Goal: Task Accomplishment & Management: Manage account settings

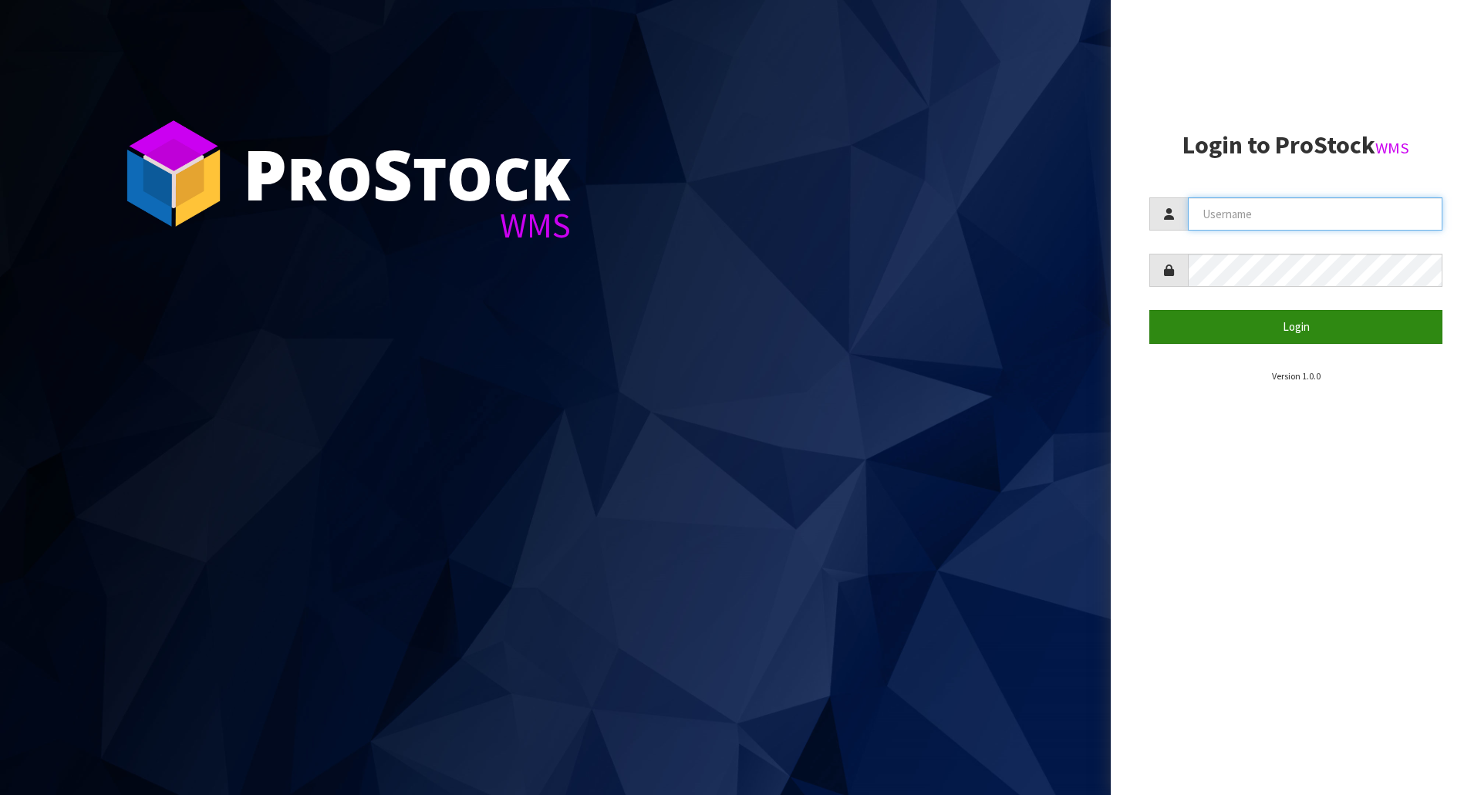
type input "[EMAIL_ADDRESS][DOMAIN_NAME]"
click at [1308, 325] on button "Login" at bounding box center [1295, 326] width 293 height 33
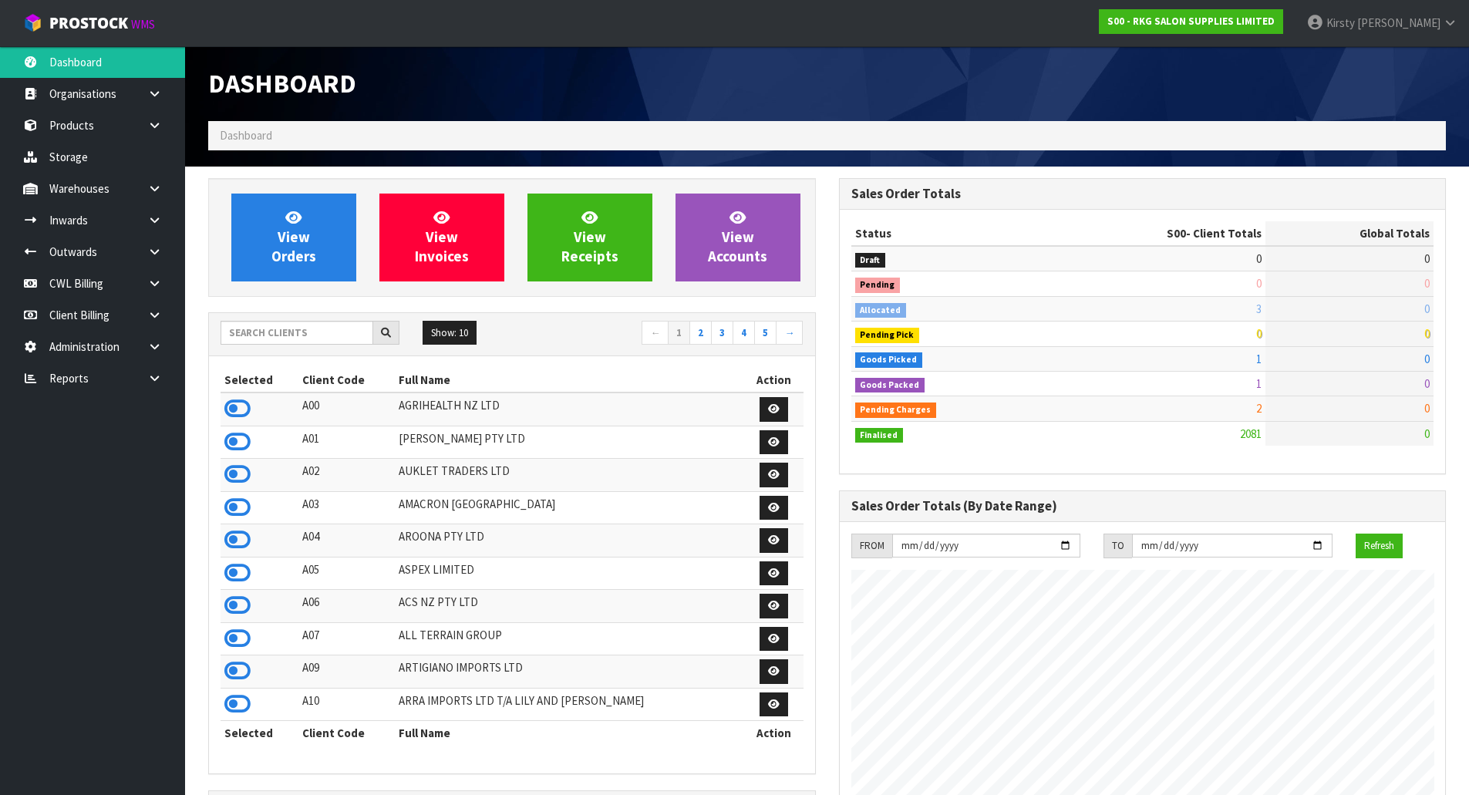
scroll to position [1168, 630]
click at [95, 120] on link "Products" at bounding box center [92, 126] width 185 height 32
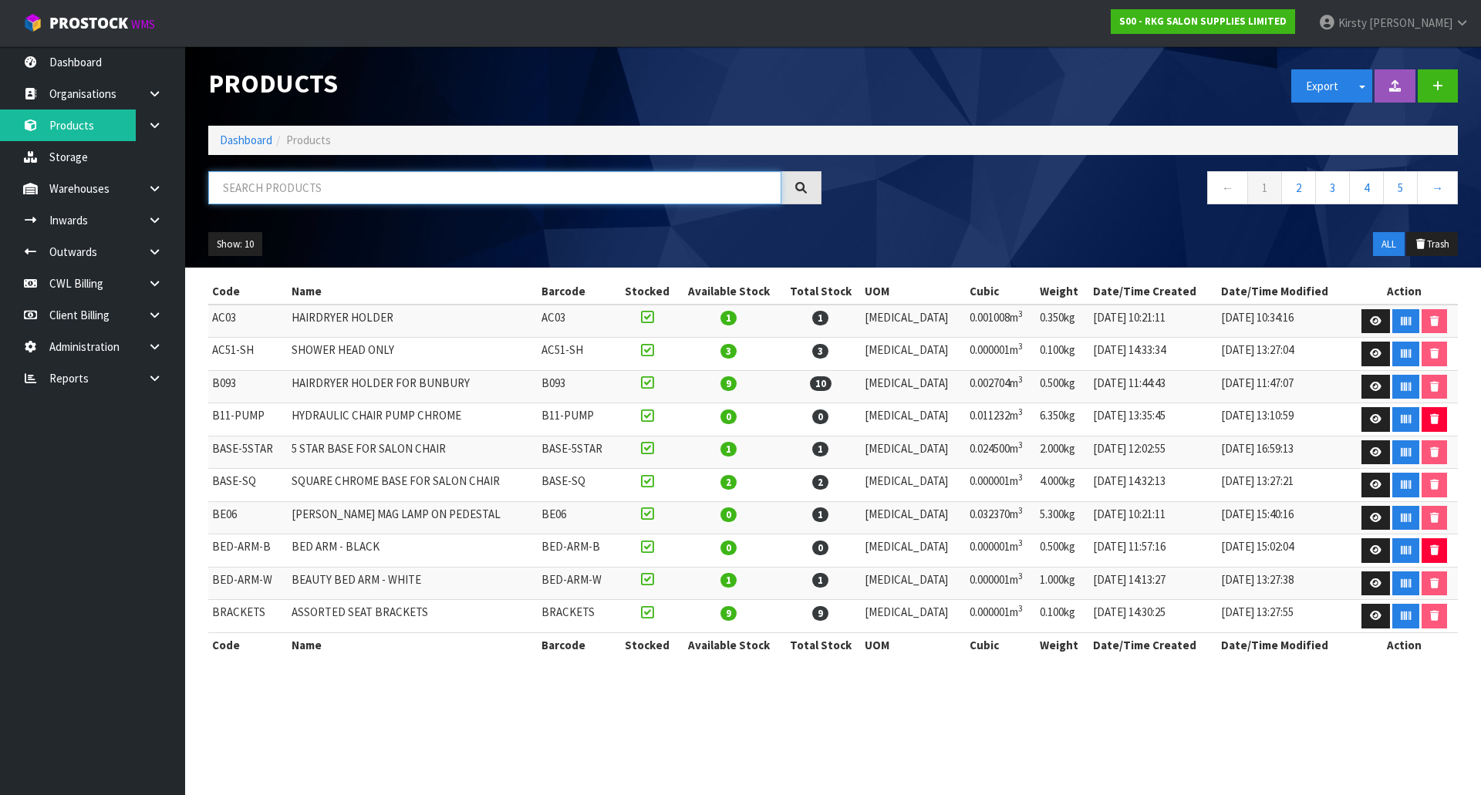
click at [314, 196] on input "text" at bounding box center [494, 187] width 573 height 33
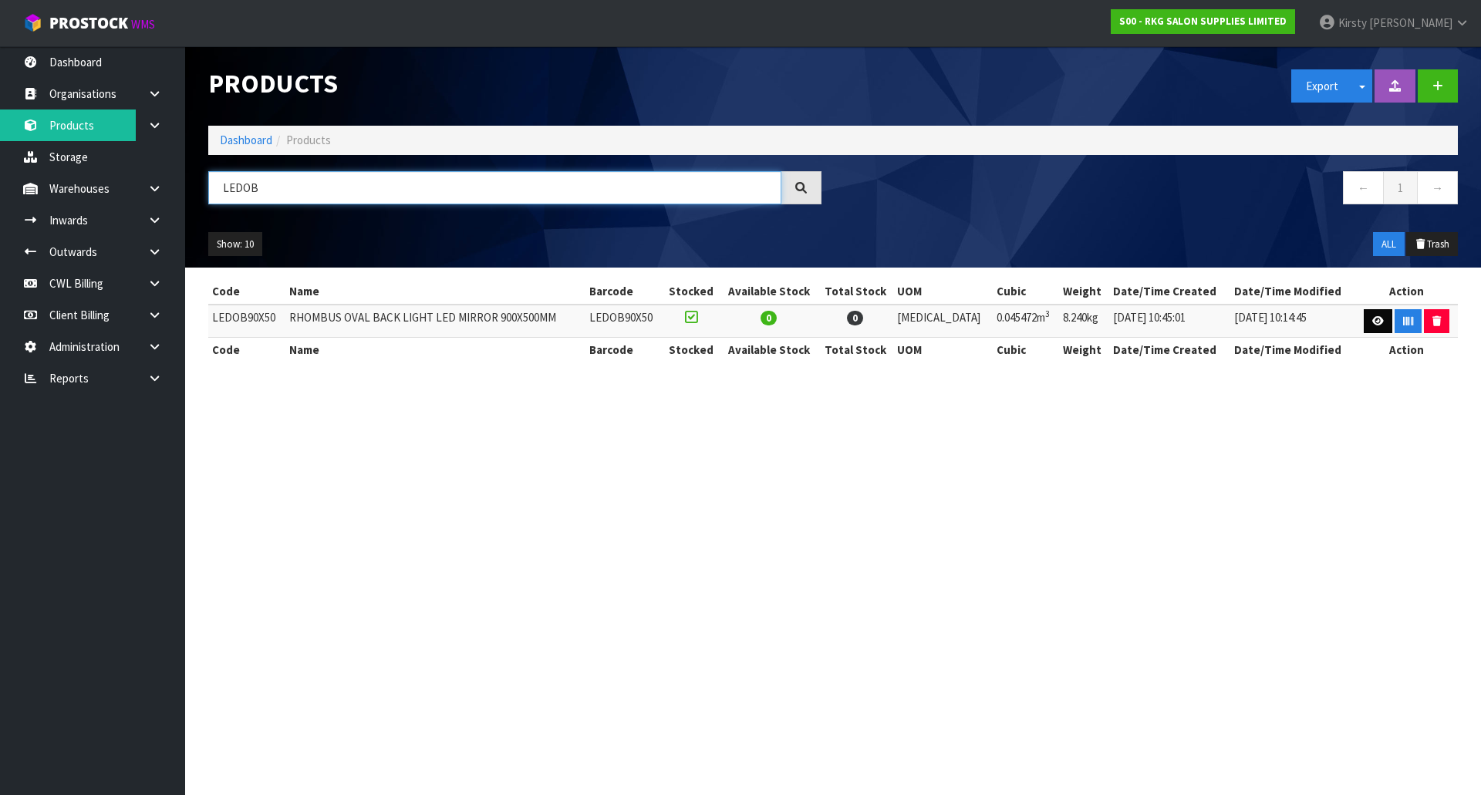
type input "LEDOB"
click at [1372, 322] on icon at bounding box center [1378, 321] width 12 height 10
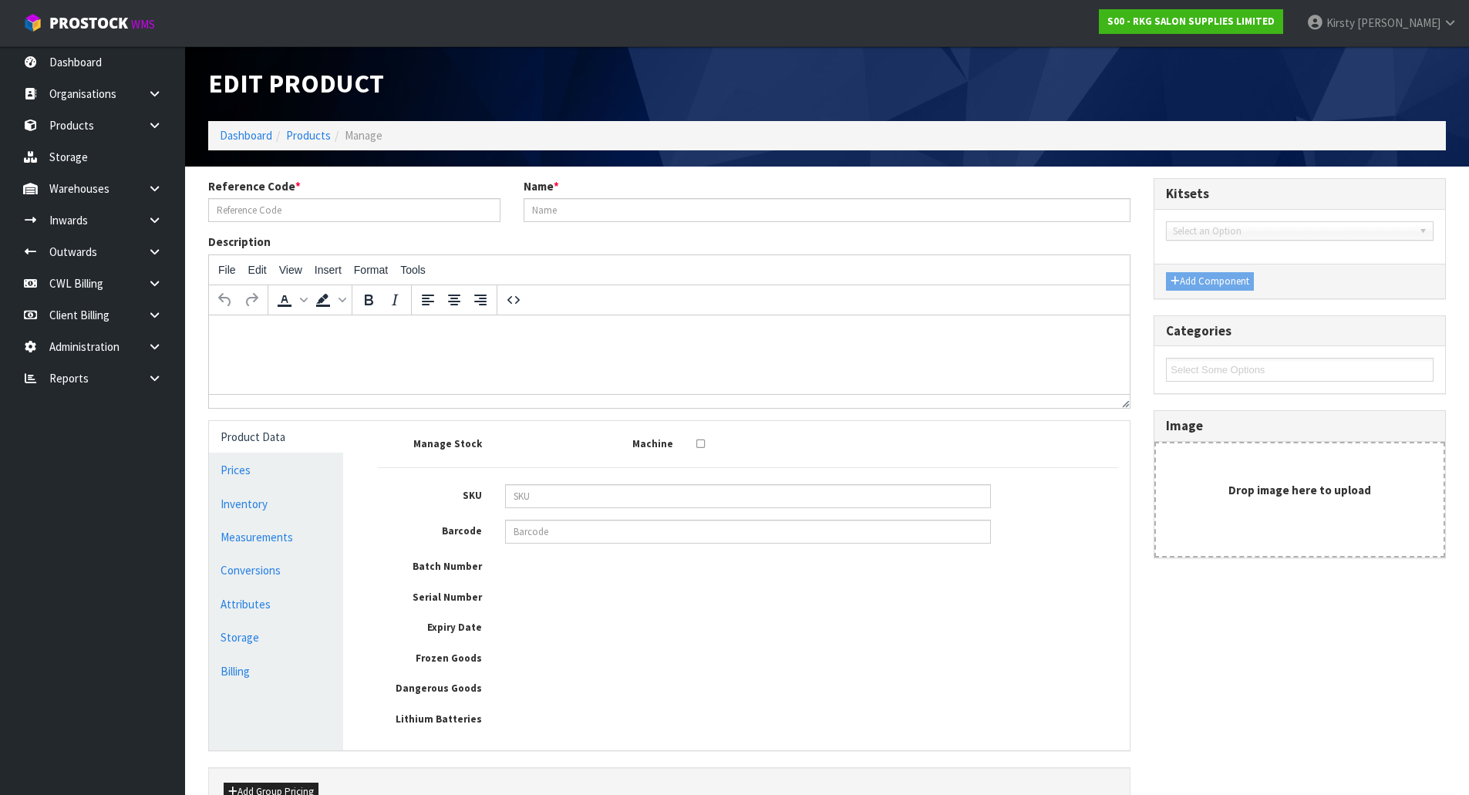
type input "LEDOB90X50"
type input "RHOMBUS OVAL BACK LIGHT LED MIRROR 900X500MM"
type input "LEDOB90X50"
type input "503.48"
type input "579.00"
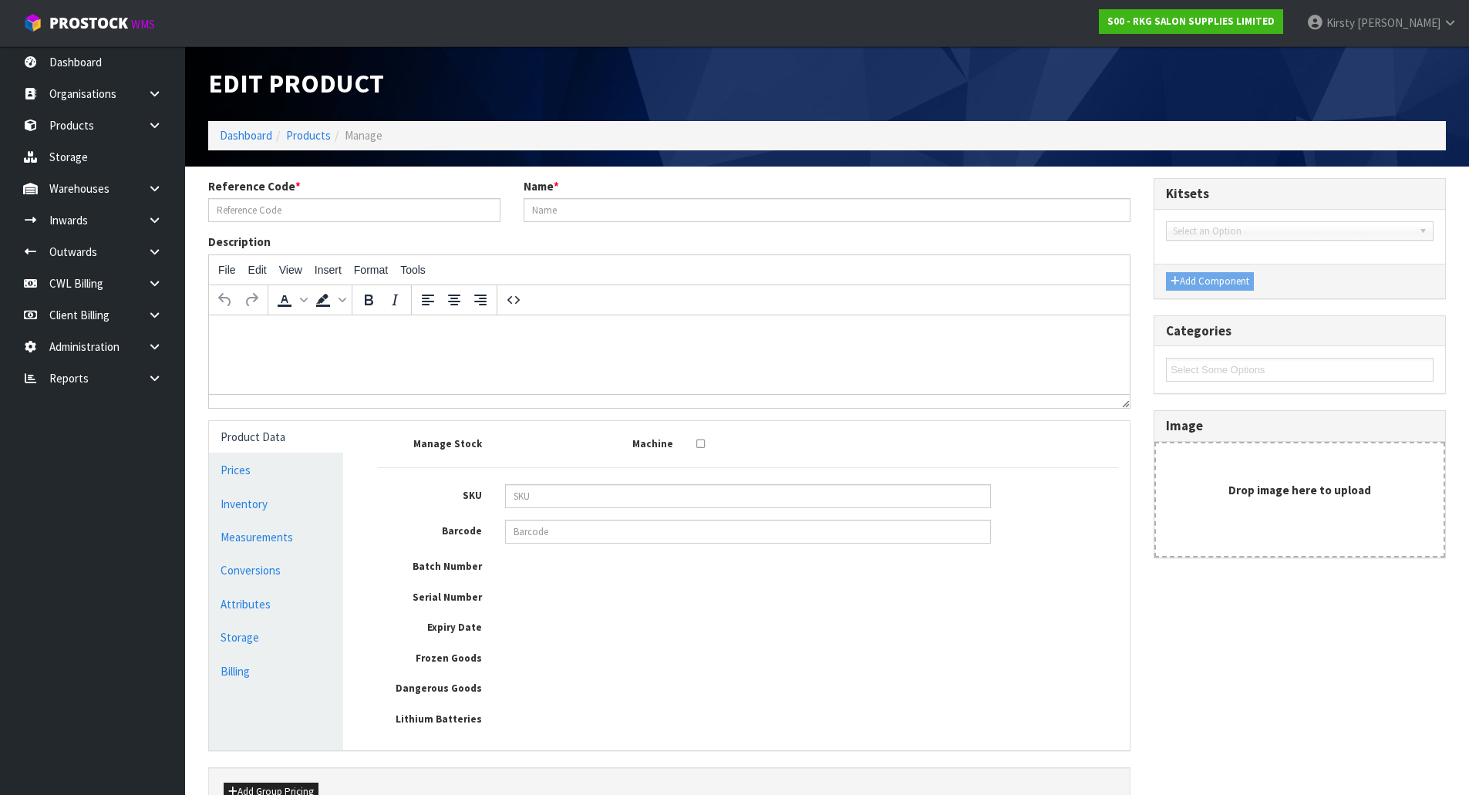
type input "289.00"
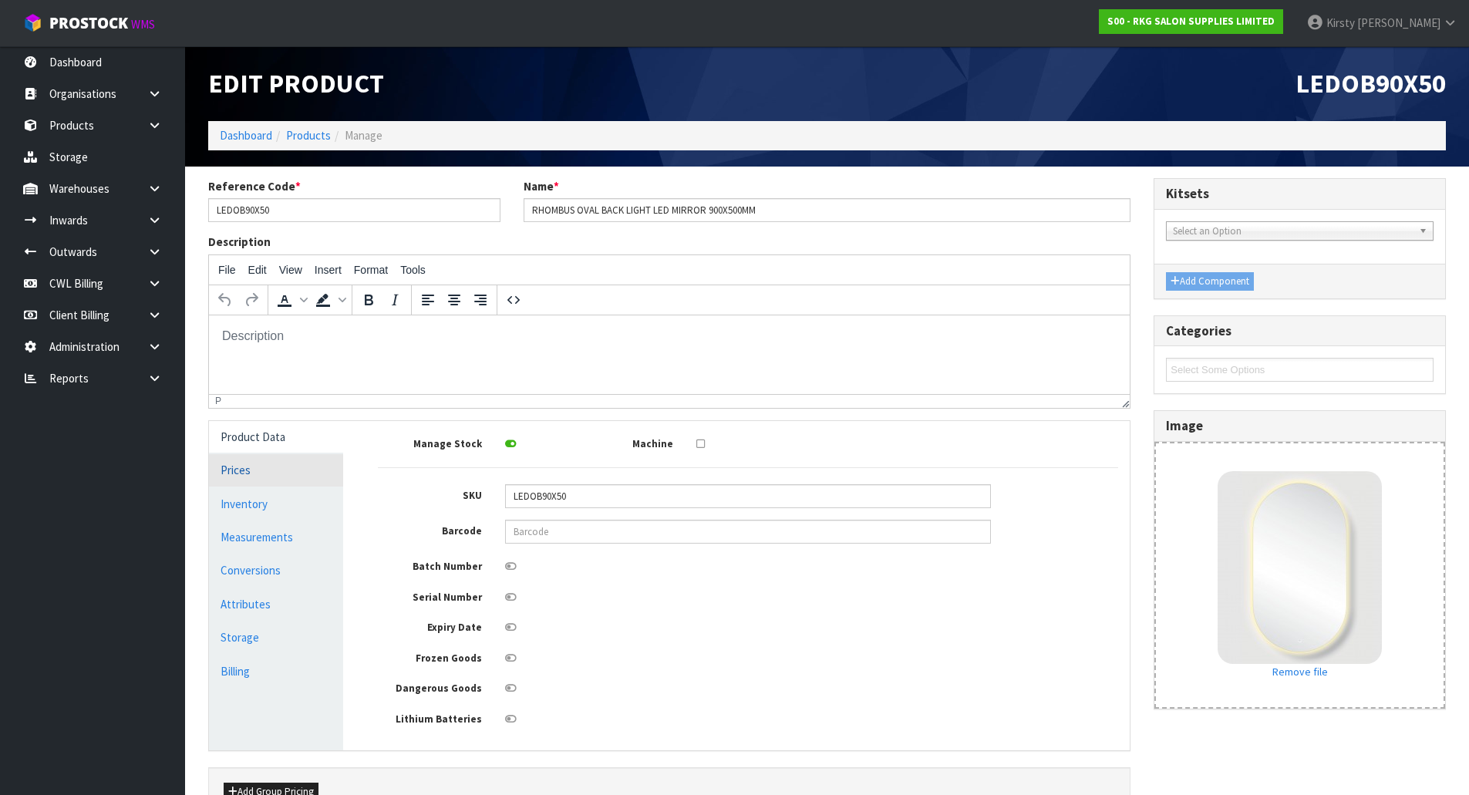
click at [251, 467] on link "Prices" at bounding box center [276, 470] width 134 height 32
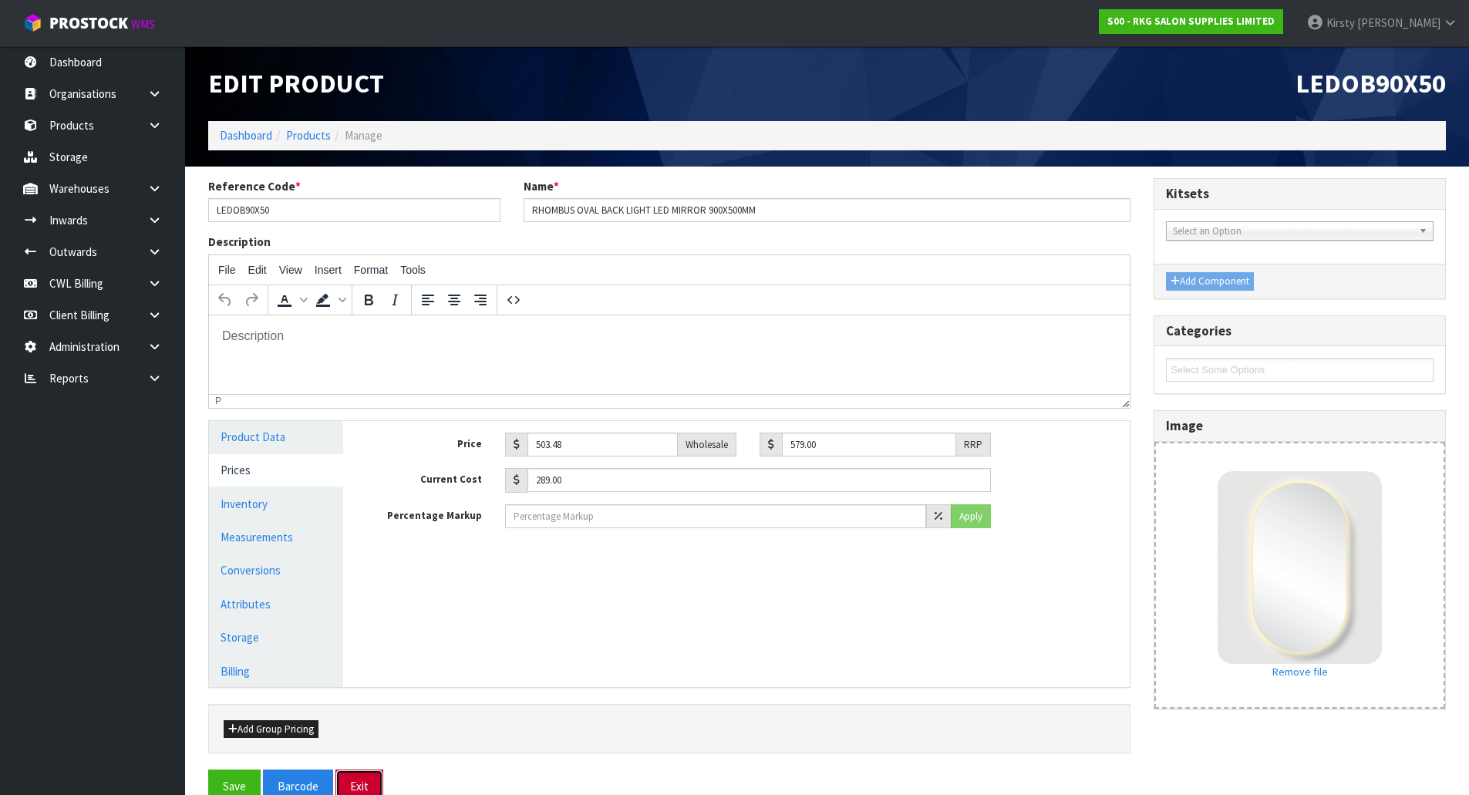
click at [349, 784] on button "Exit" at bounding box center [359, 786] width 48 height 33
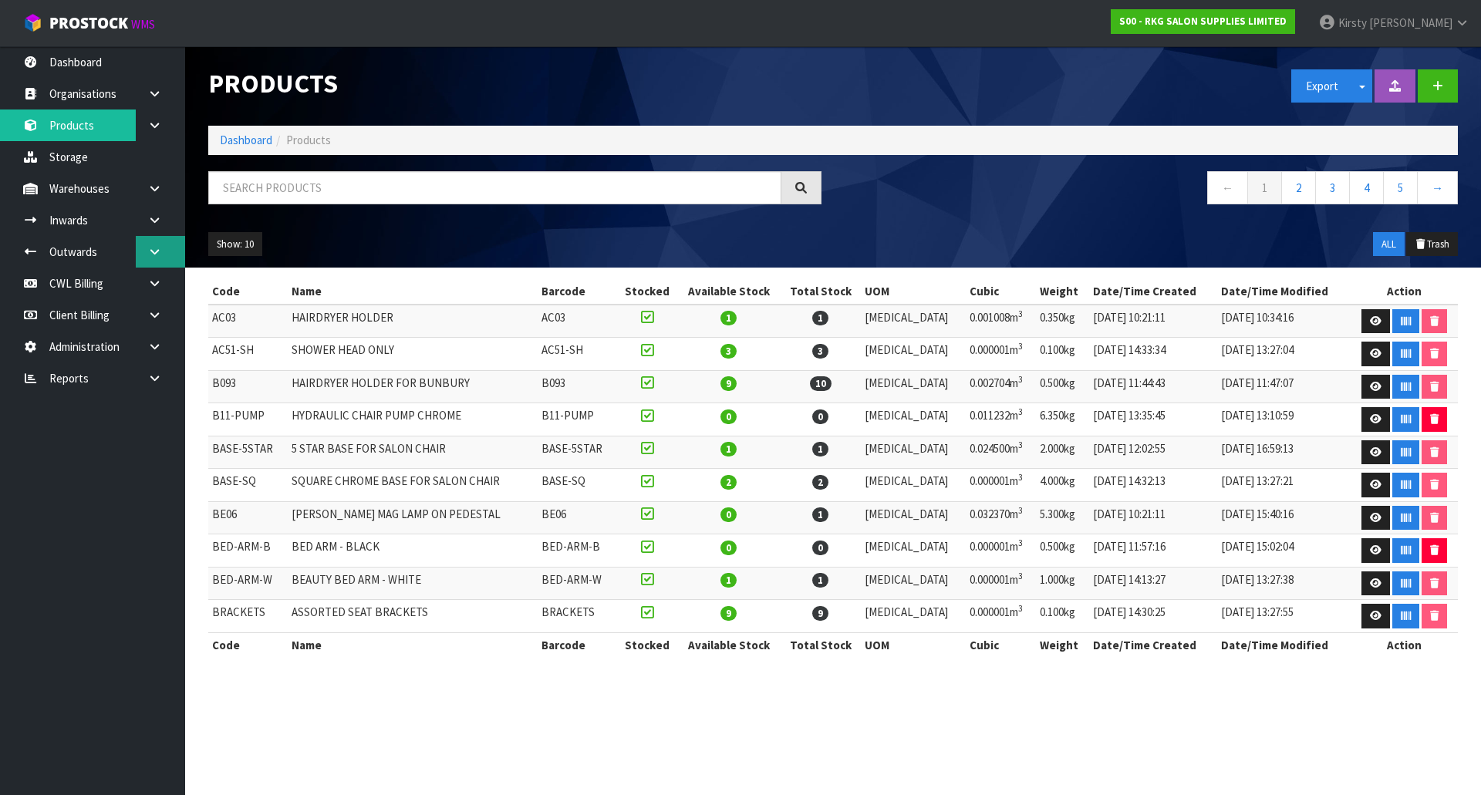
click at [151, 259] on link at bounding box center [160, 252] width 49 height 32
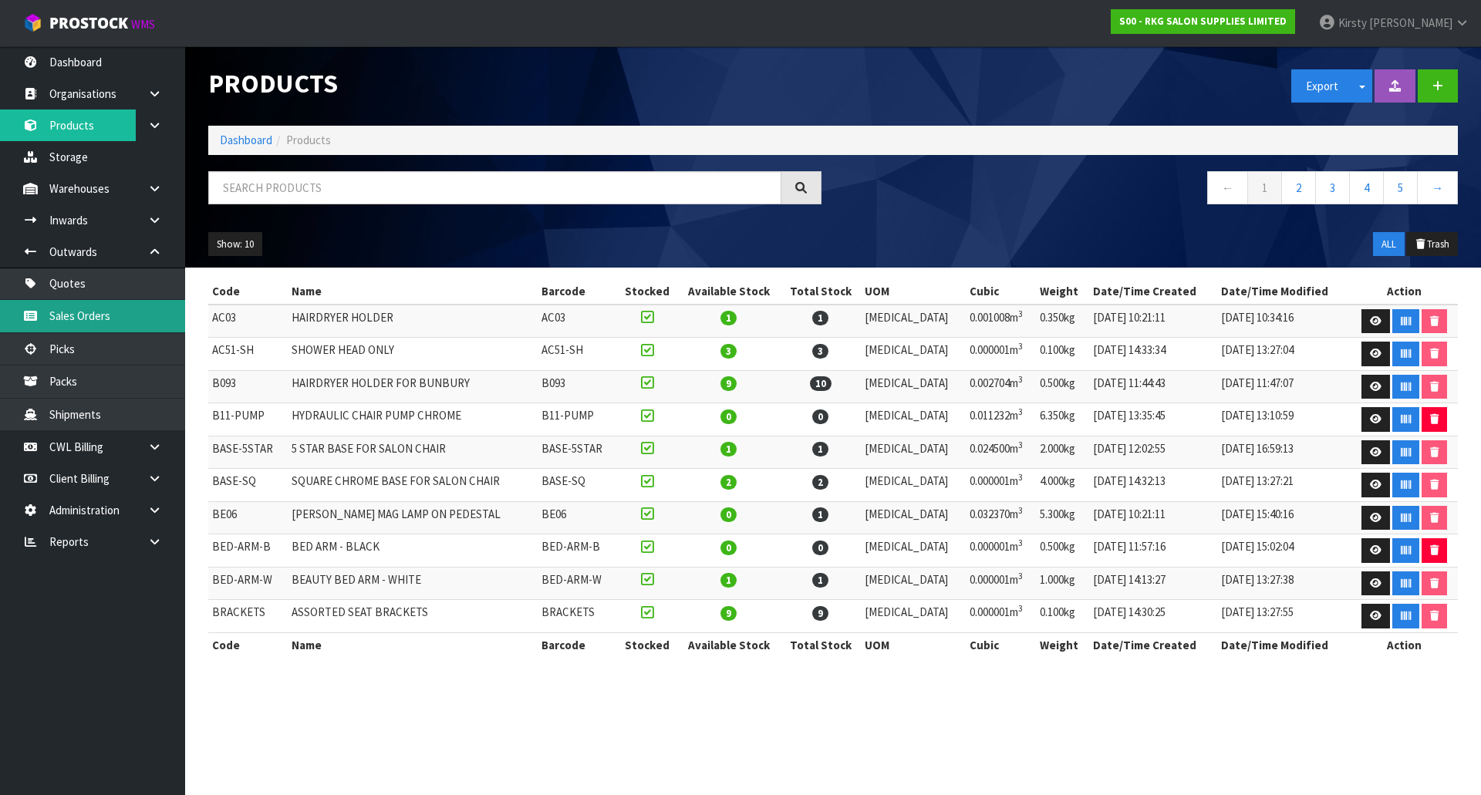
click at [97, 315] on link "Sales Orders" at bounding box center [92, 316] width 185 height 32
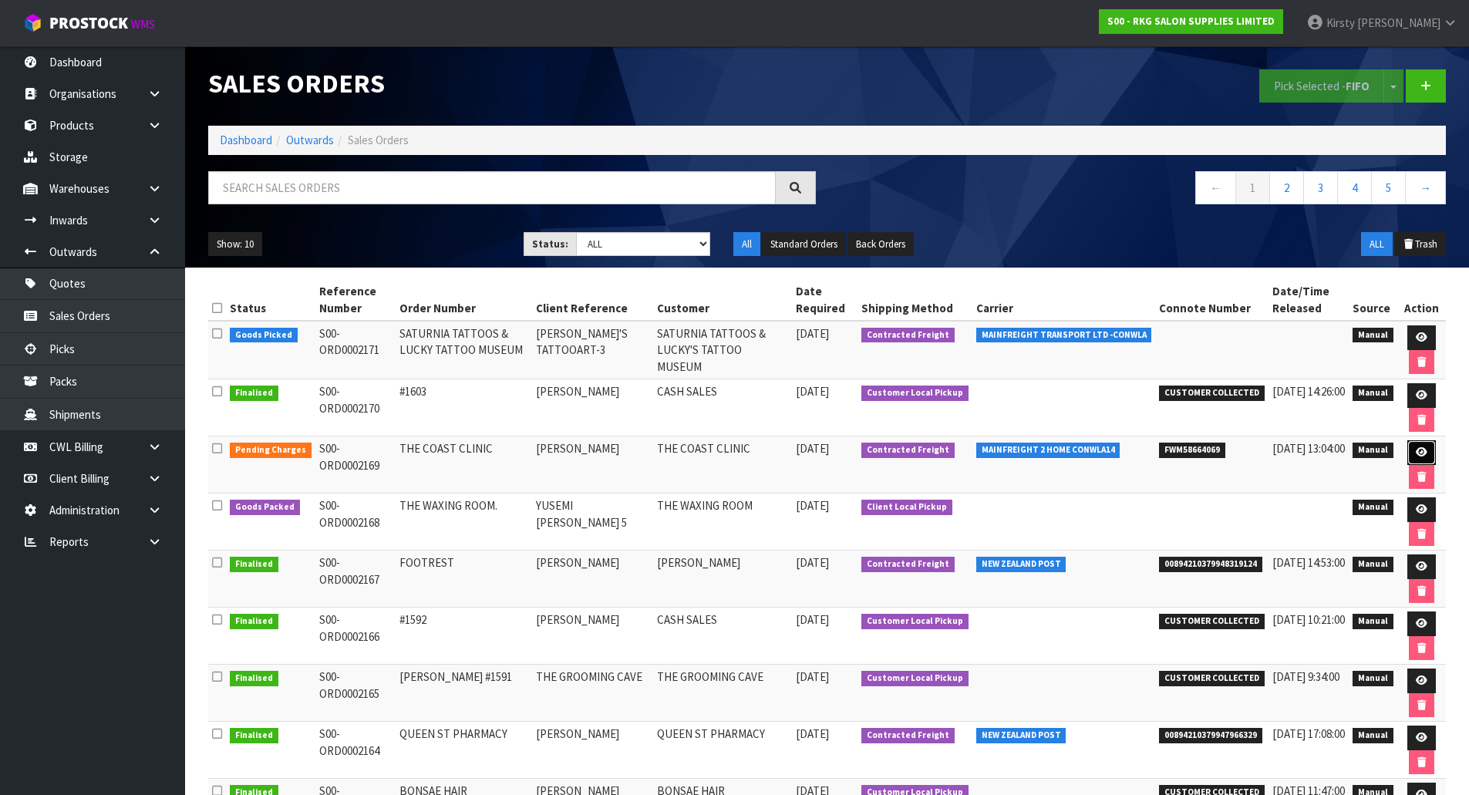
click at [1423, 450] on icon at bounding box center [1422, 452] width 12 height 10
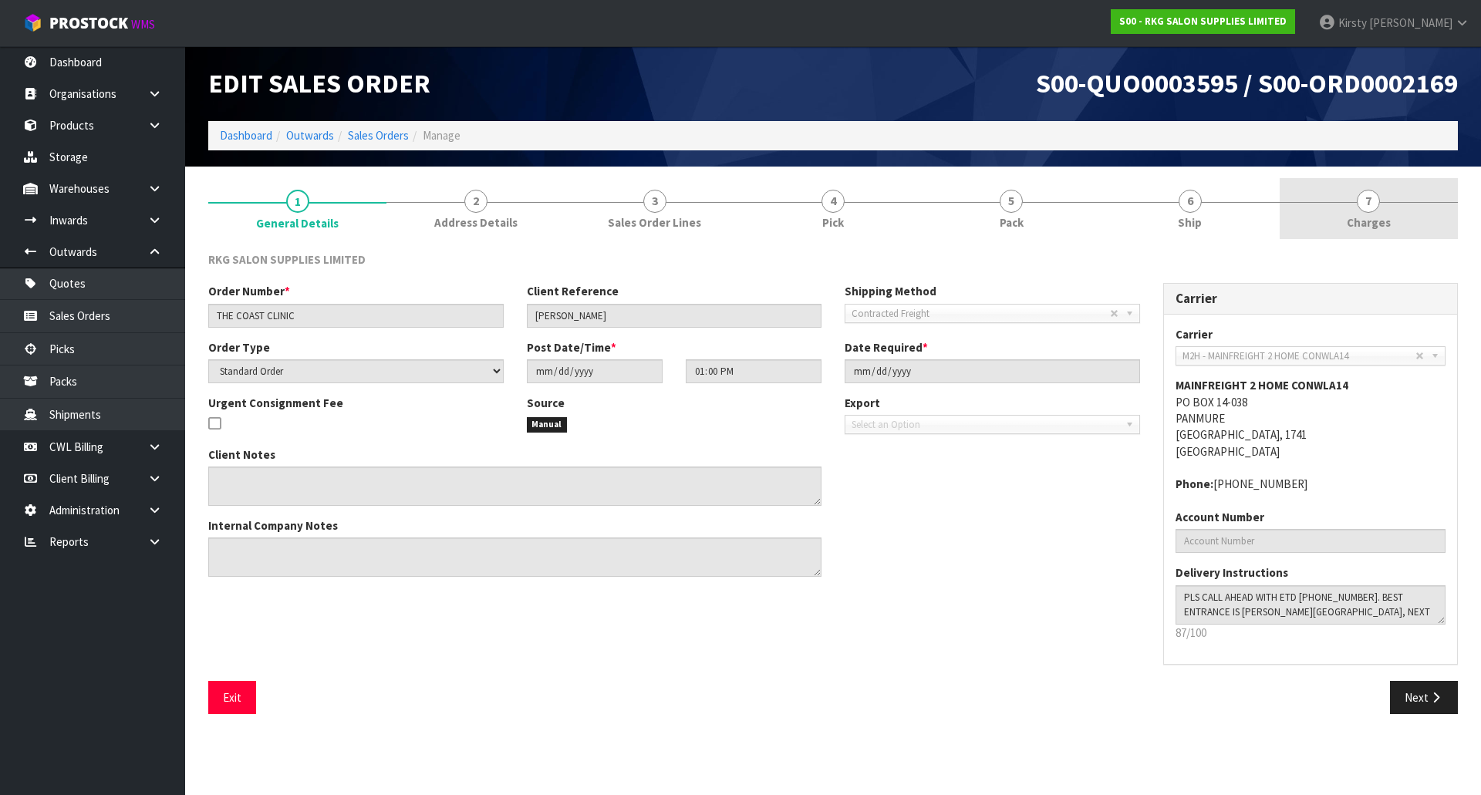
click at [1370, 200] on span "7" at bounding box center [1368, 201] width 23 height 23
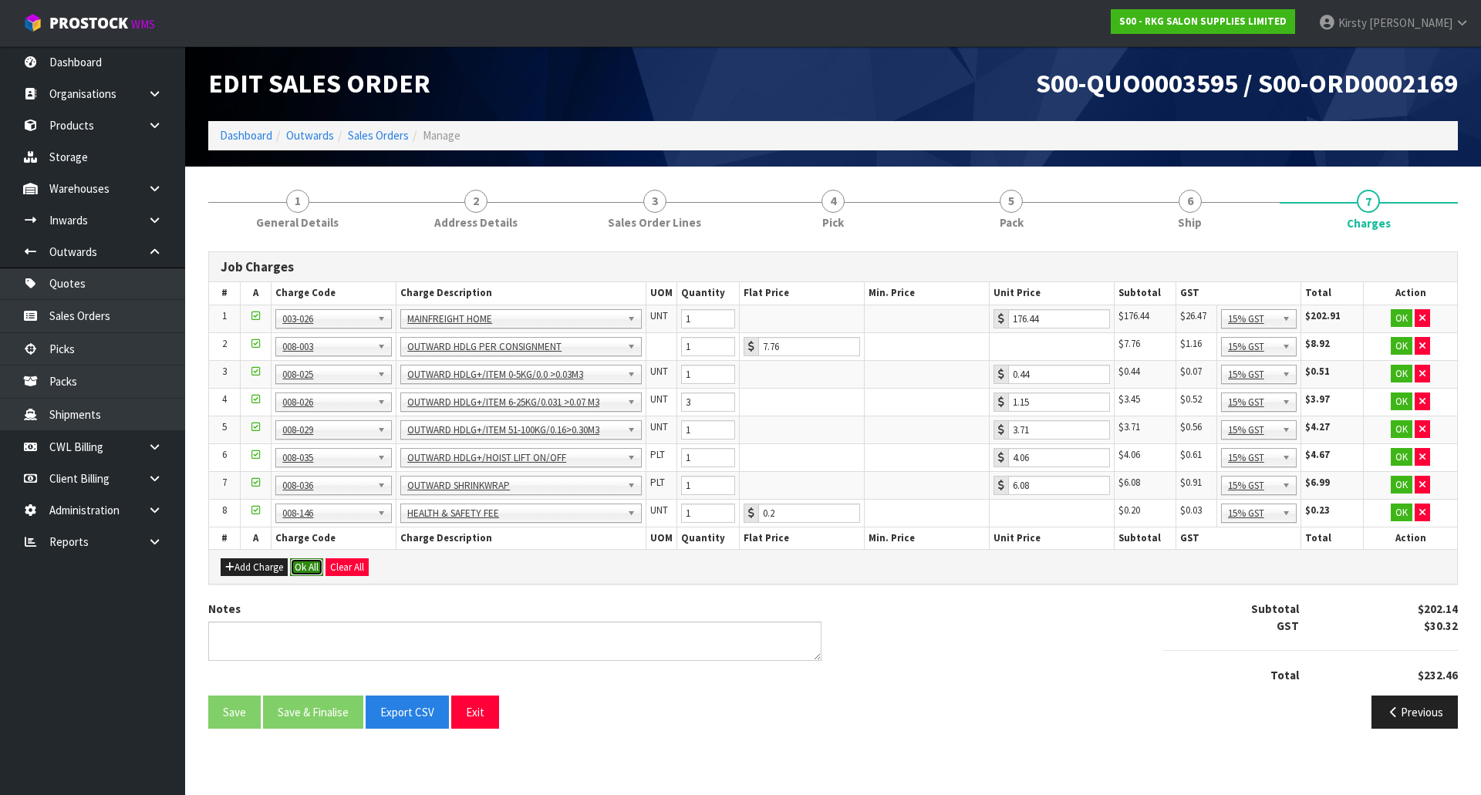
click at [314, 566] on button "Ok All" at bounding box center [306, 567] width 33 height 19
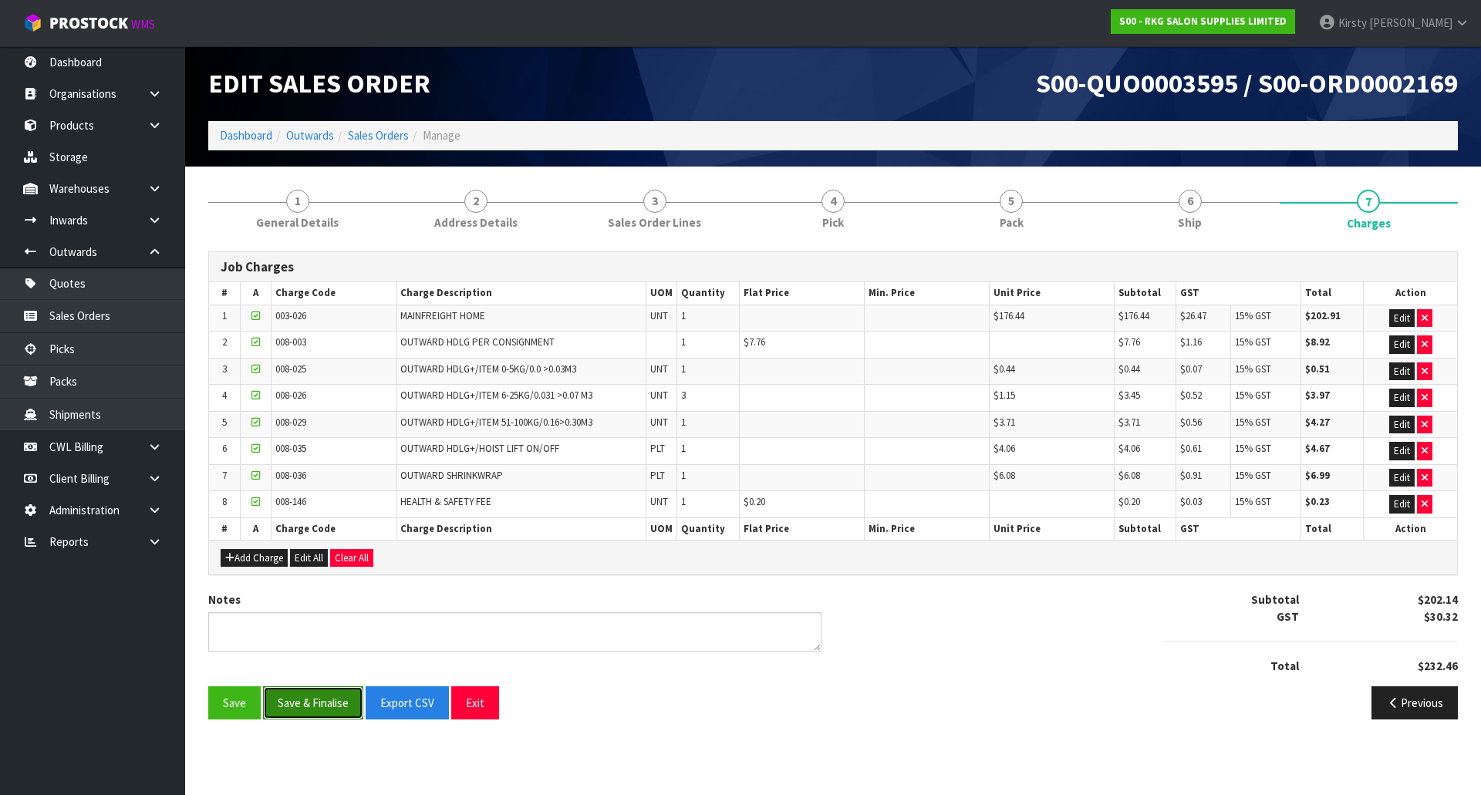
click at [326, 701] on button "Save & Finalise" at bounding box center [313, 702] width 100 height 33
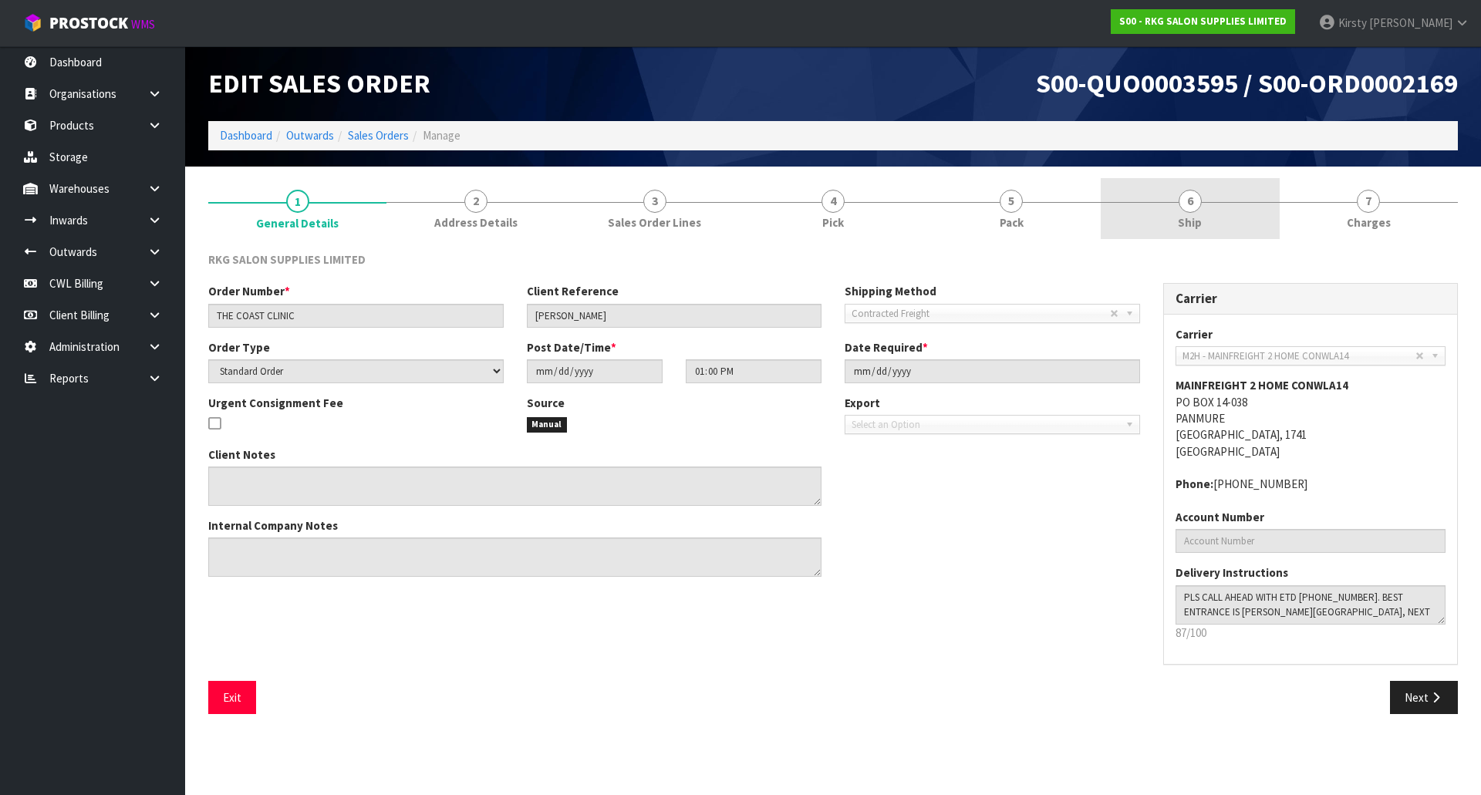
click at [1191, 206] on span "6" at bounding box center [1189, 201] width 23 height 23
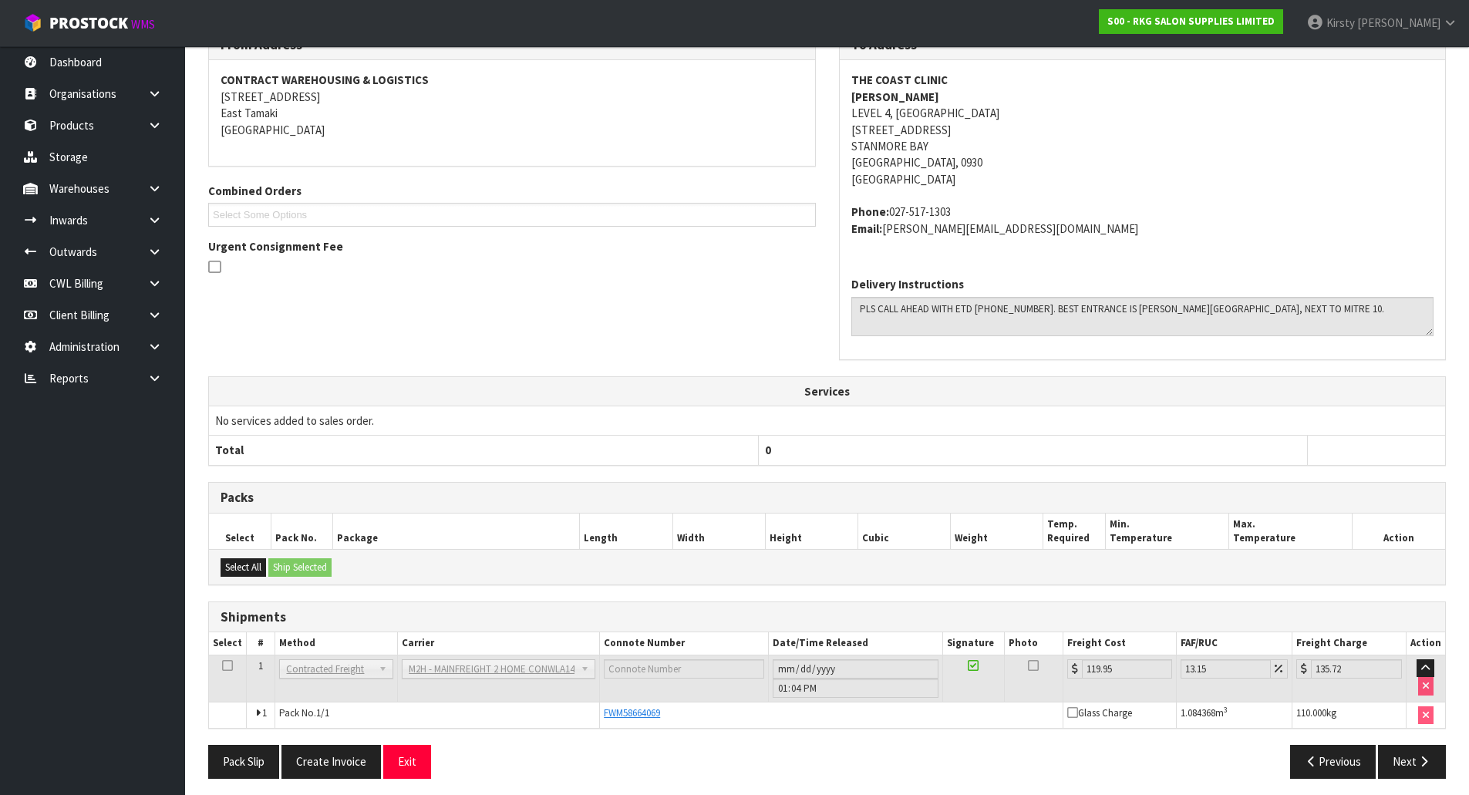
scroll to position [229, 0]
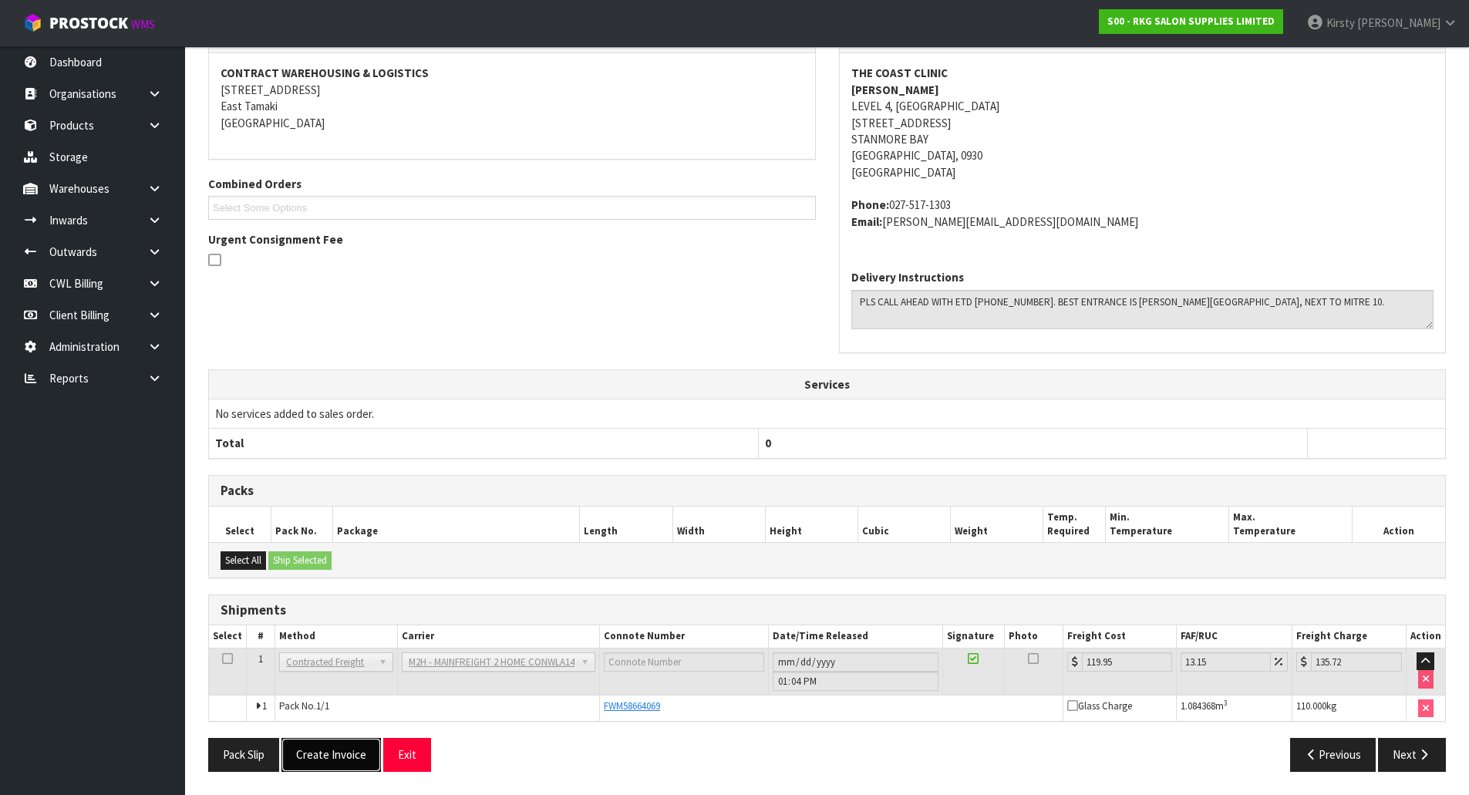
click at [346, 752] on button "Create Invoice" at bounding box center [330, 754] width 99 height 33
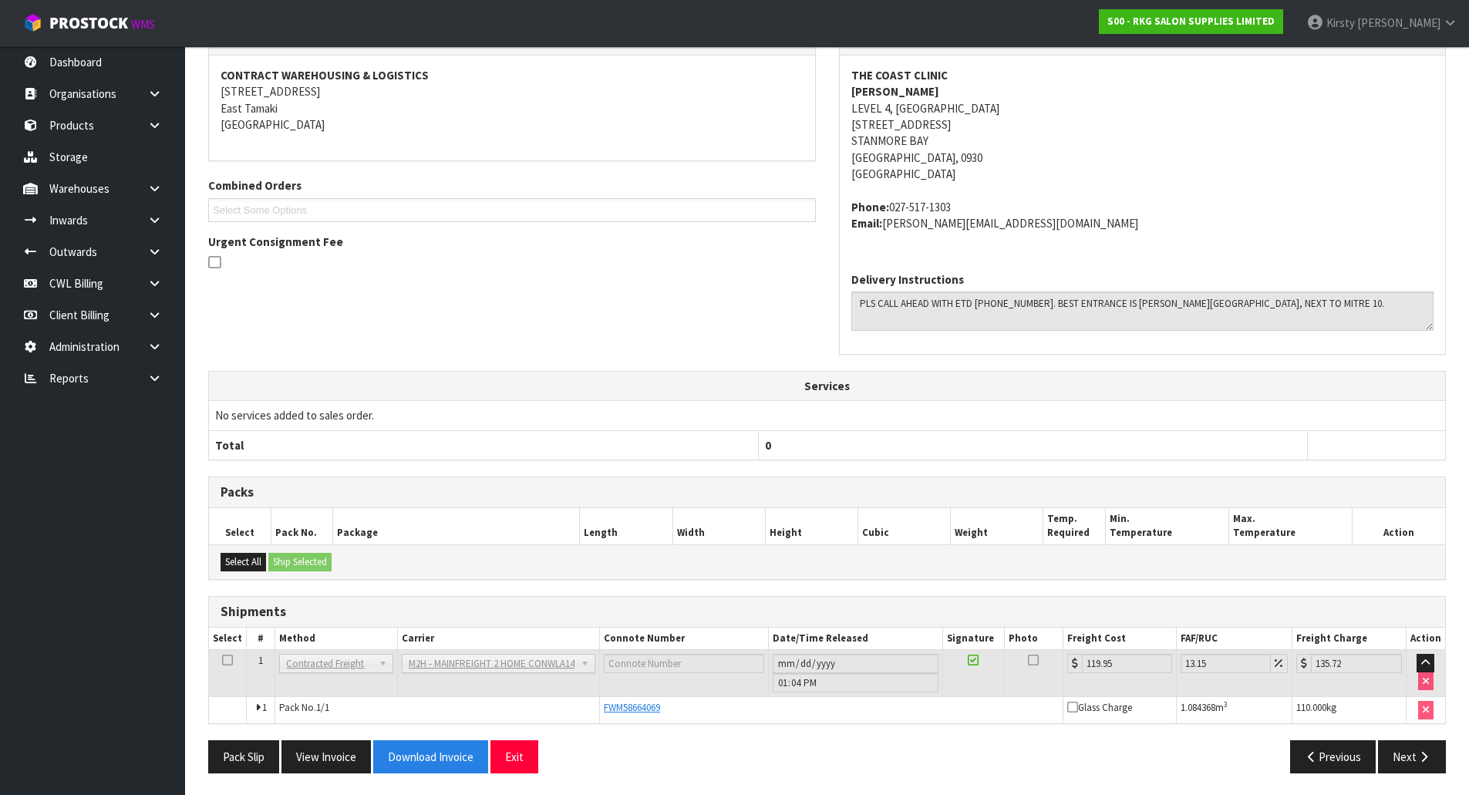
scroll to position [285, 0]
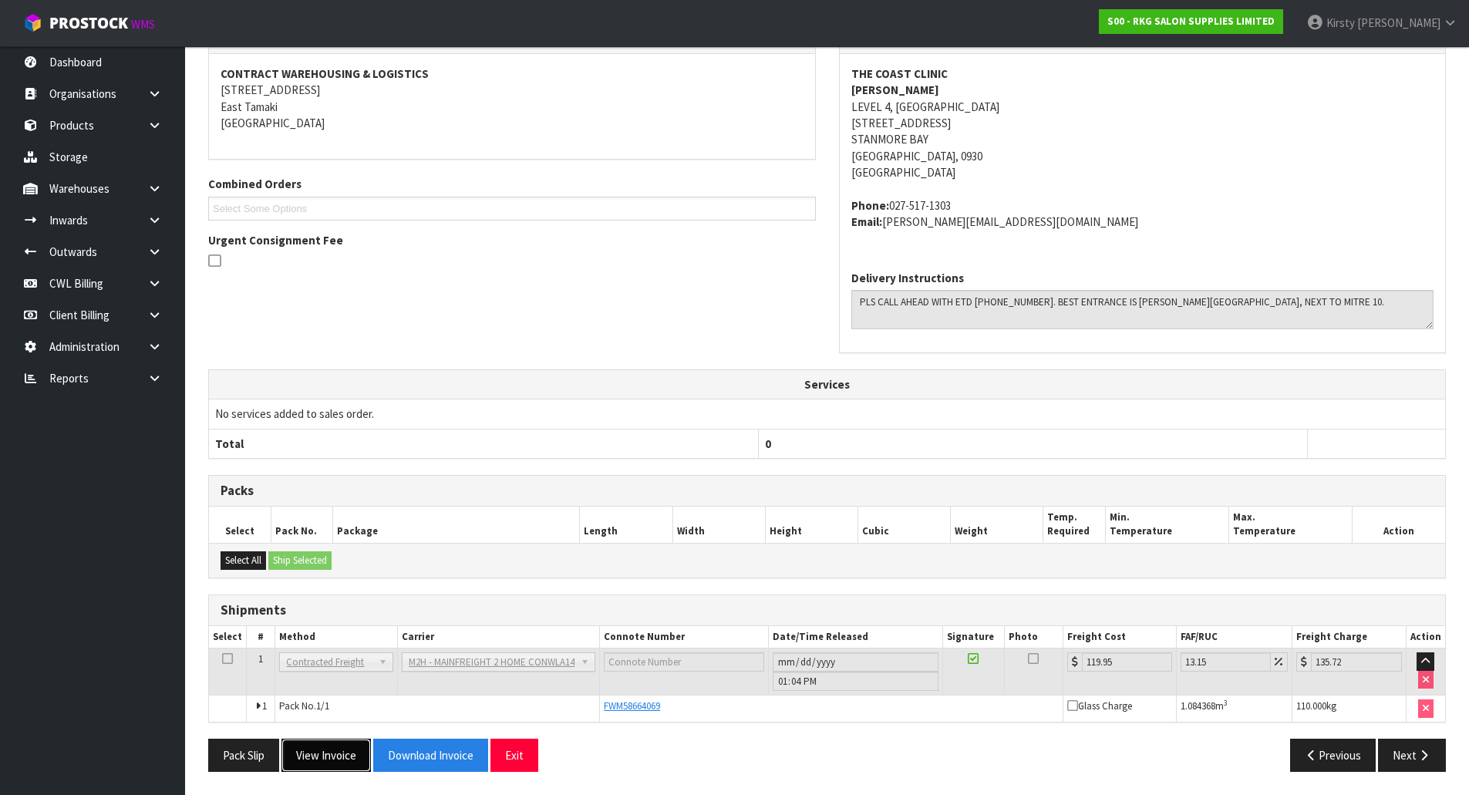
click at [343, 757] on button "View Invoice" at bounding box center [325, 755] width 89 height 33
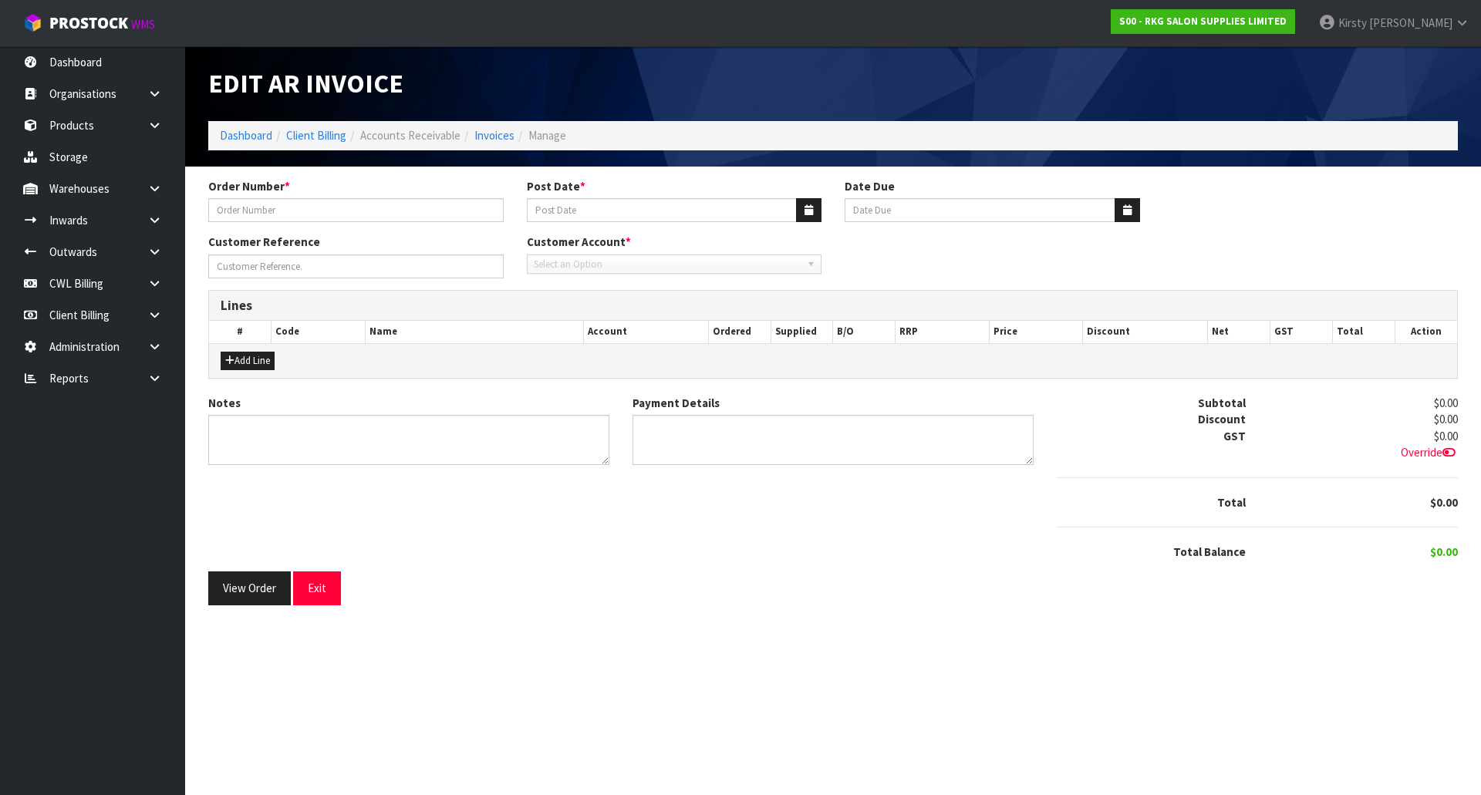
type input "THE COAST CLINIC"
type input "[DATE]"
type input "[PERSON_NAME]"
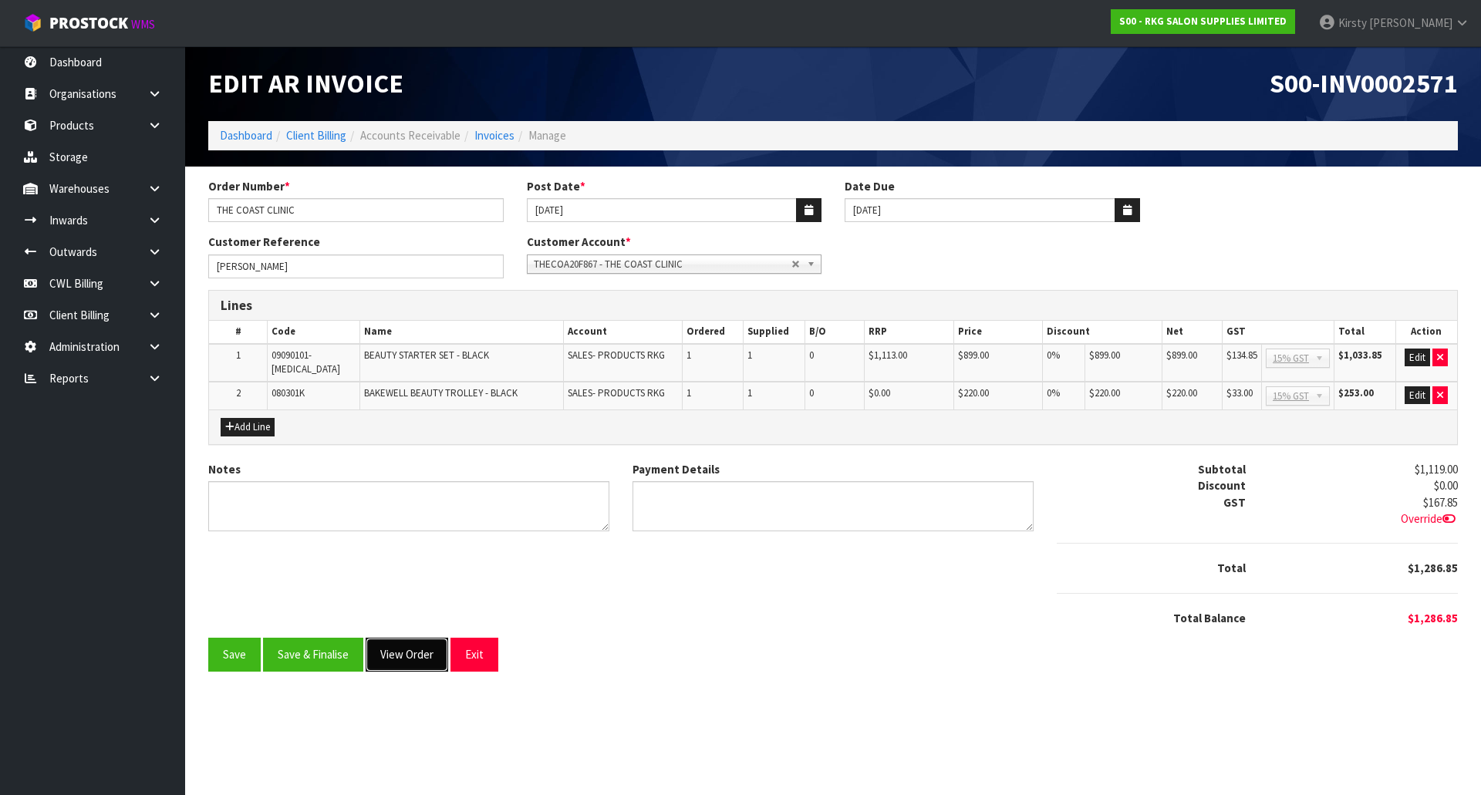
click at [397, 646] on button "View Order" at bounding box center [407, 654] width 83 height 33
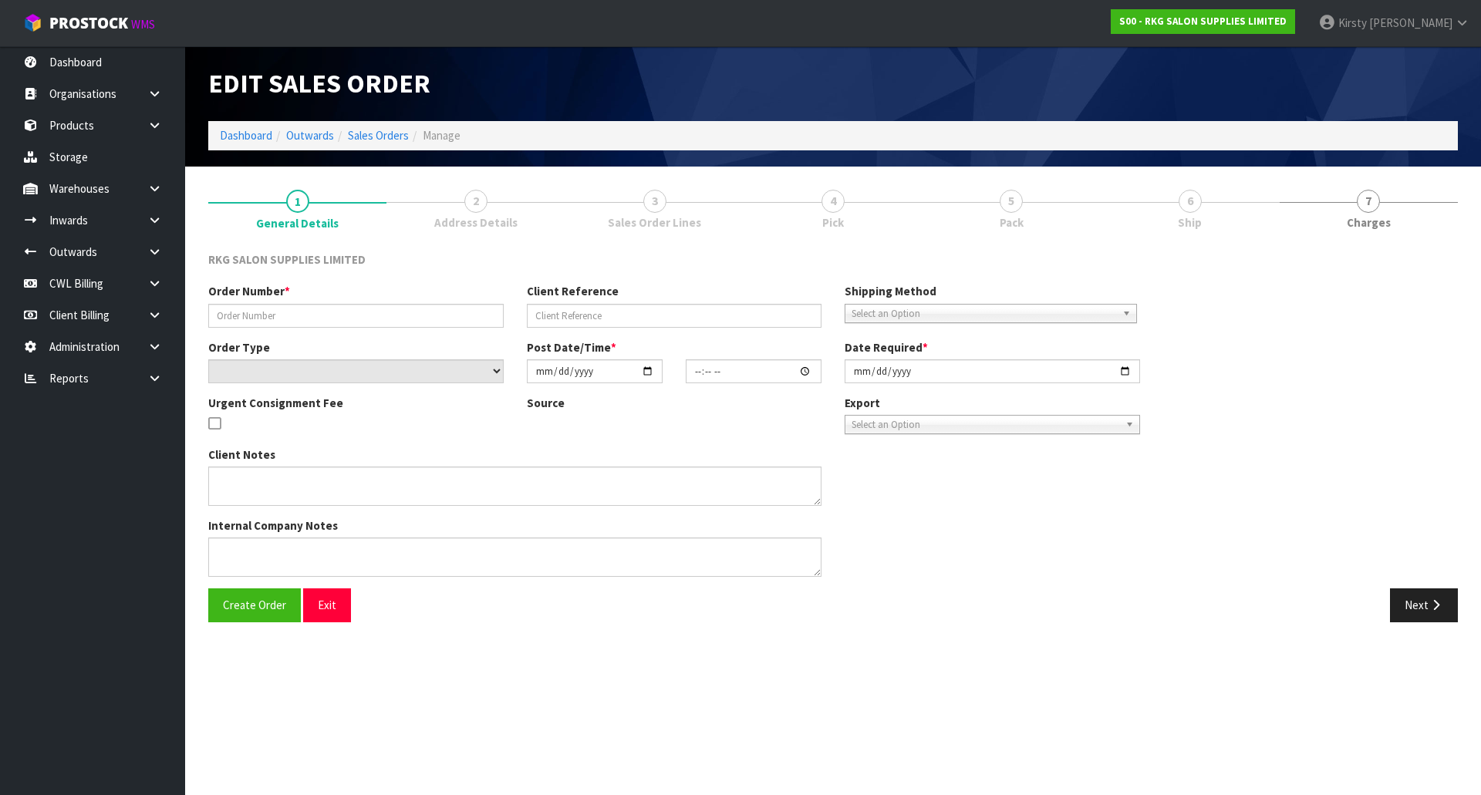
type input "THE COAST CLINIC"
type input "[PERSON_NAME]"
select select "number:0"
type input "[DATE]"
type input "13:00:00.000"
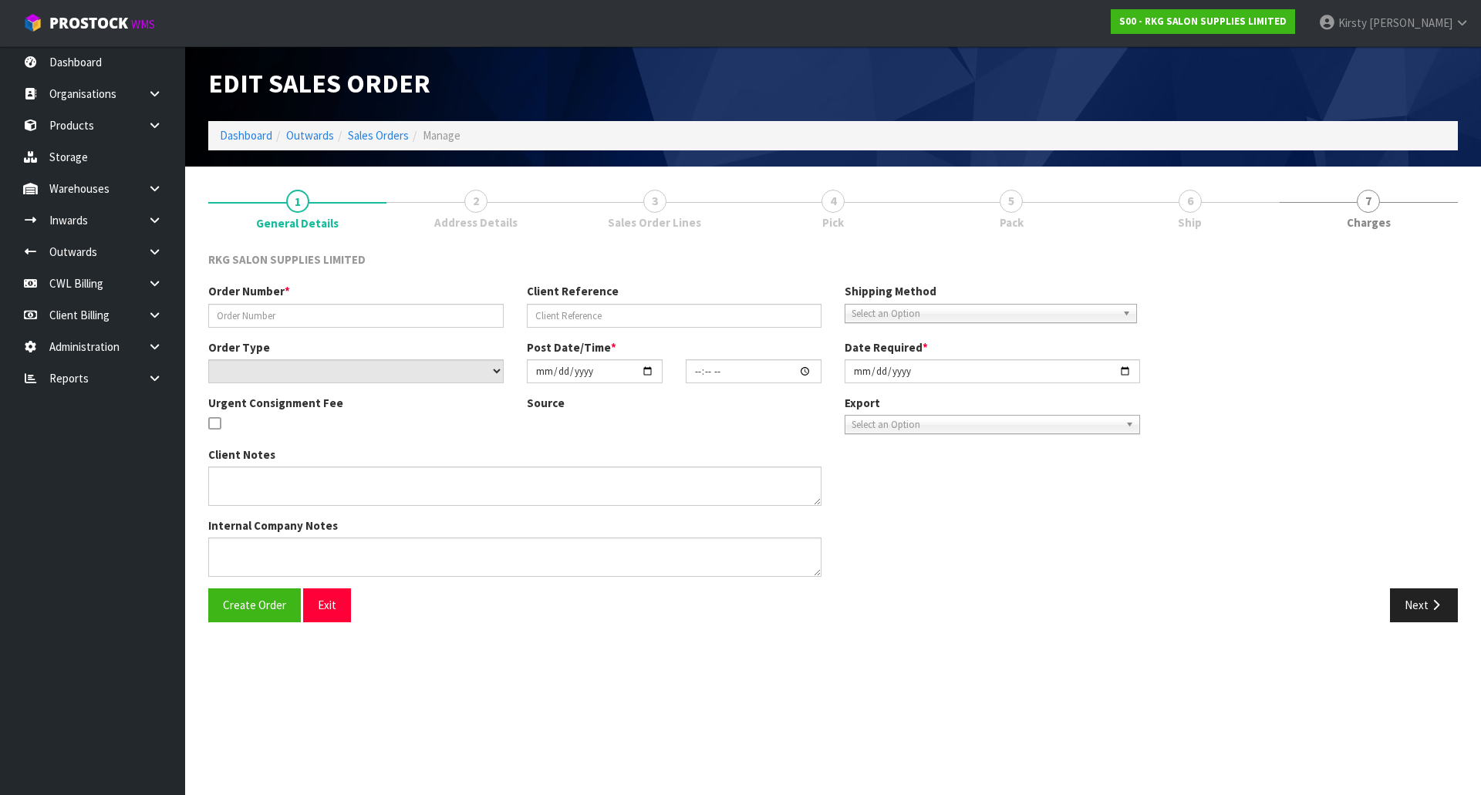
type input "[DATE]"
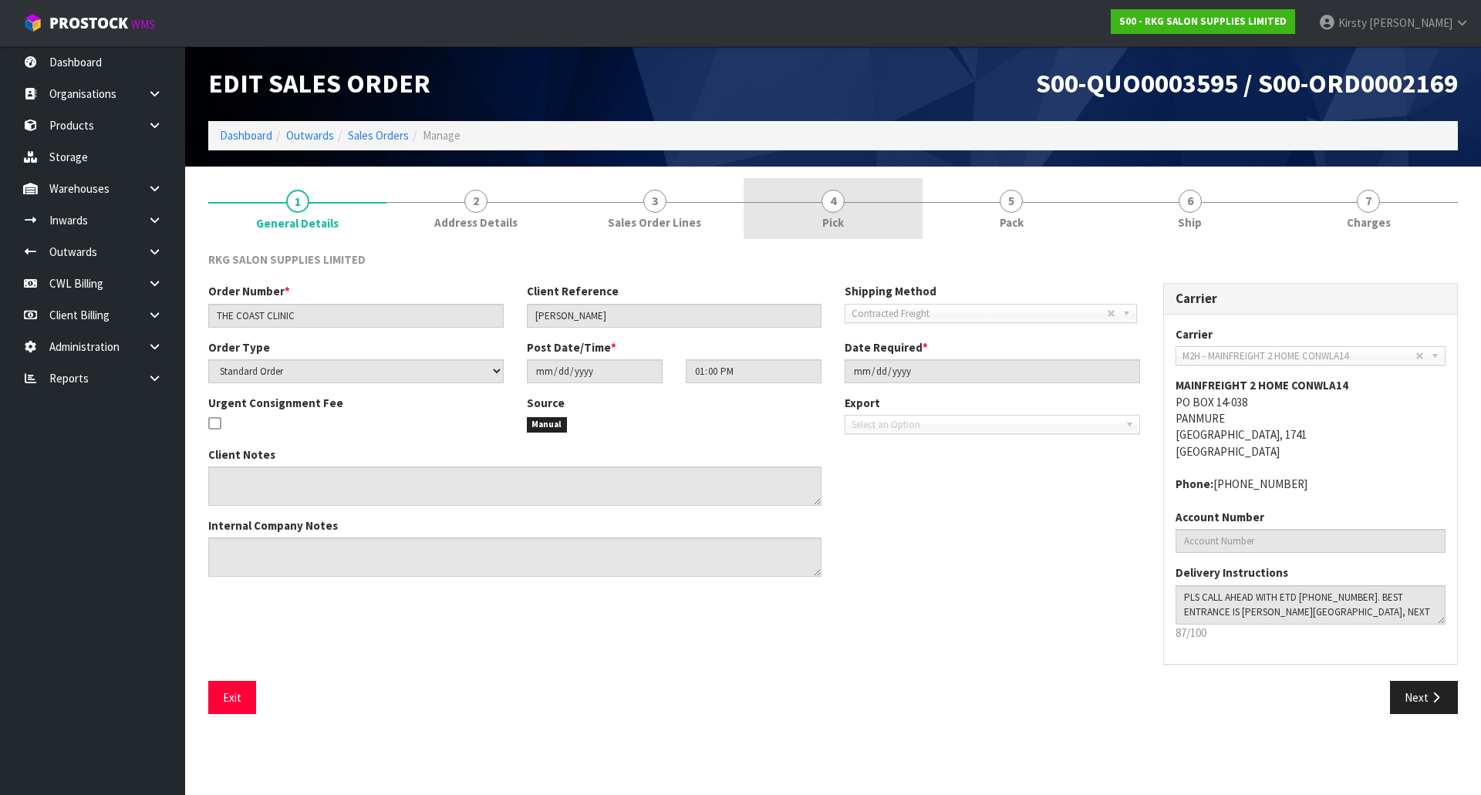
click at [831, 202] on span "4" at bounding box center [832, 201] width 23 height 23
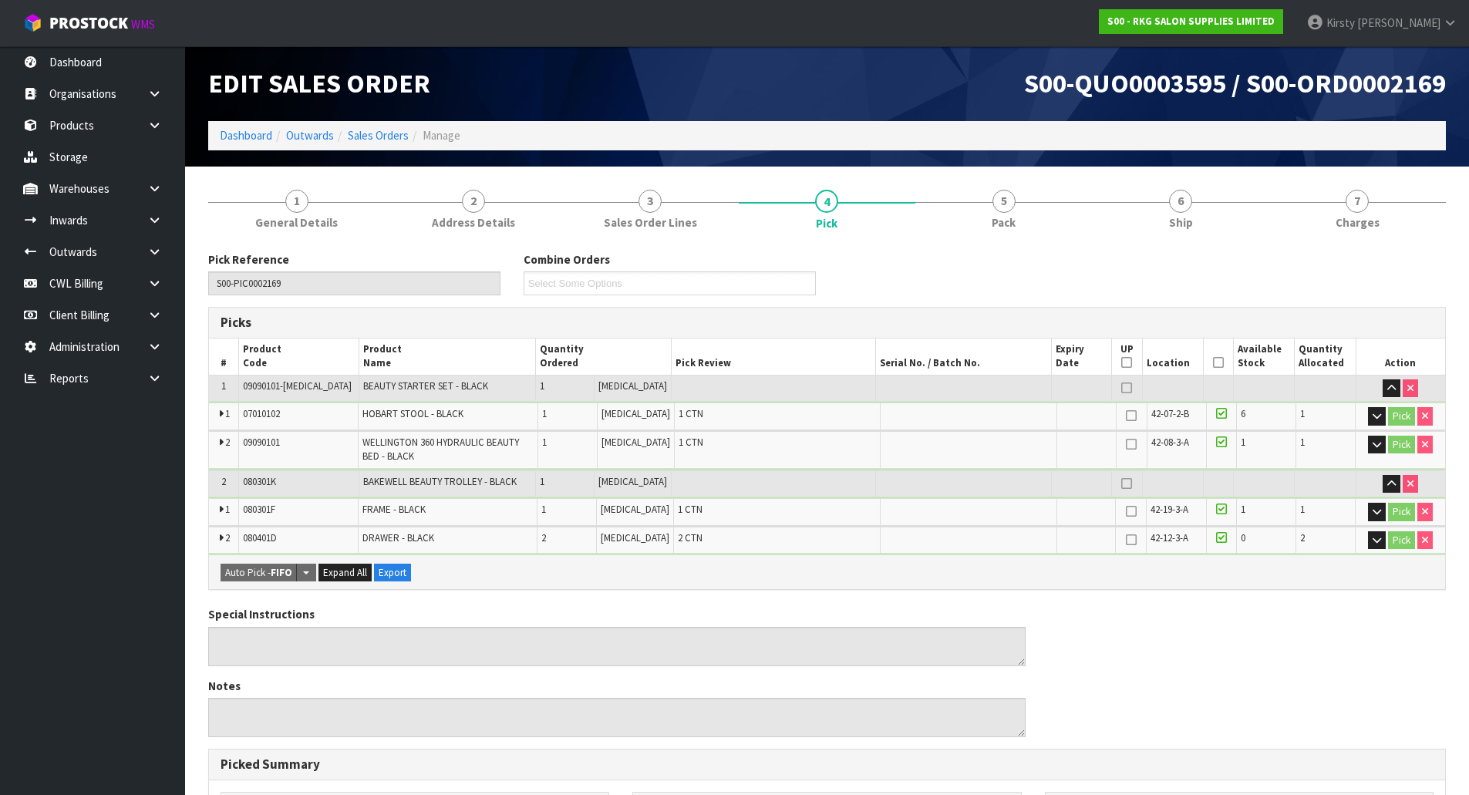
scroll to position [379, 0]
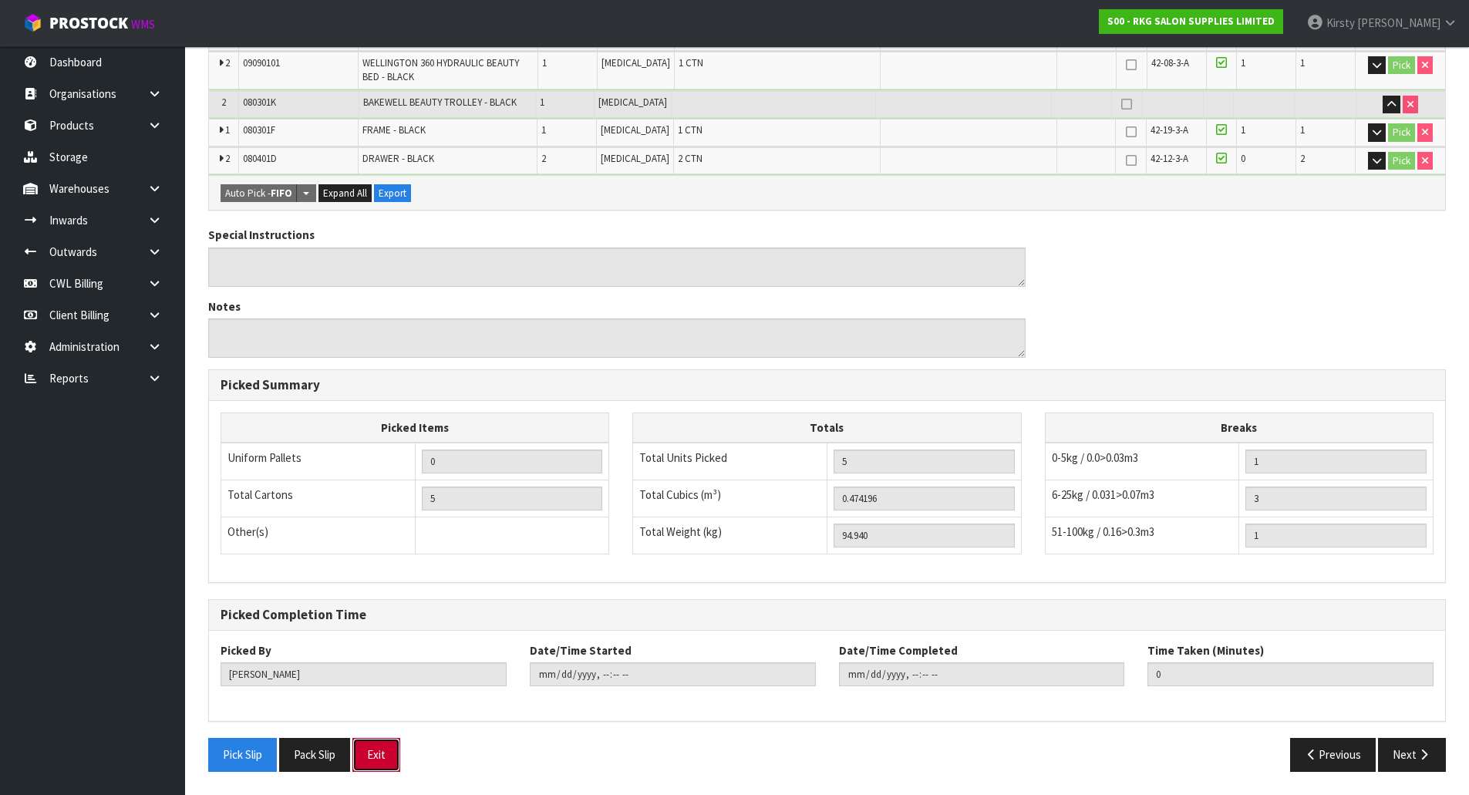
click at [384, 743] on button "Exit" at bounding box center [376, 754] width 48 height 33
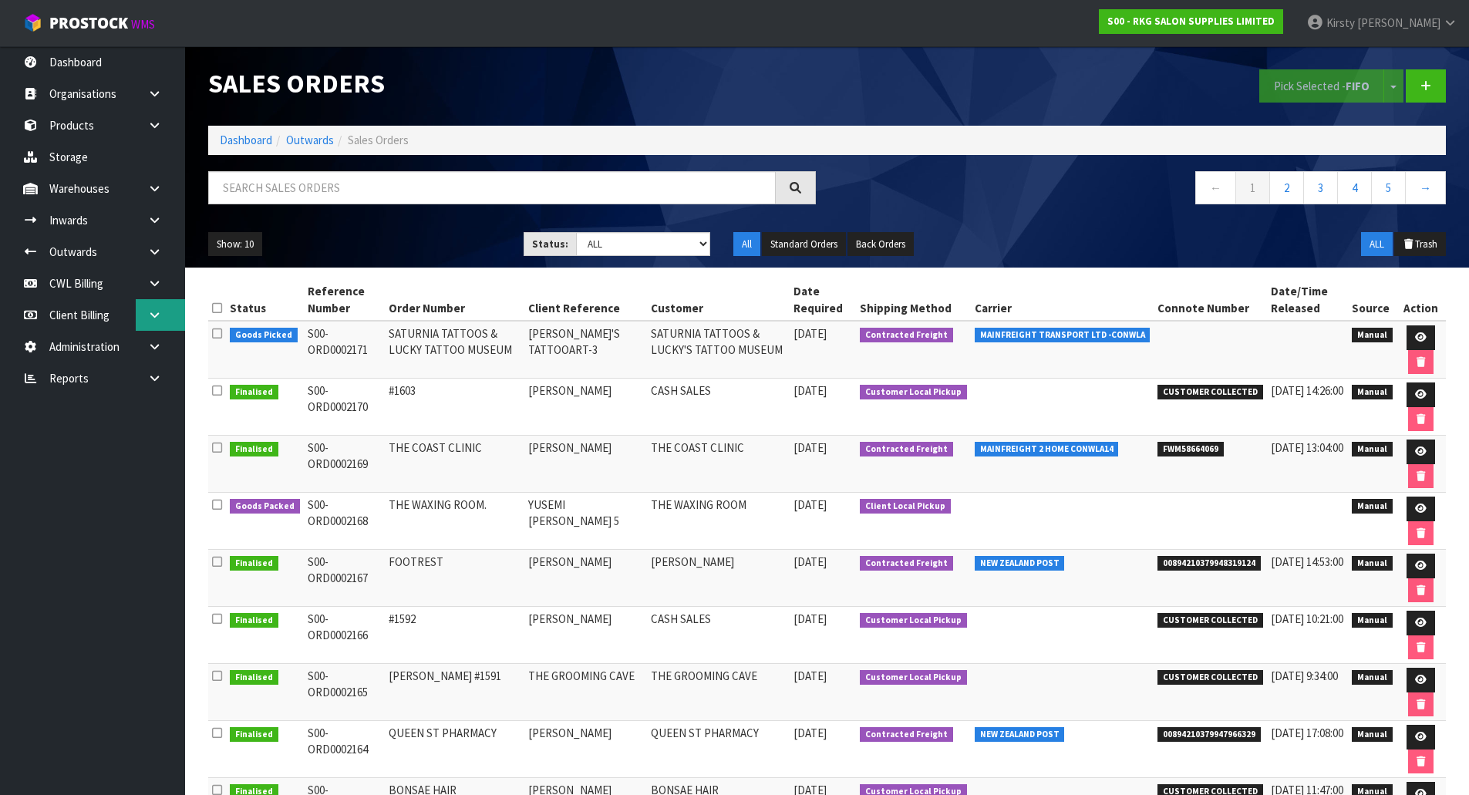
click at [148, 311] on icon at bounding box center [154, 315] width 15 height 12
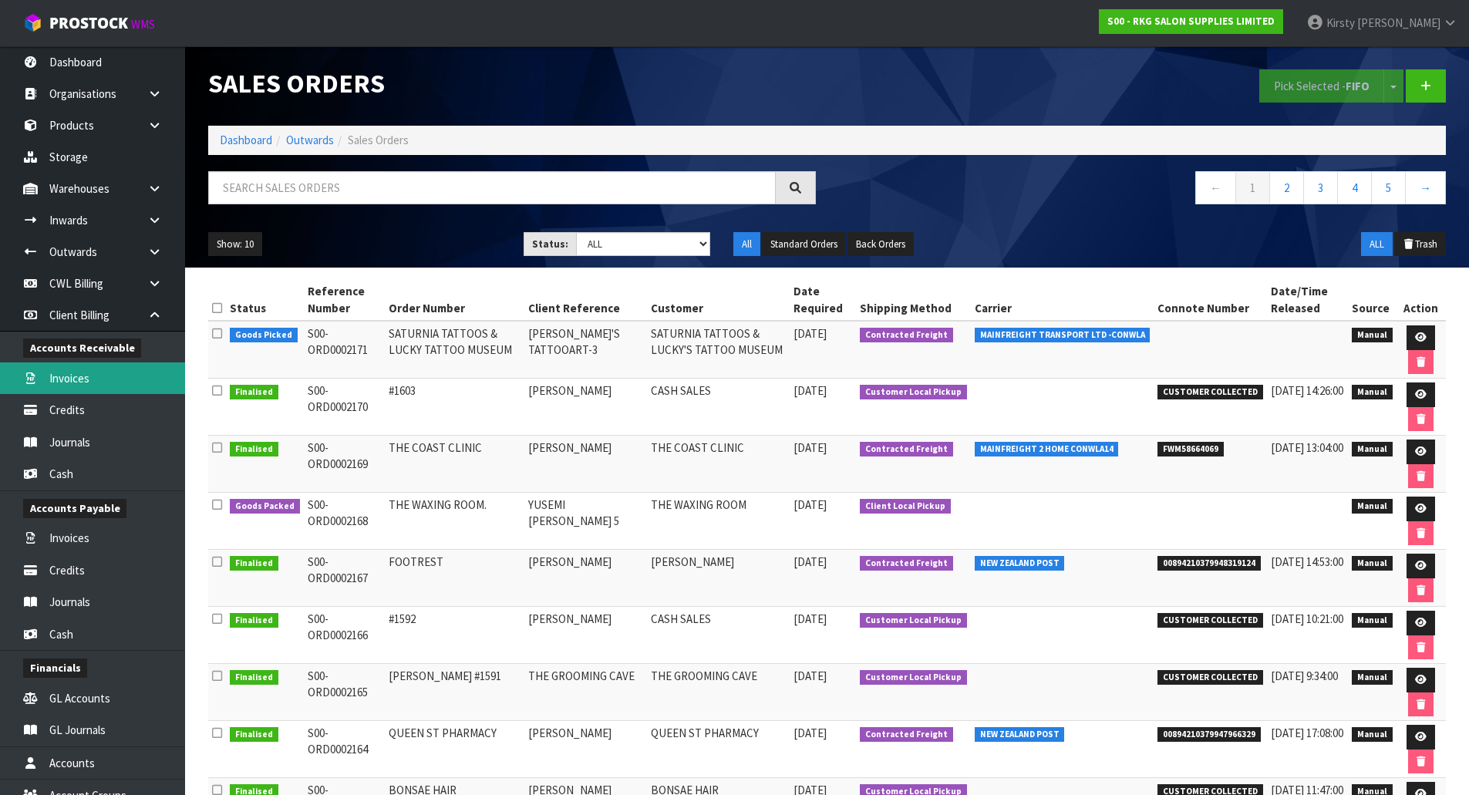
click at [82, 381] on link "Invoices" at bounding box center [92, 378] width 185 height 32
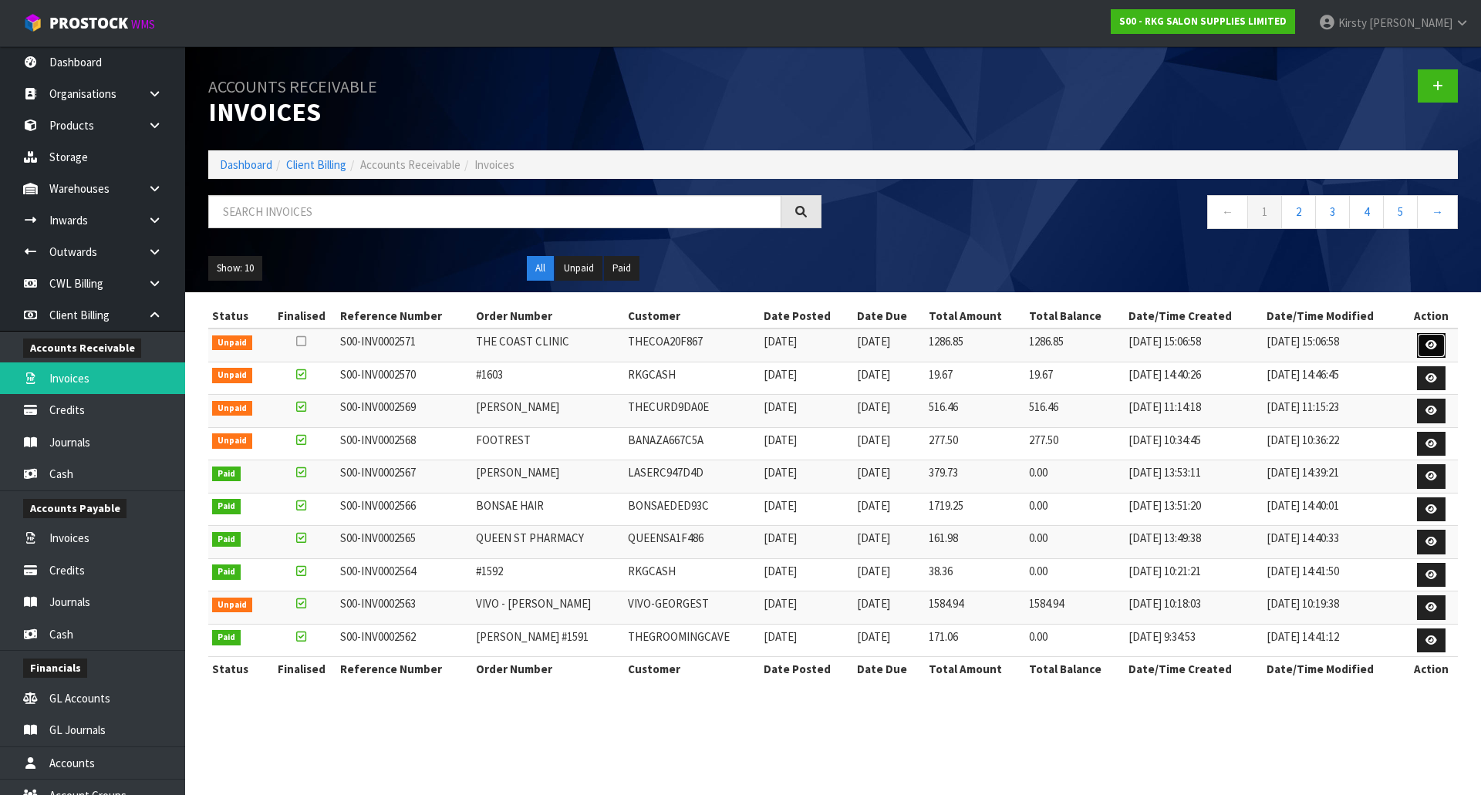
click at [1425, 339] on link at bounding box center [1431, 345] width 29 height 25
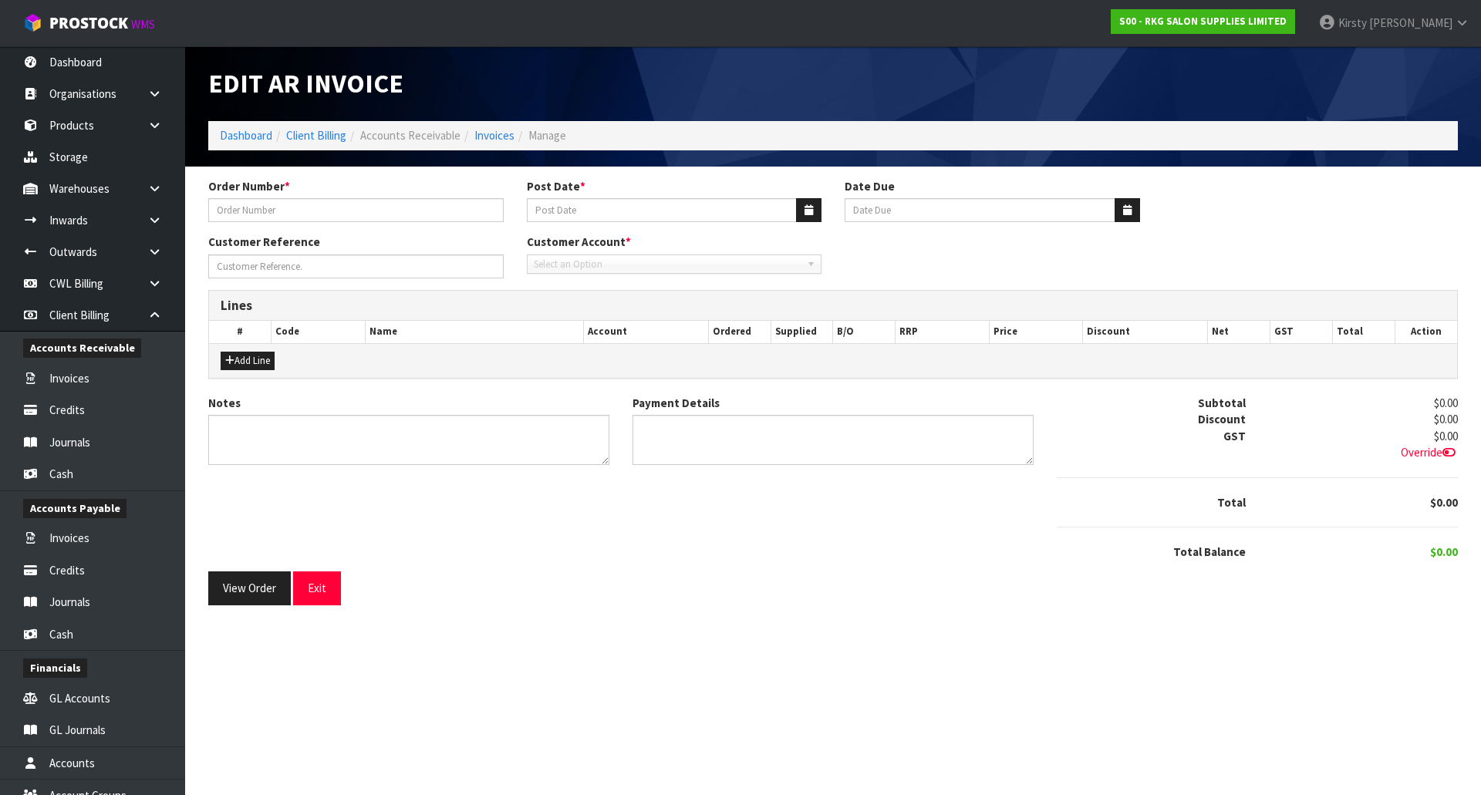
type input "THE COAST CLINIC"
type input "[DATE]"
type input "[PERSON_NAME]"
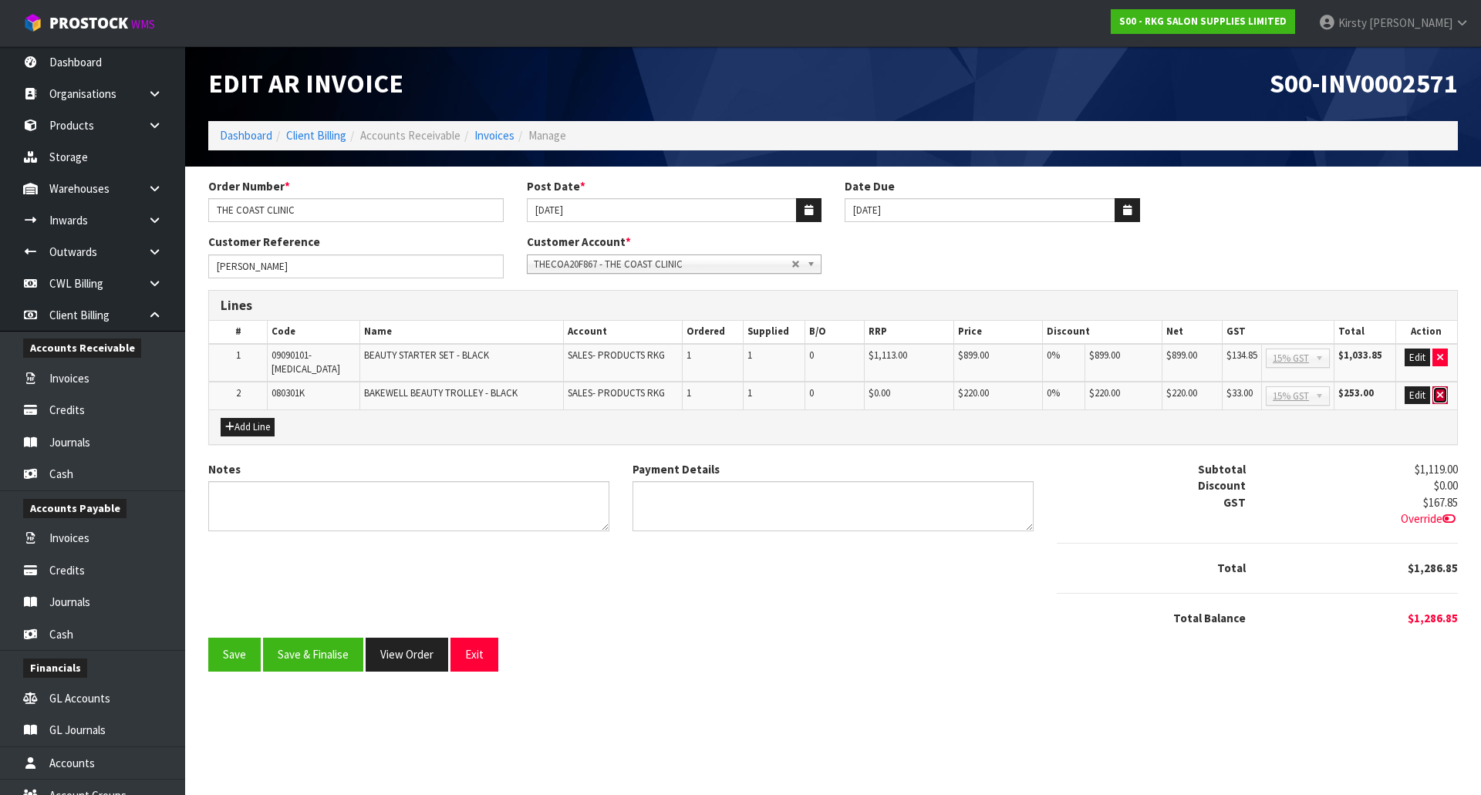
click at [1432, 386] on button "button" at bounding box center [1439, 395] width 15 height 19
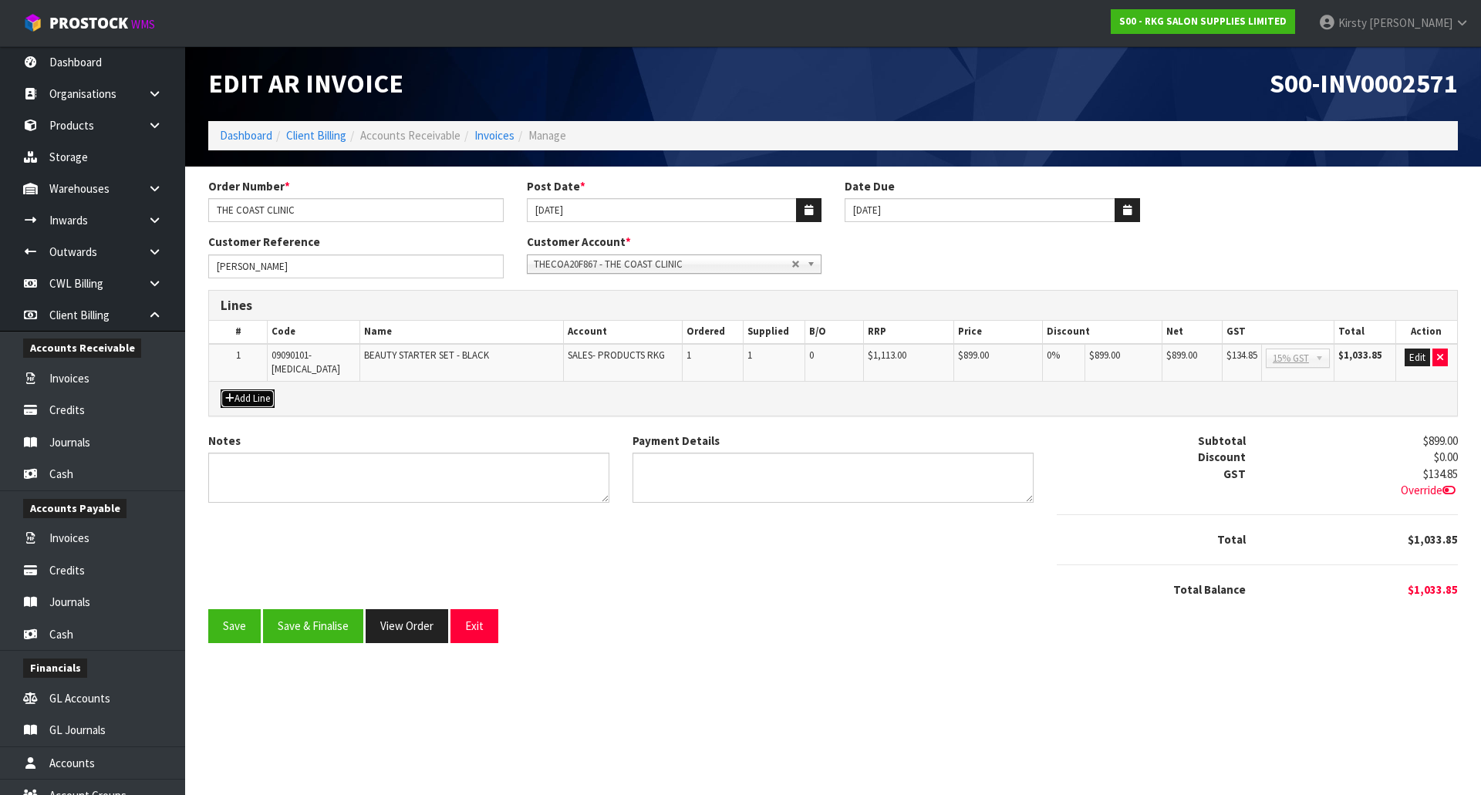
click at [244, 389] on button "Add Line" at bounding box center [248, 398] width 54 height 19
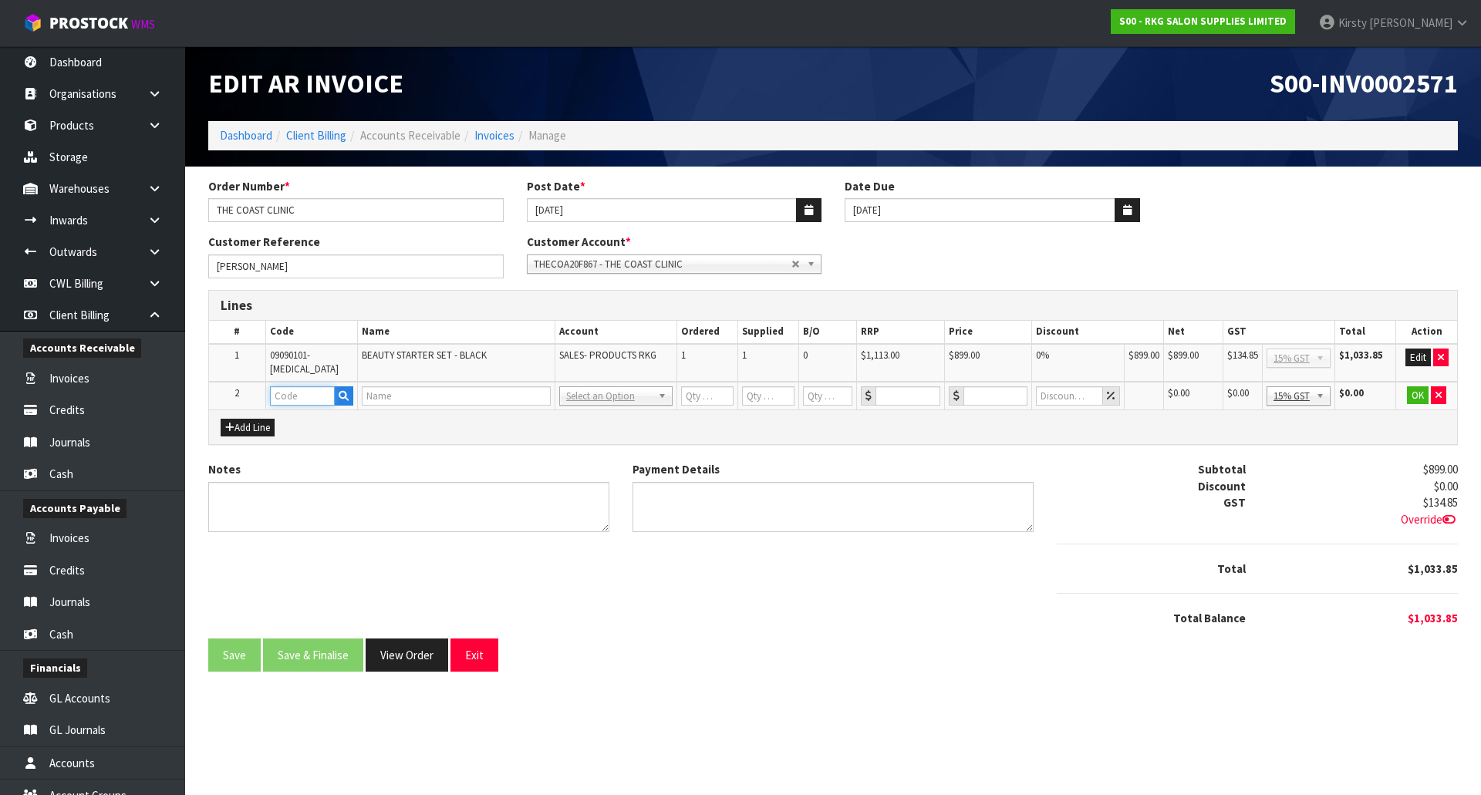
click at [282, 386] on input "text" at bounding box center [302, 395] width 65 height 19
type input "FREIGHT"
type input "1"
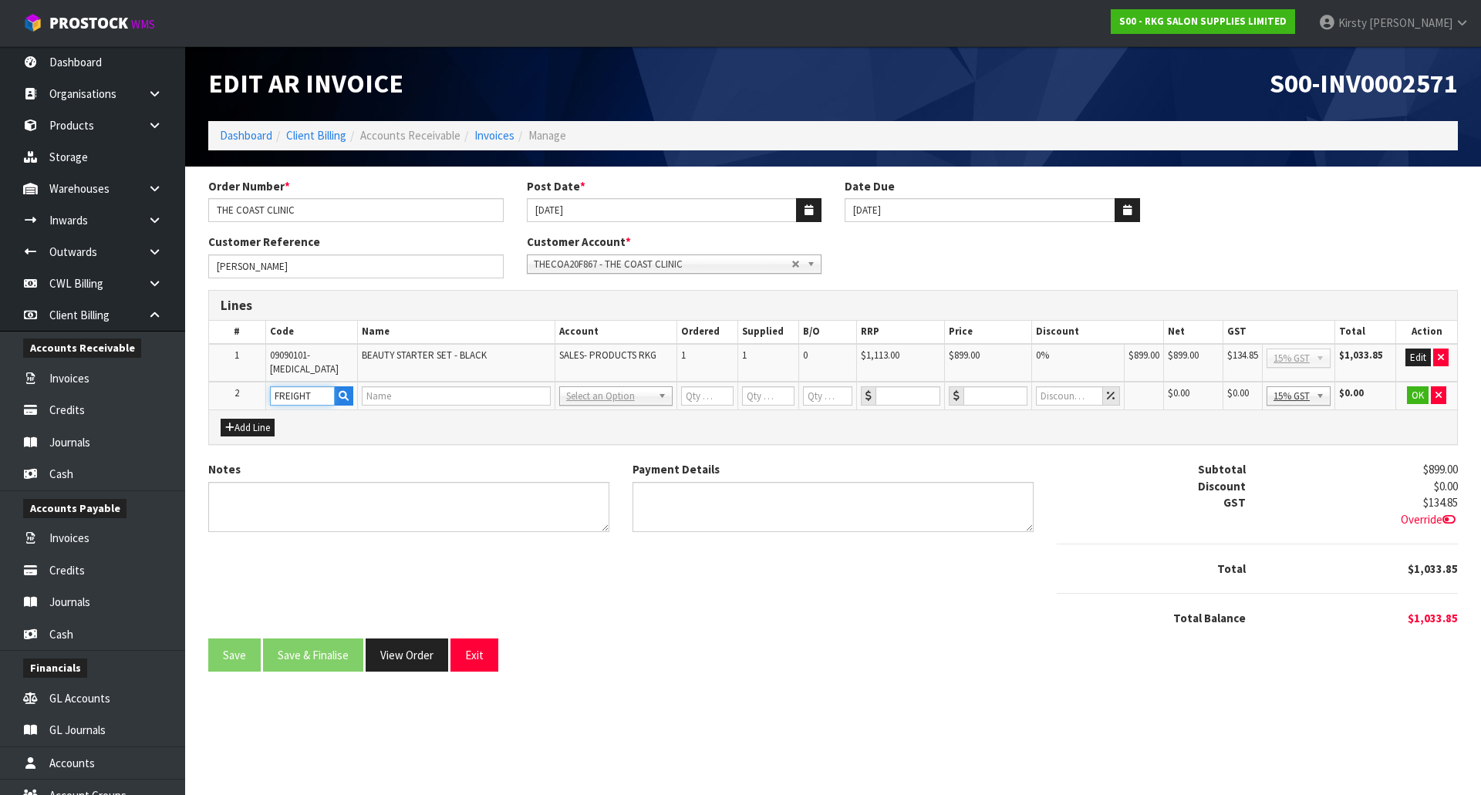
type input "0"
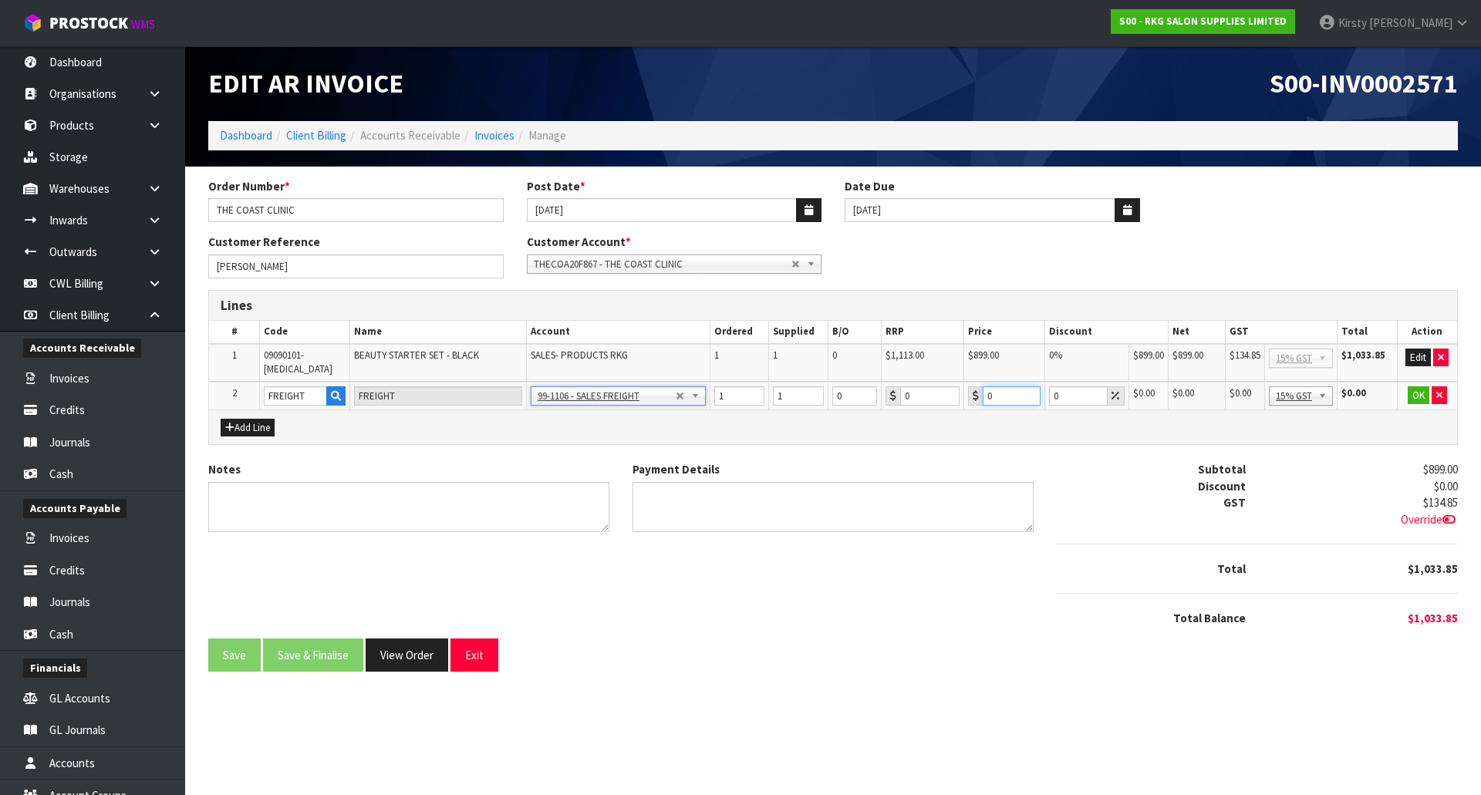
drag, startPoint x: 990, startPoint y: 380, endPoint x: 973, endPoint y: 382, distance: 17.0
click at [973, 386] on div "0" at bounding box center [1004, 395] width 72 height 19
type input "202.45"
click at [1410, 388] on button "OK" at bounding box center [1418, 395] width 22 height 19
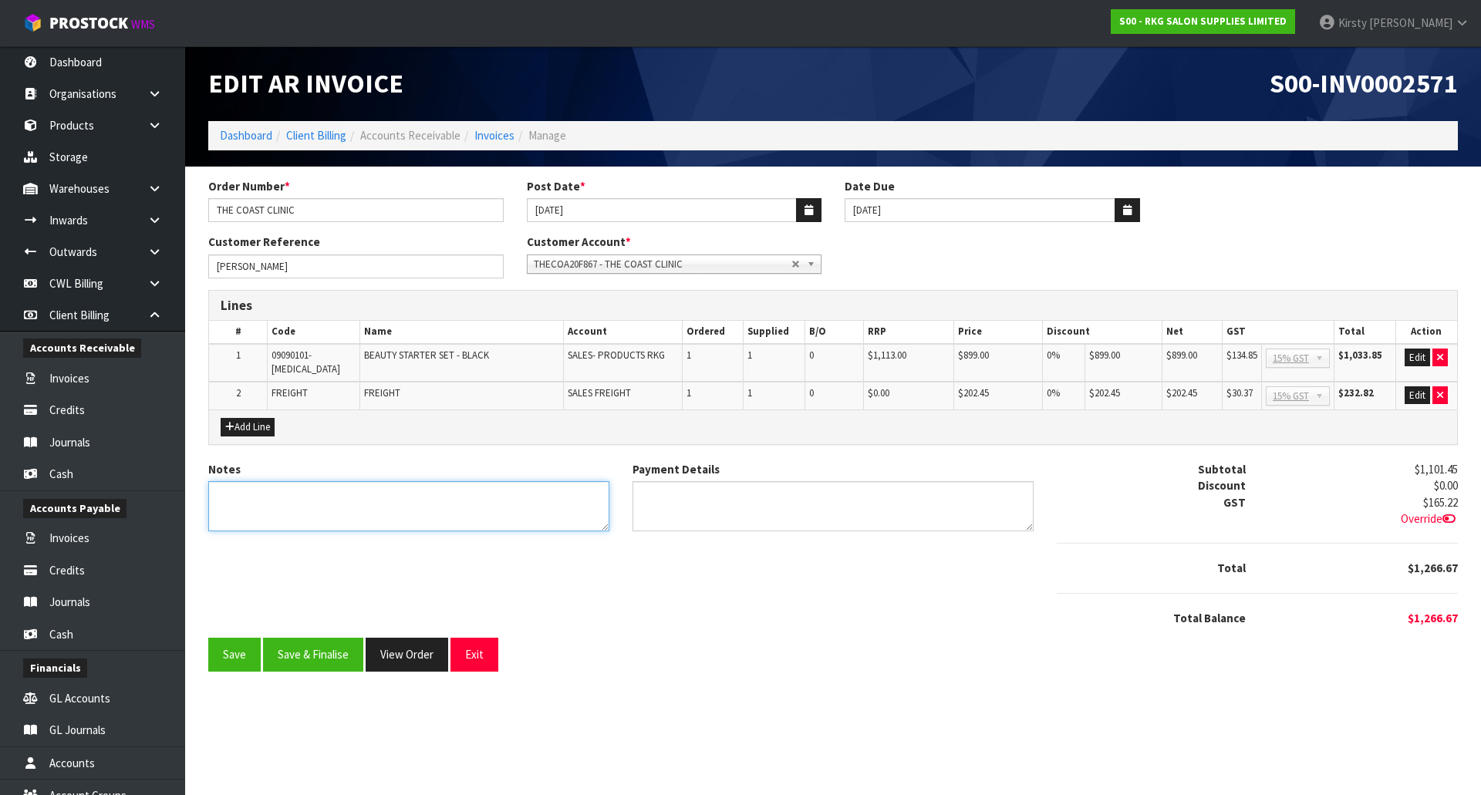
click at [301, 486] on textarea "Notes" at bounding box center [408, 506] width 401 height 50
type textarea "THANK YOU FOR YOUR ORDER"
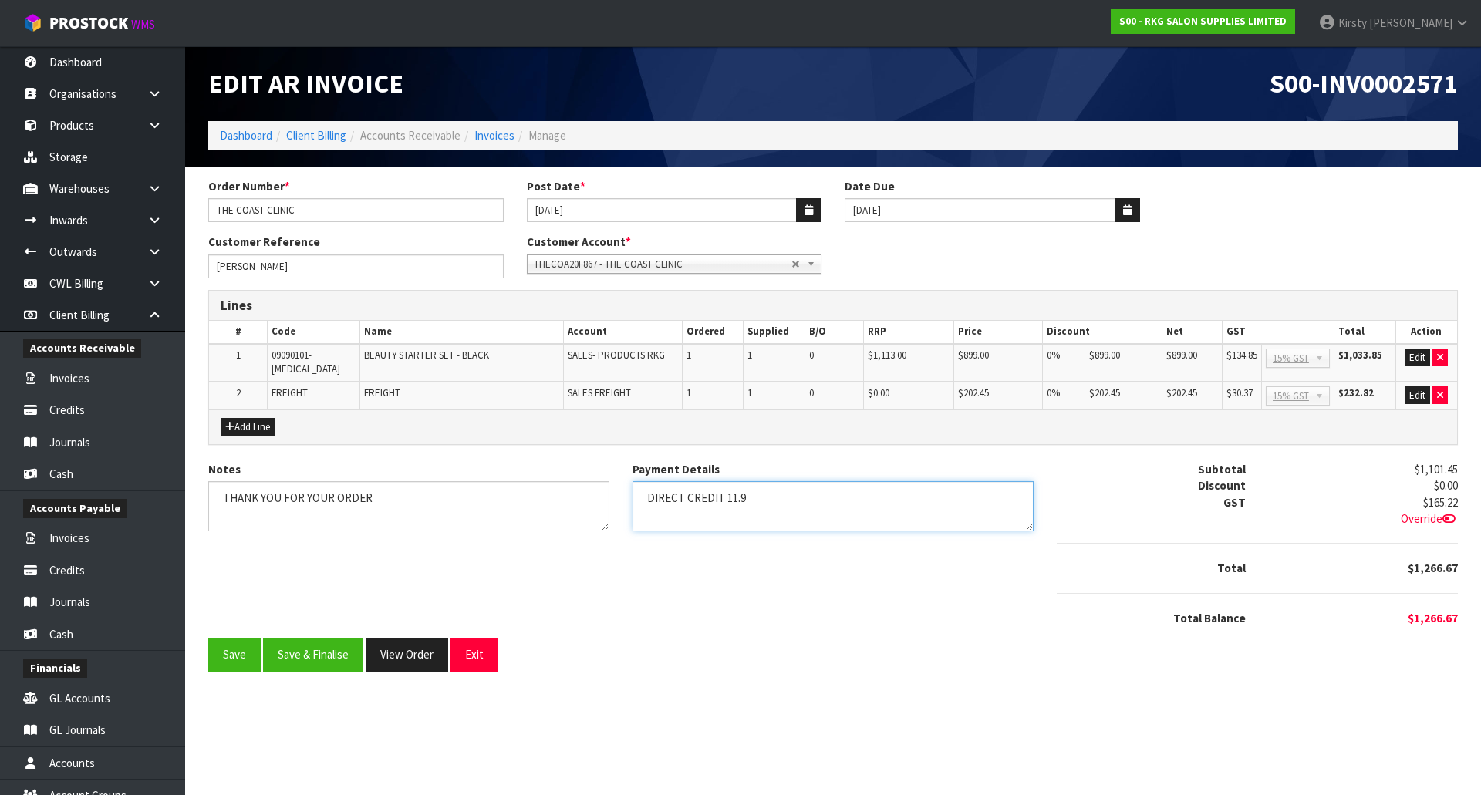
type textarea "DIRECT CREDIT 11.9"
click at [323, 665] on div "Order Number * THE COAST CLINIC Post Date * [DATE] Date Due [DATE] Customer Ref…" at bounding box center [833, 430] width 1273 height 505
click at [320, 640] on button "Save & Finalise" at bounding box center [313, 654] width 100 height 33
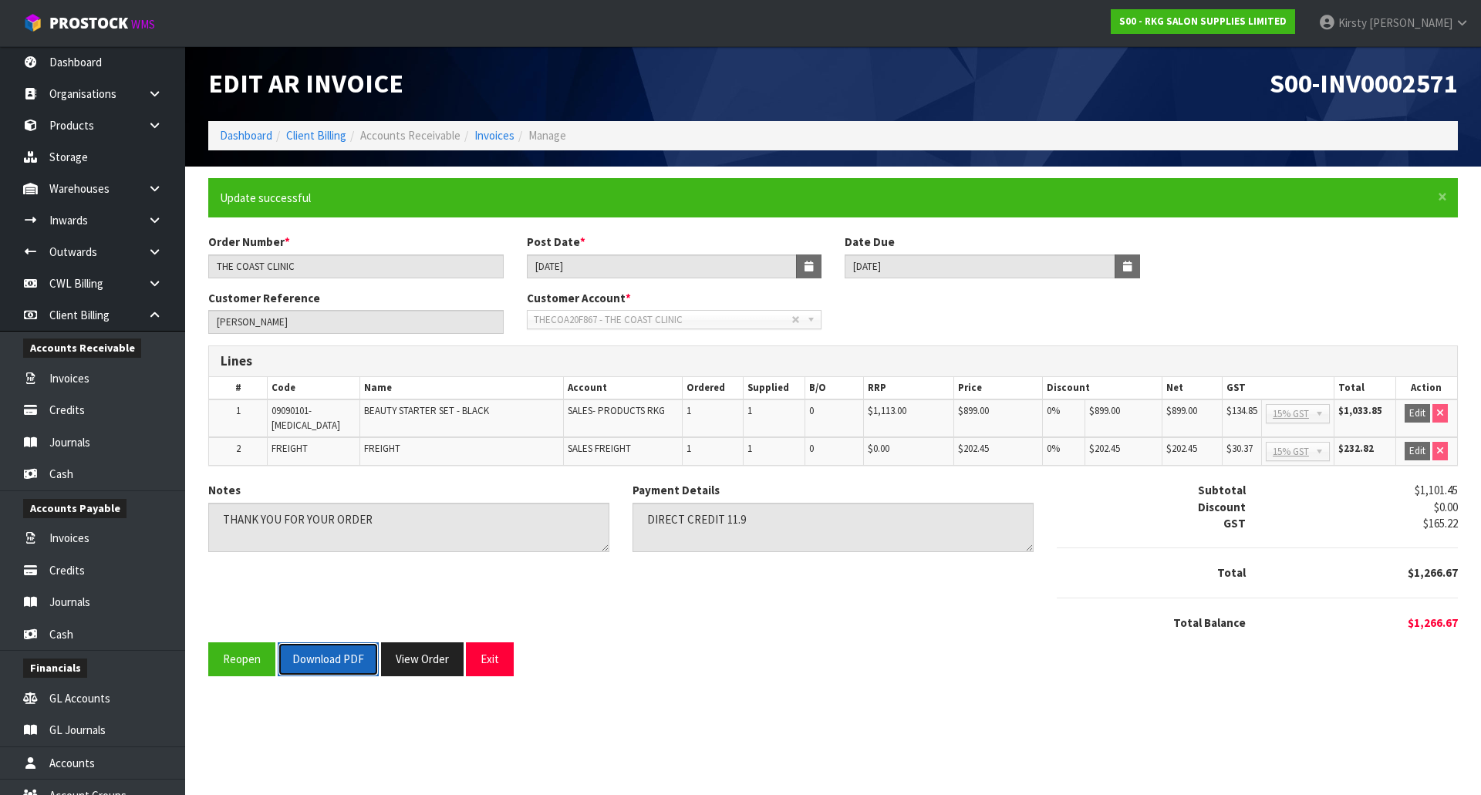
click at [340, 642] on button "Download PDF" at bounding box center [328, 658] width 101 height 33
drag, startPoint x: 484, startPoint y: 649, endPoint x: 255, endPoint y: 386, distance: 349.8
click at [484, 646] on button "Exit" at bounding box center [490, 658] width 48 height 33
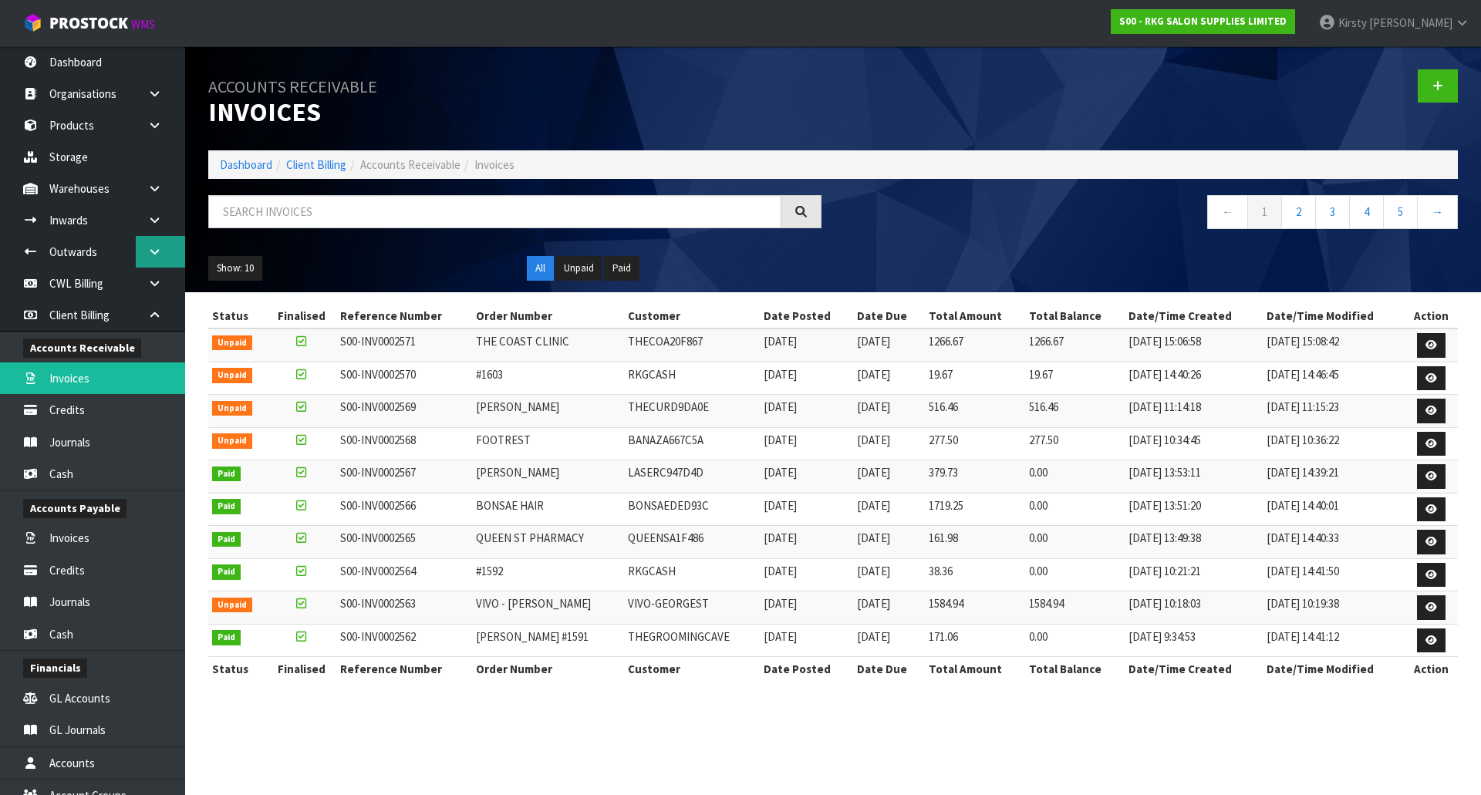
click at [144, 254] on link at bounding box center [160, 252] width 49 height 32
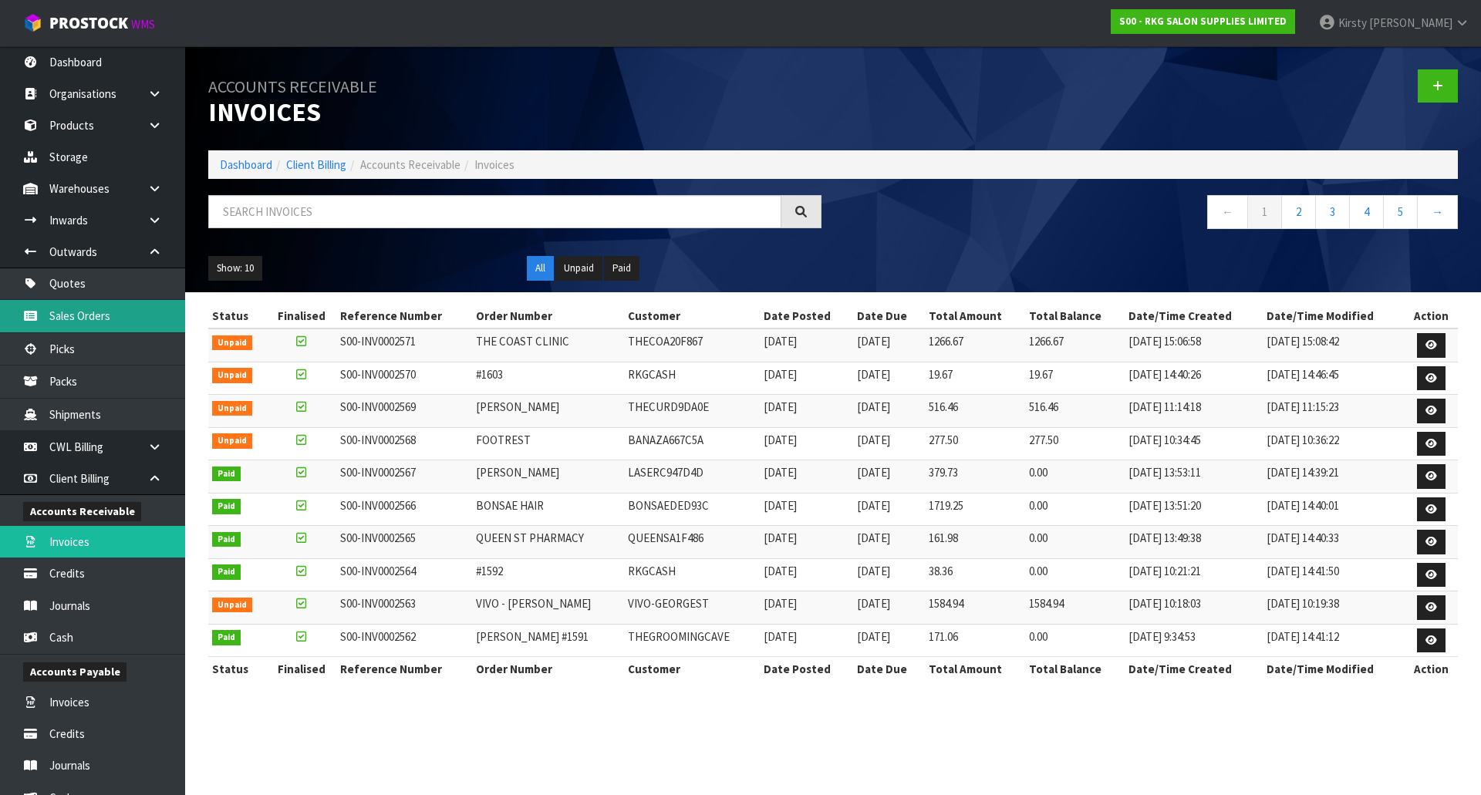
click at [86, 318] on link "Sales Orders" at bounding box center [92, 316] width 185 height 32
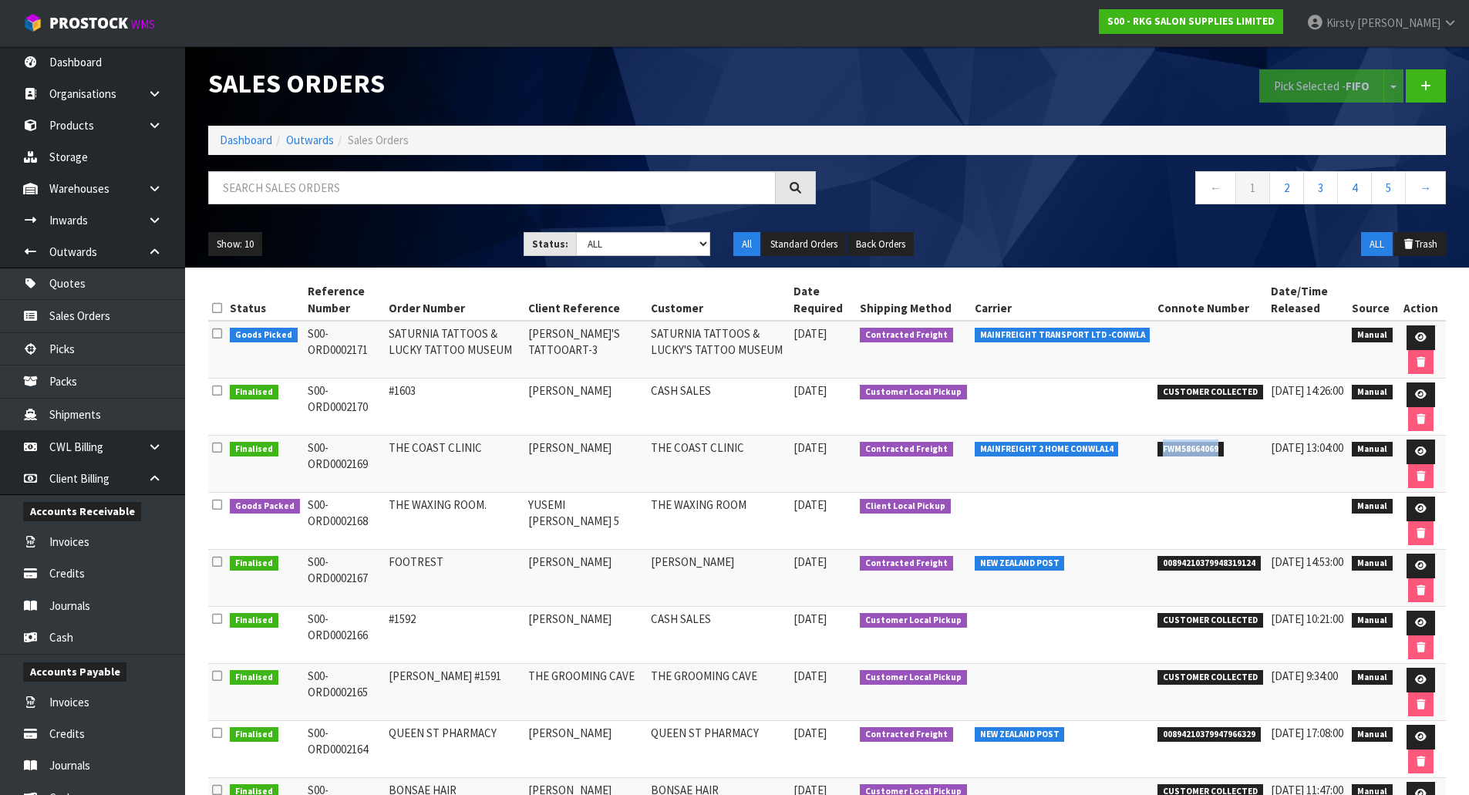
drag, startPoint x: 1215, startPoint y: 450, endPoint x: 1154, endPoint y: 447, distance: 61.7
click at [1158, 447] on span "FWM58664069" at bounding box center [1191, 449] width 66 height 15
copy span "FWM58664069"
click at [1415, 450] on icon at bounding box center [1421, 452] width 12 height 10
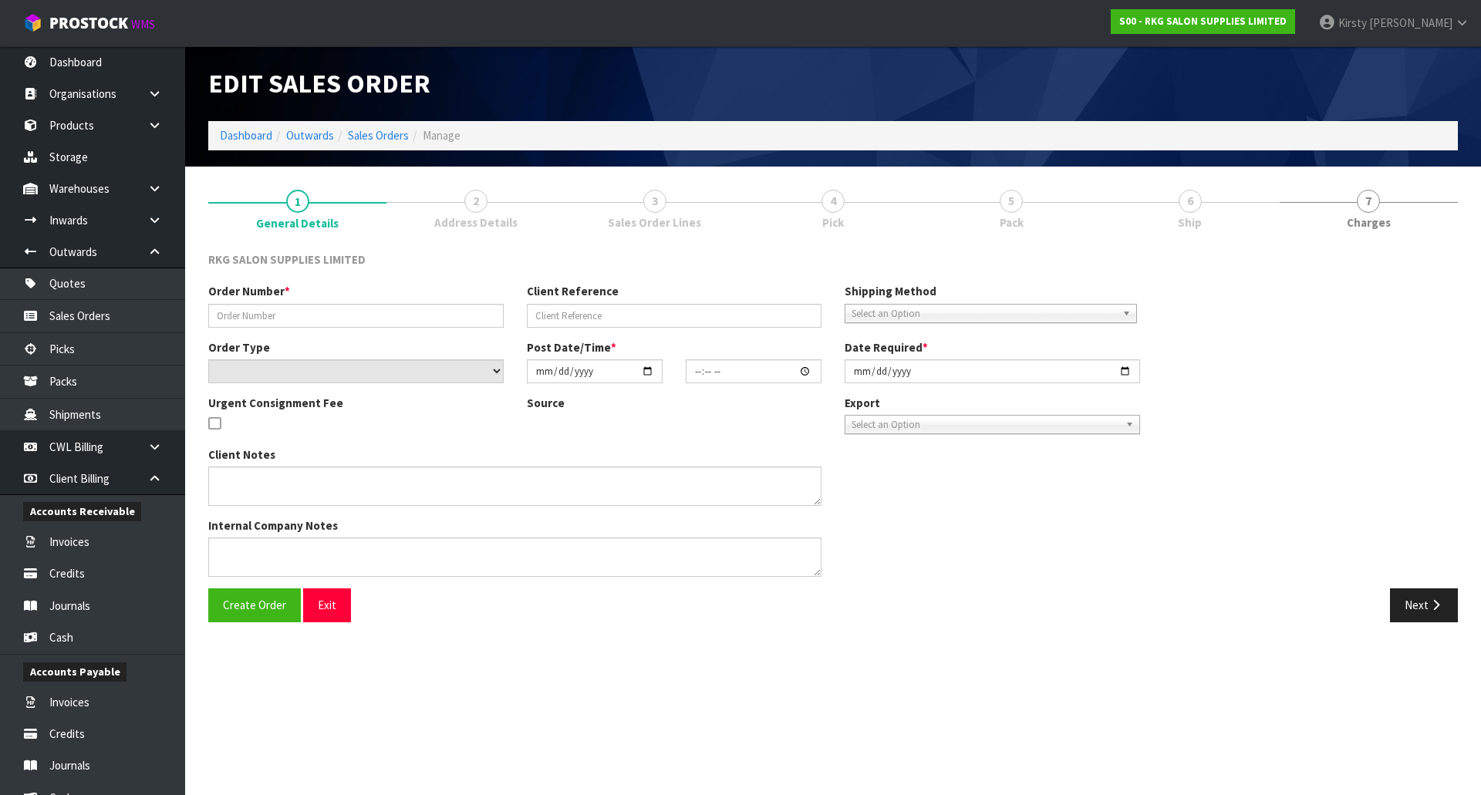
type input "THE COAST CLINIC"
type input "[PERSON_NAME]"
select select "number:0"
type input "[DATE]"
type input "13:00:00.000"
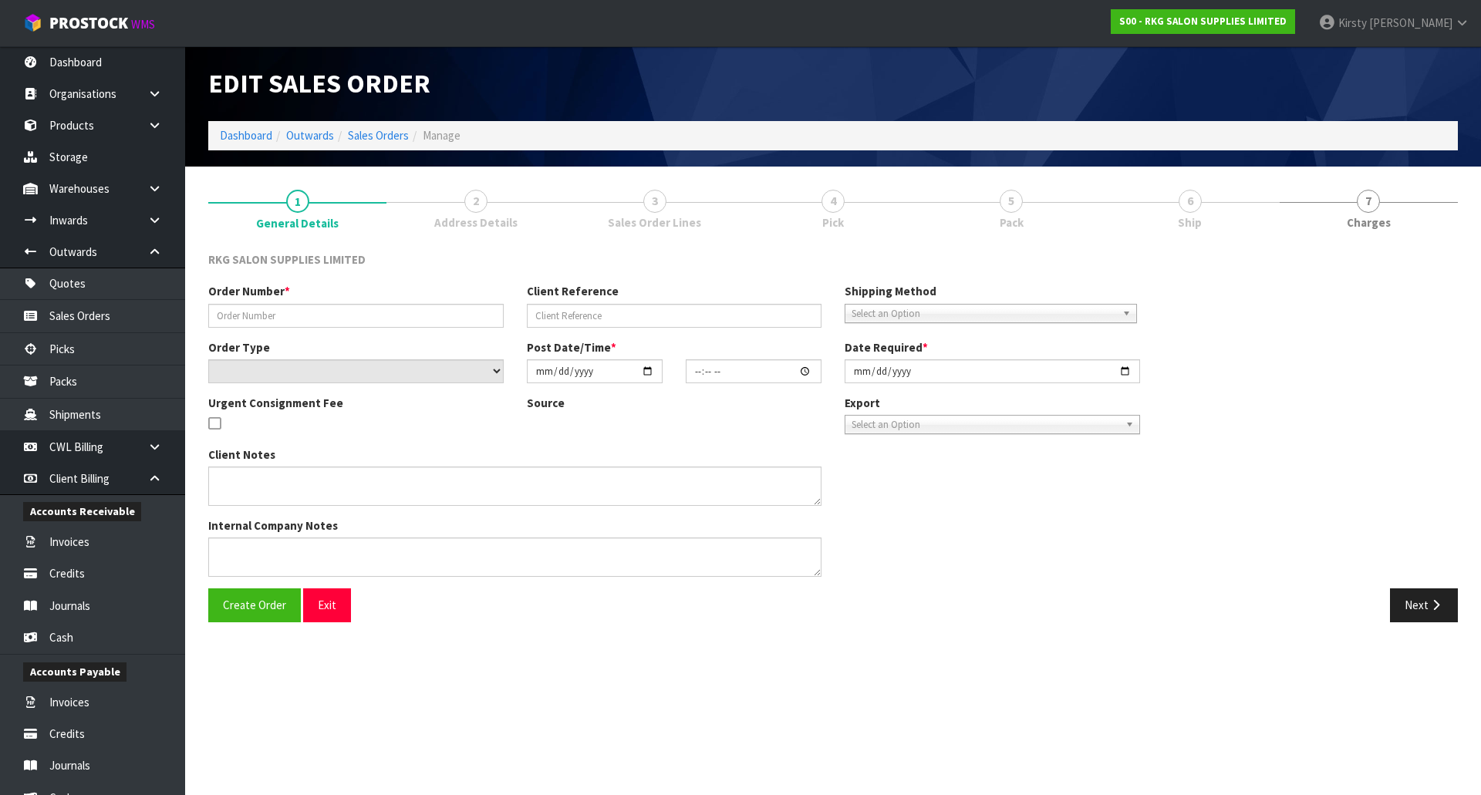
type input "[DATE]"
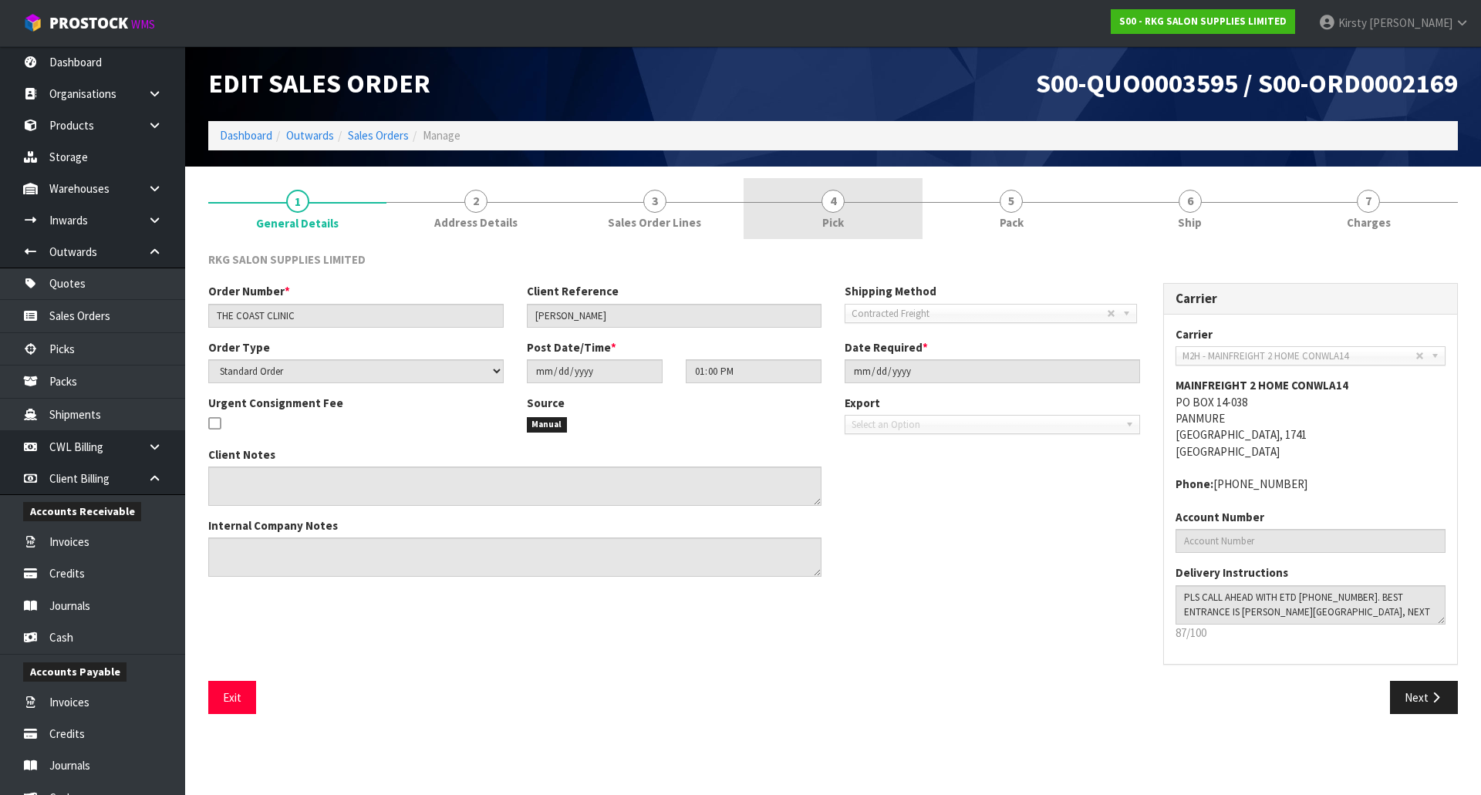
click at [842, 205] on span "4" at bounding box center [832, 201] width 23 height 23
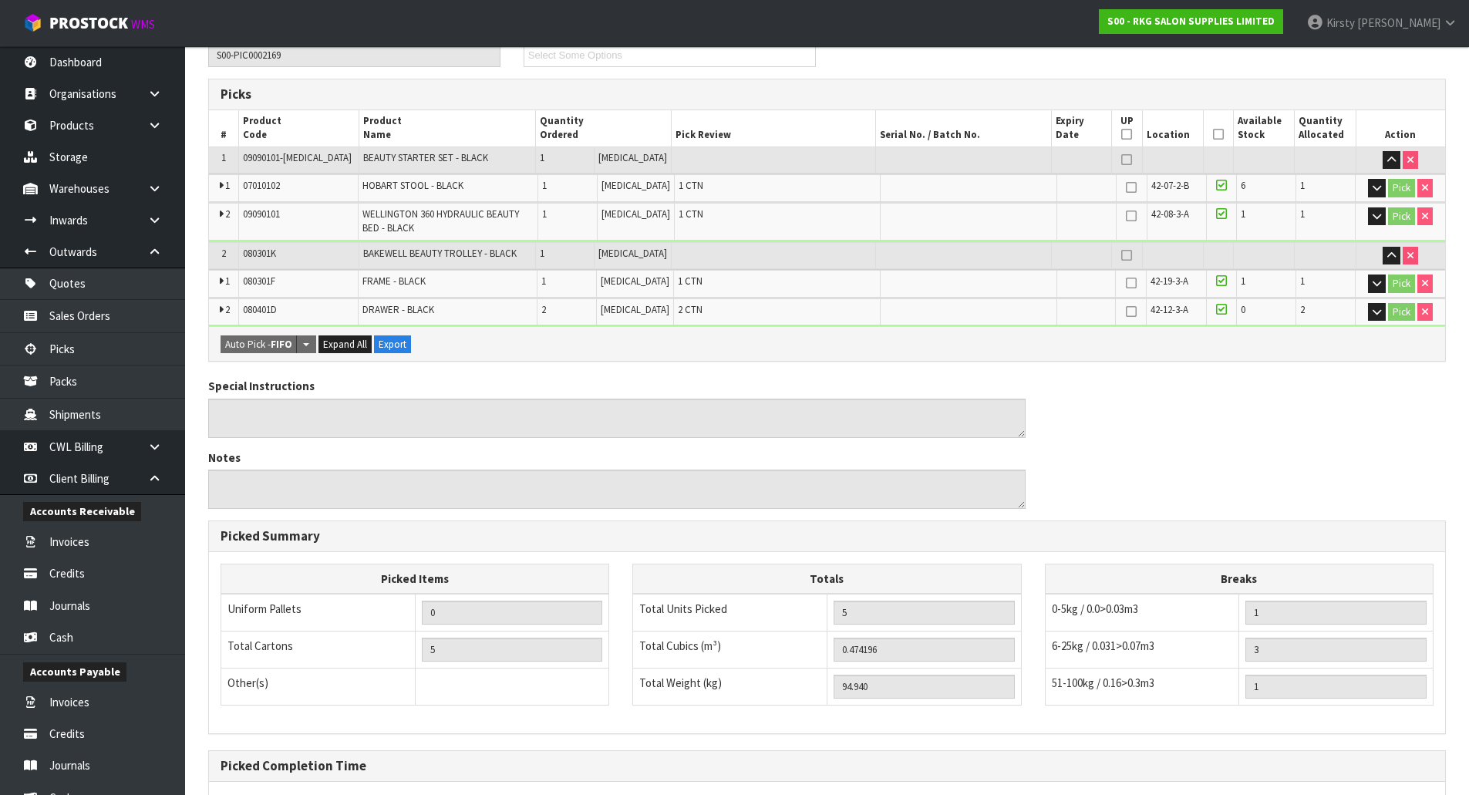
scroll to position [379, 0]
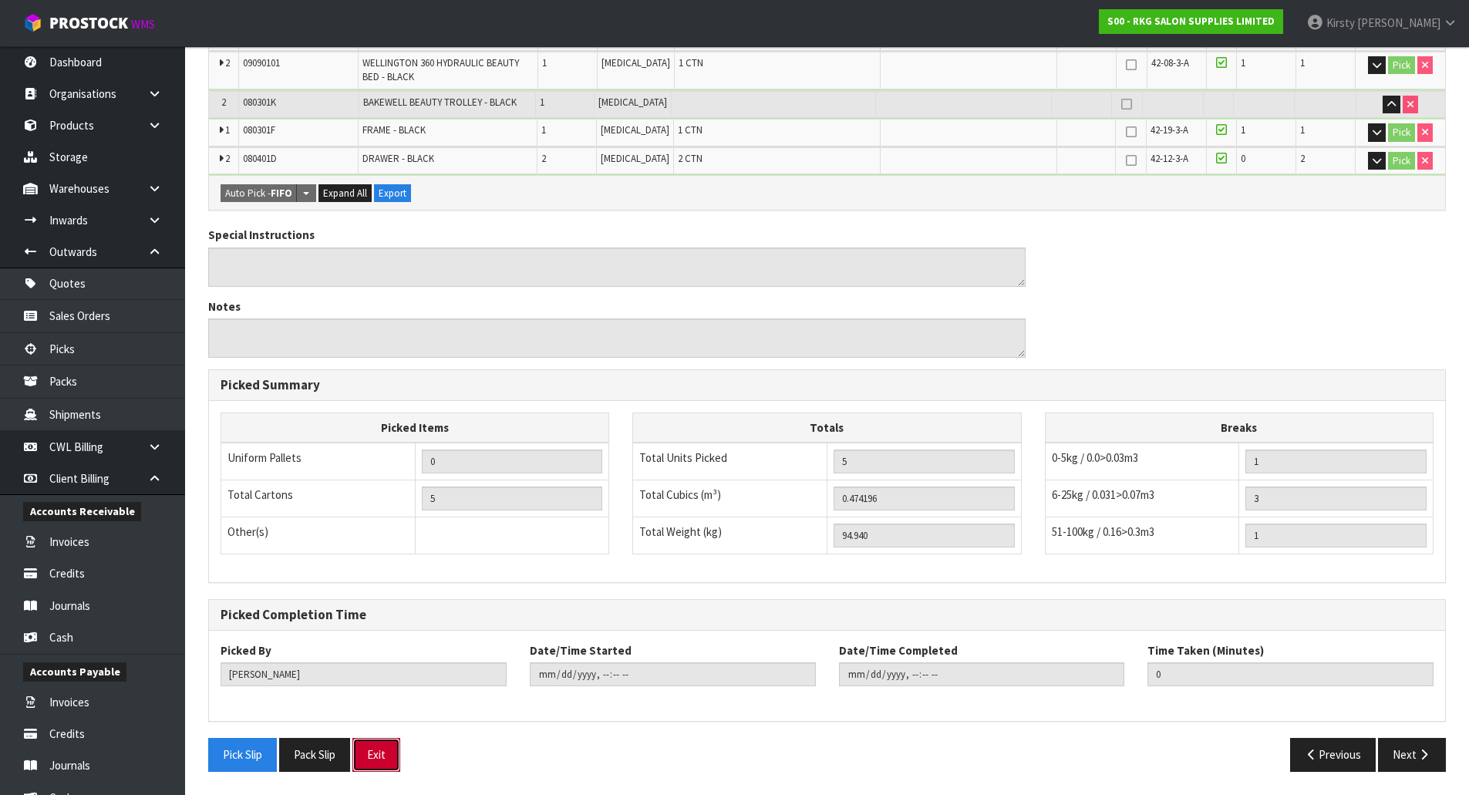
click at [387, 752] on button "Exit" at bounding box center [376, 754] width 48 height 33
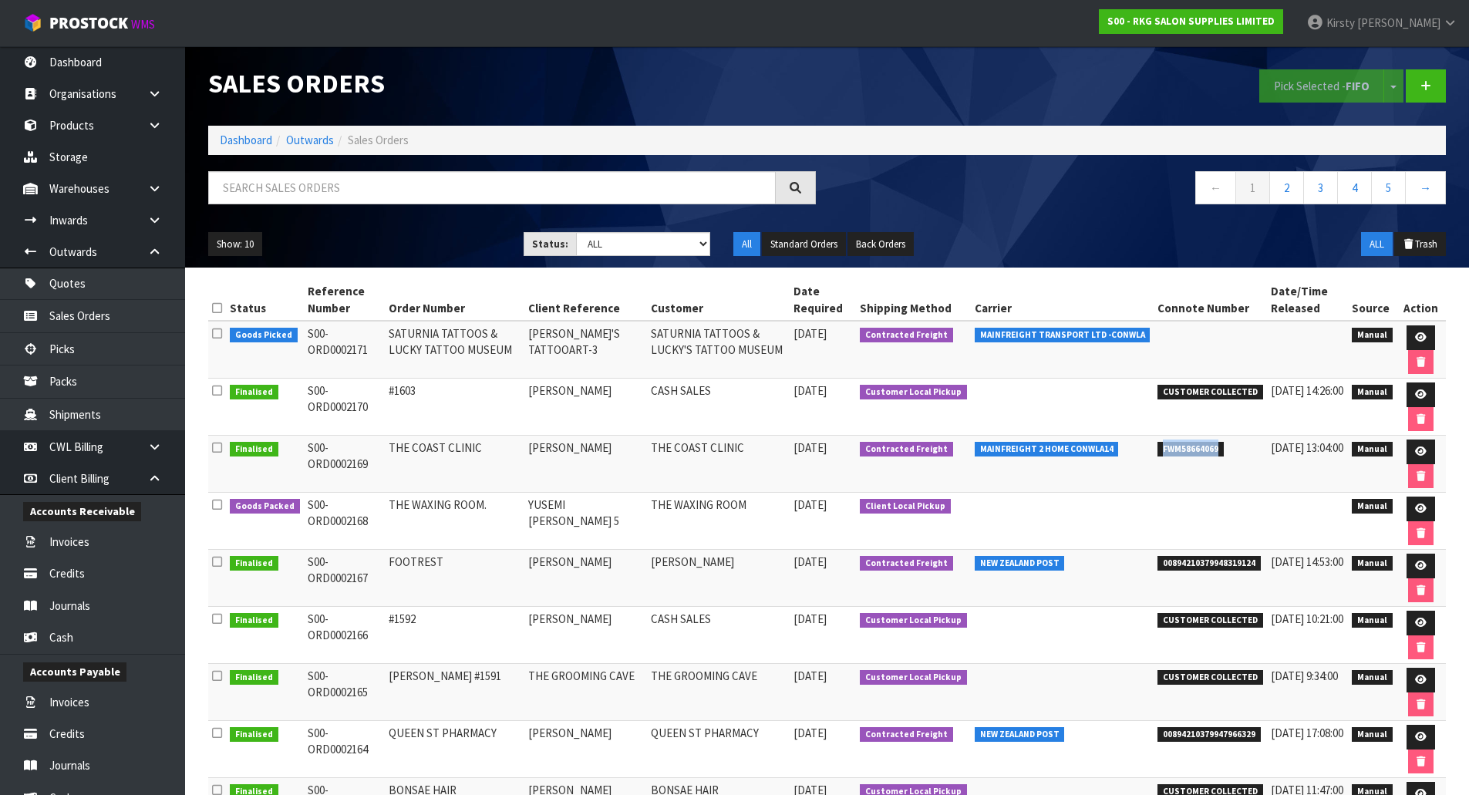
drag, startPoint x: 1219, startPoint y: 451, endPoint x: 1151, endPoint y: 447, distance: 67.2
click at [1154, 447] on td "FWM58664069" at bounding box center [1210, 464] width 113 height 57
copy span "FWM58664069"
click at [74, 130] on link "Products" at bounding box center [92, 126] width 185 height 32
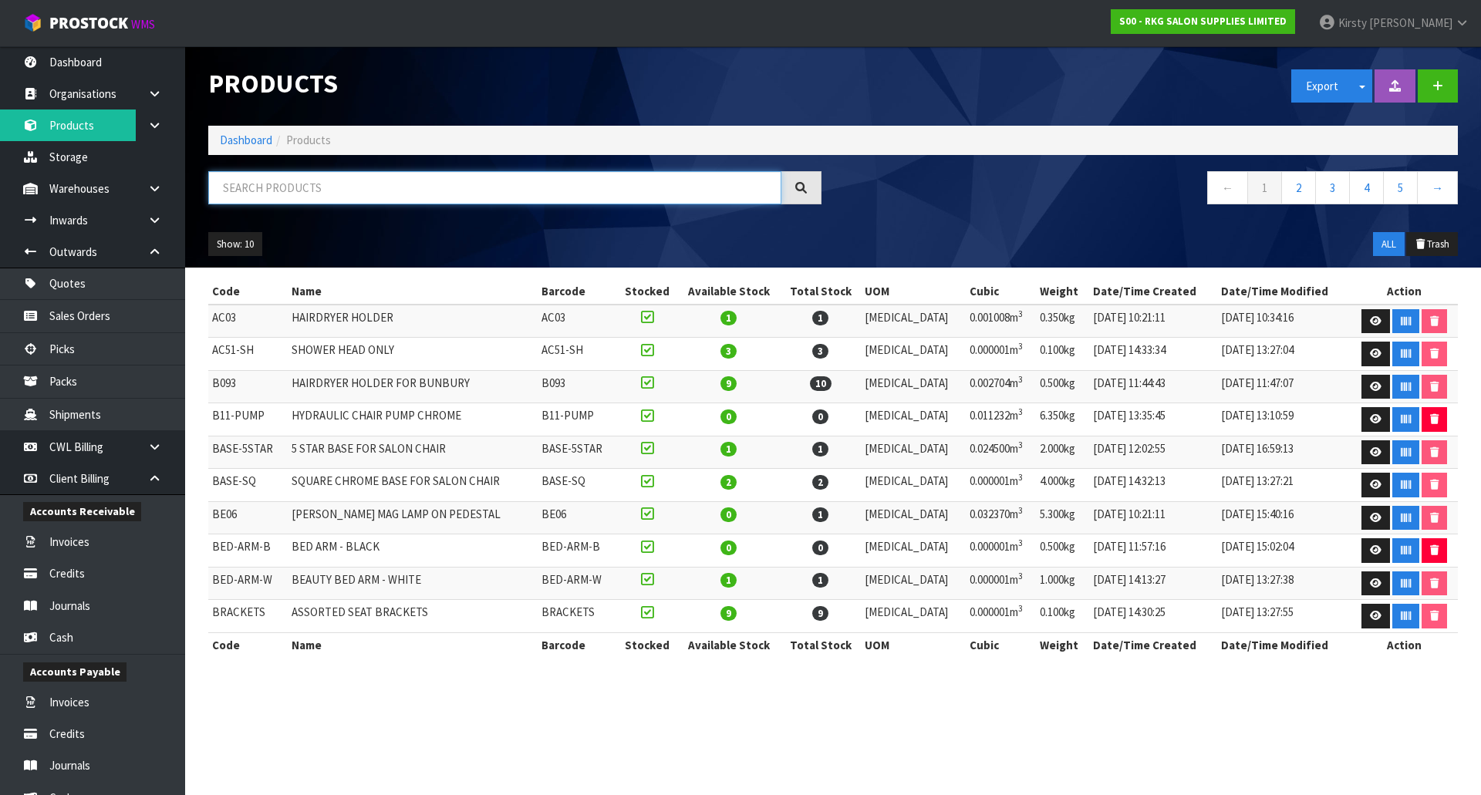
click at [231, 187] on input "text" at bounding box center [494, 187] width 573 height 33
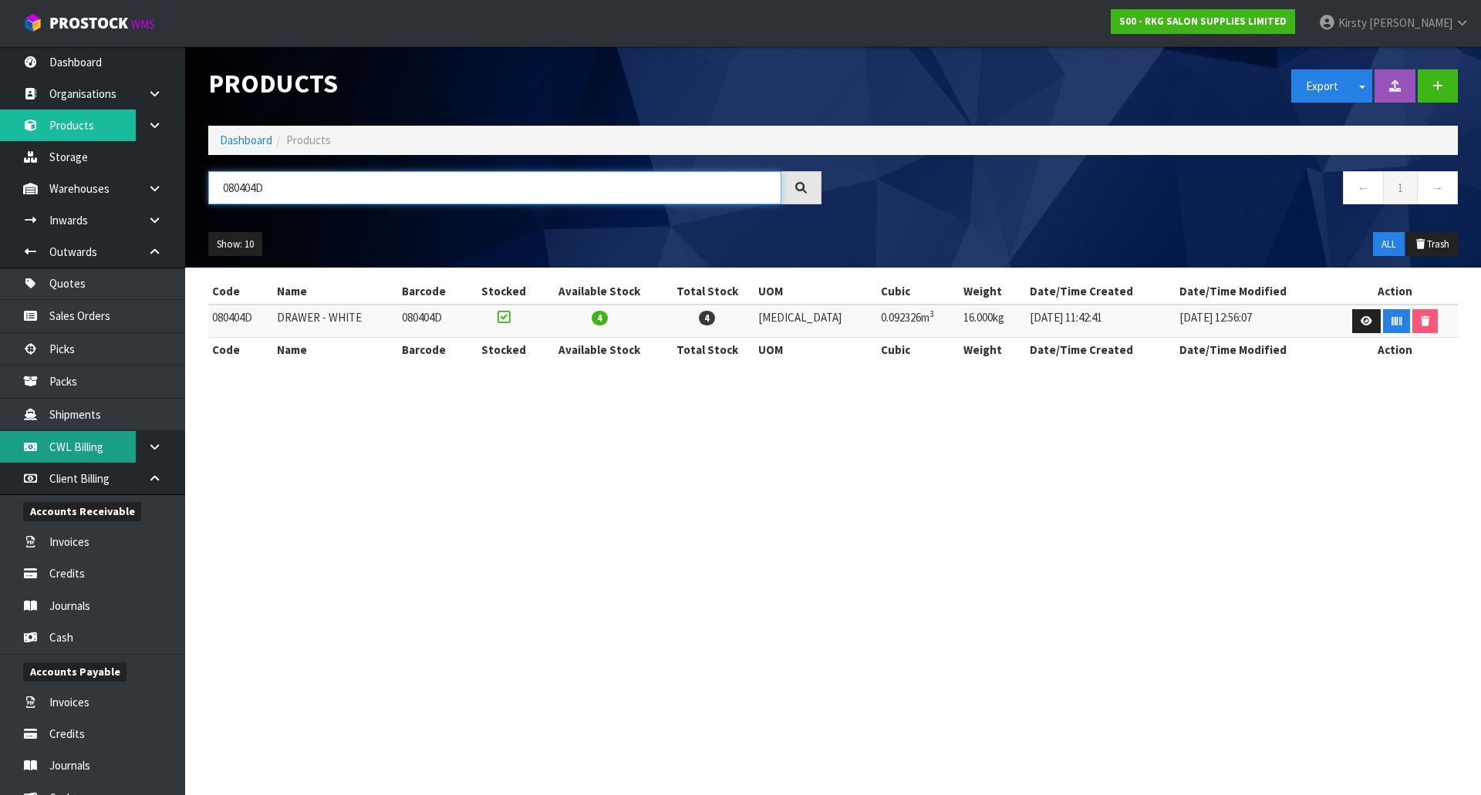
type input "080404D"
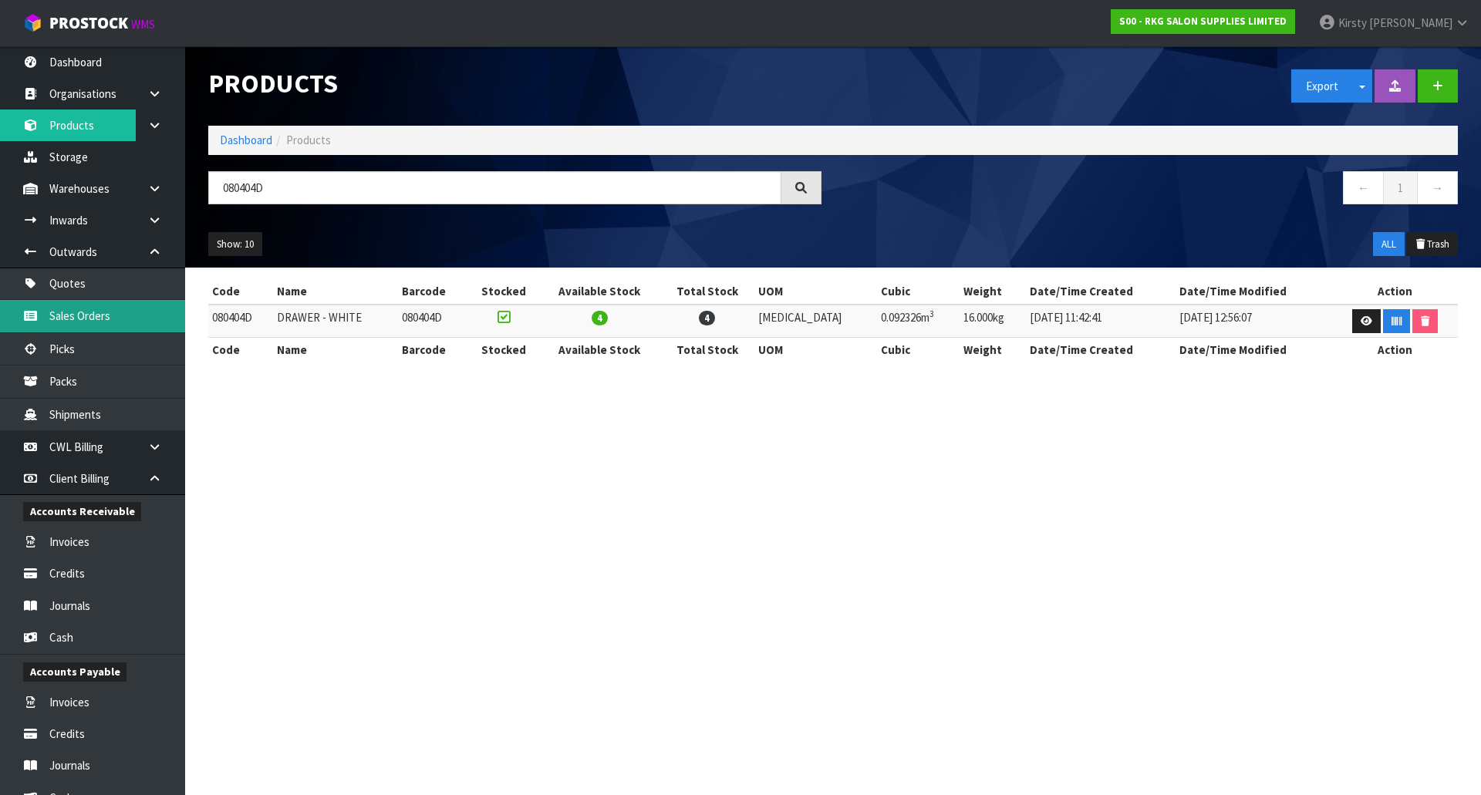
click at [66, 320] on link "Sales Orders" at bounding box center [92, 316] width 185 height 32
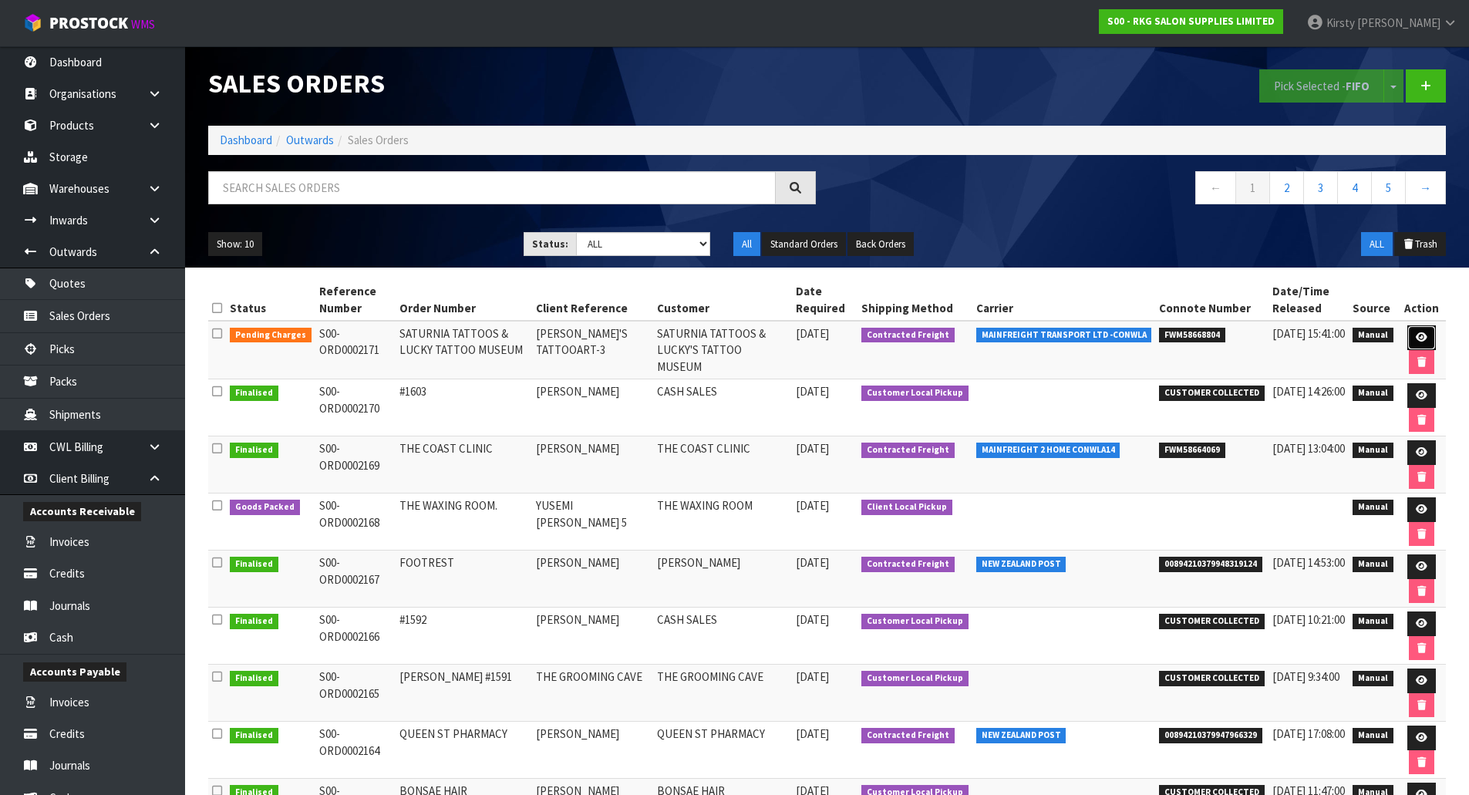
click at [1428, 333] on link at bounding box center [1421, 337] width 29 height 25
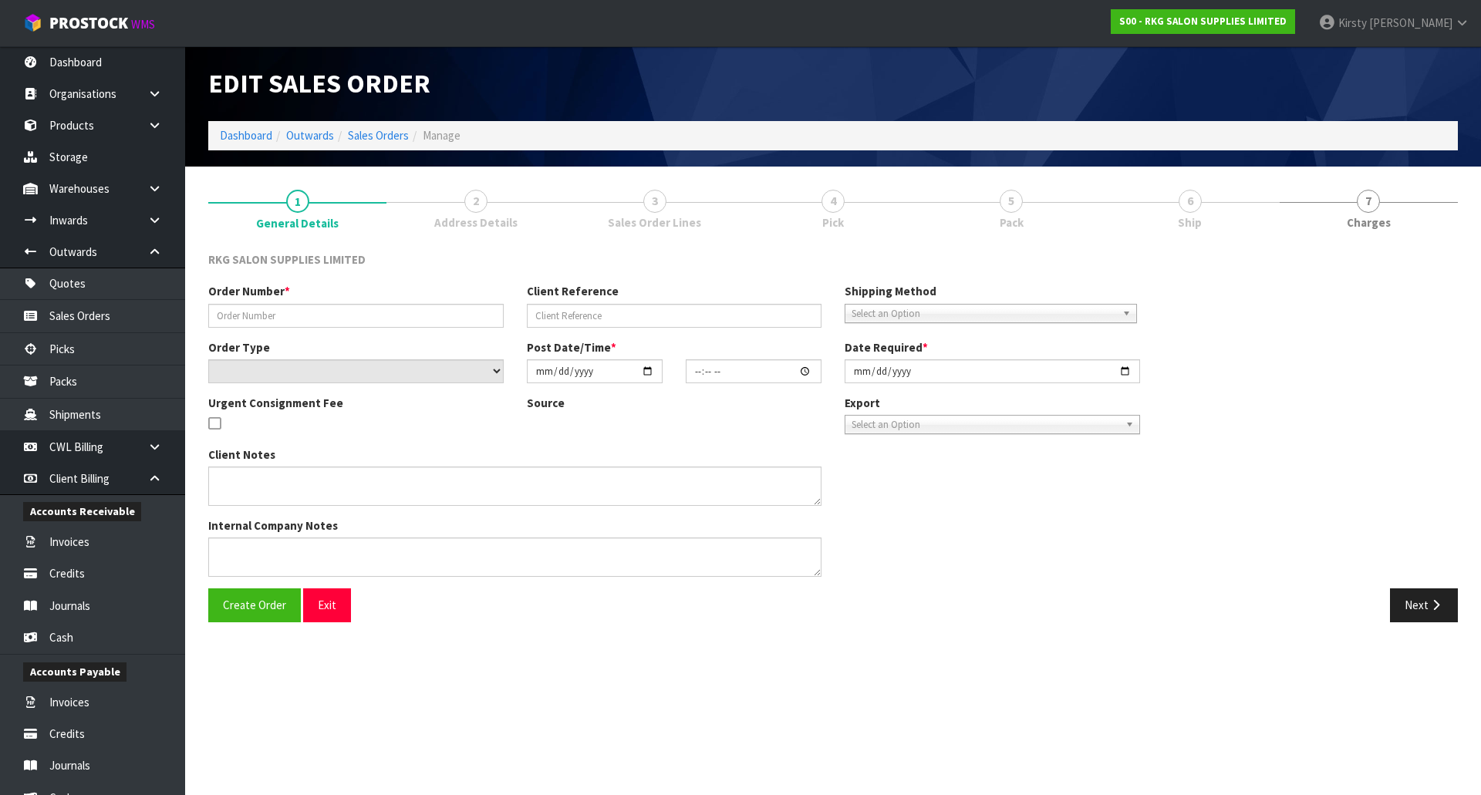
type input "SATURNIA TATTOOS & LUCKY TATTOO MUSEUM"
type input "[PERSON_NAME]'S TATTOOART-3"
select select "number:0"
type input "[DATE]"
type input "09:15:00.000"
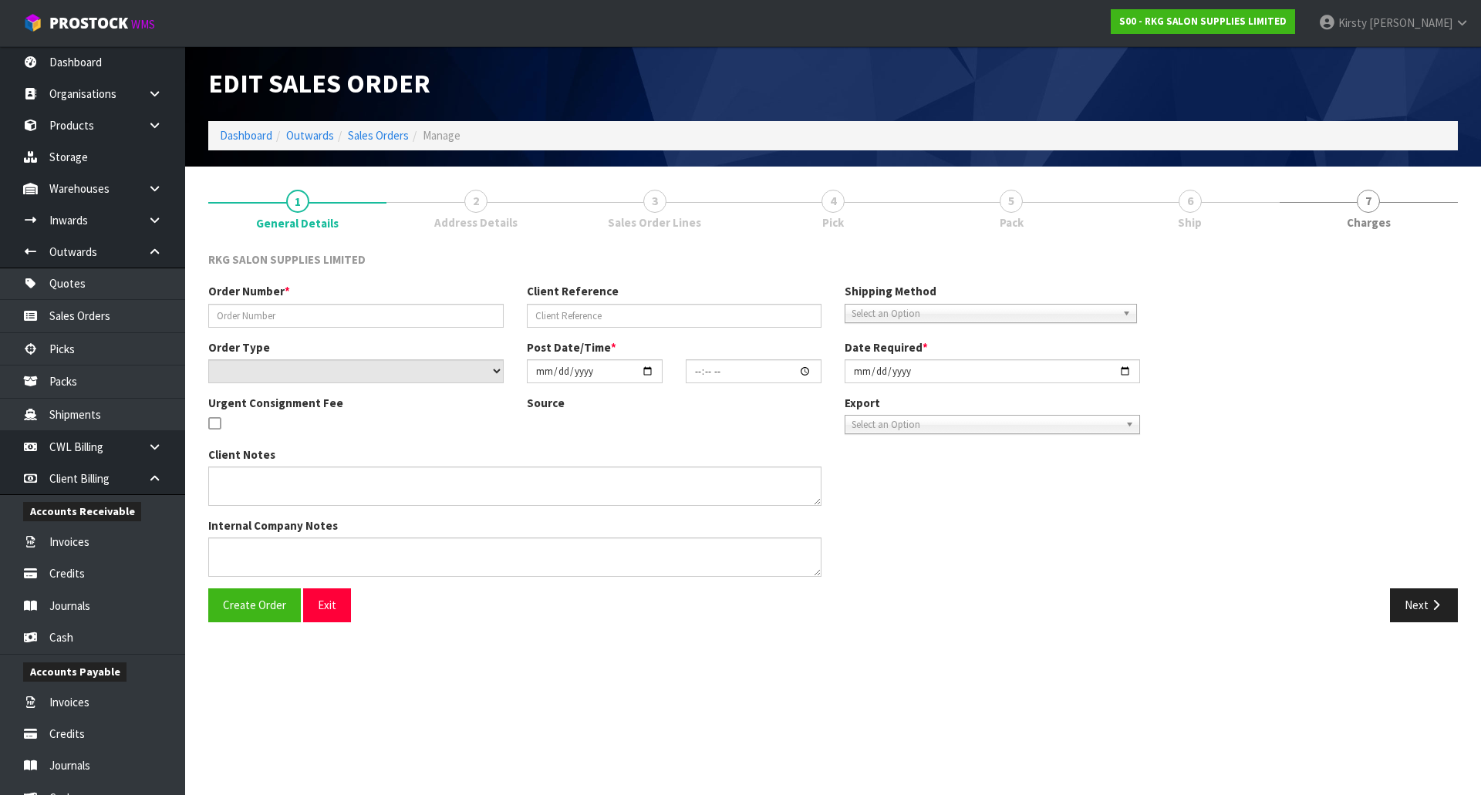
type input "[DATE]"
type textarea "3 PALLETS"
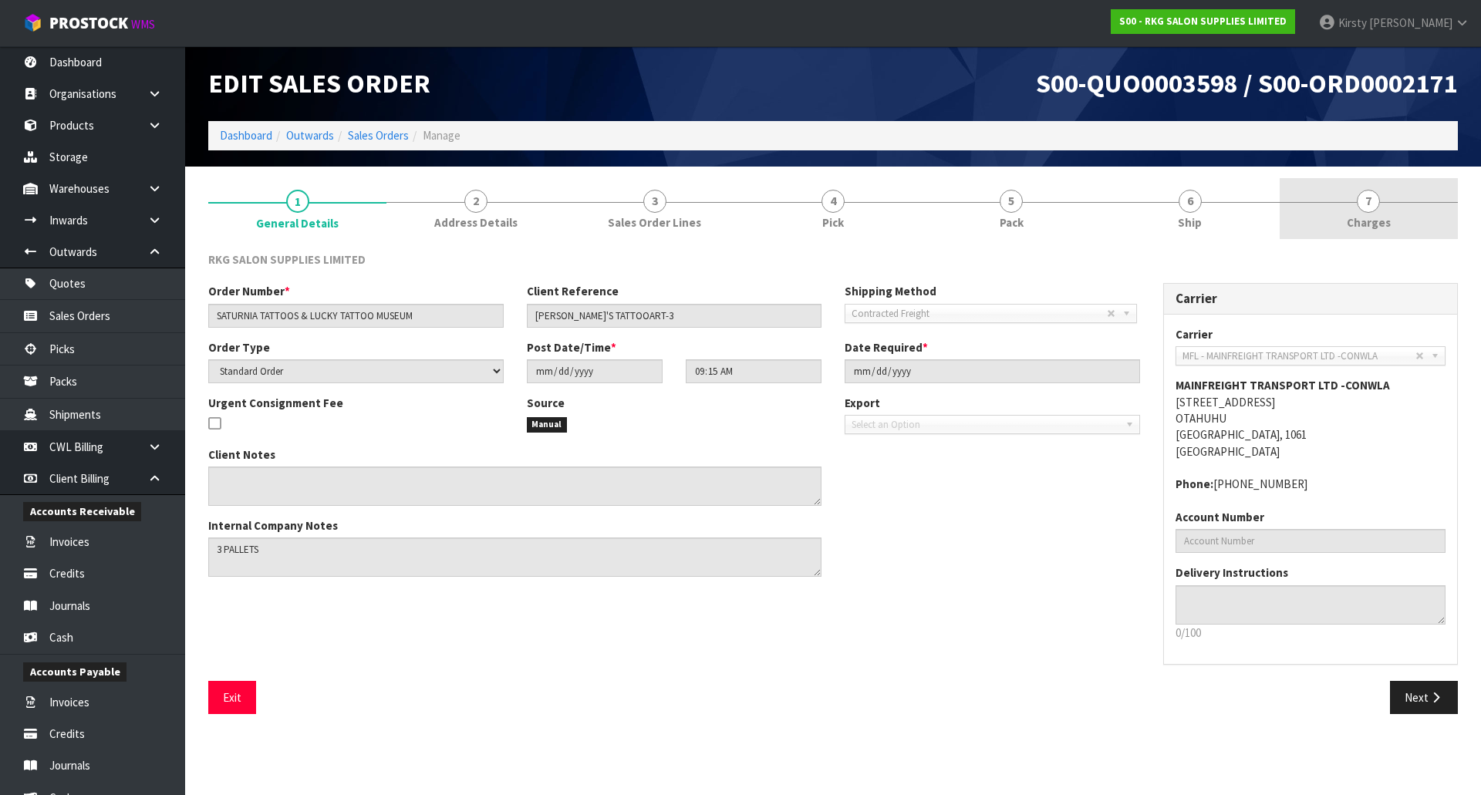
click at [1365, 205] on span "7" at bounding box center [1368, 201] width 23 height 23
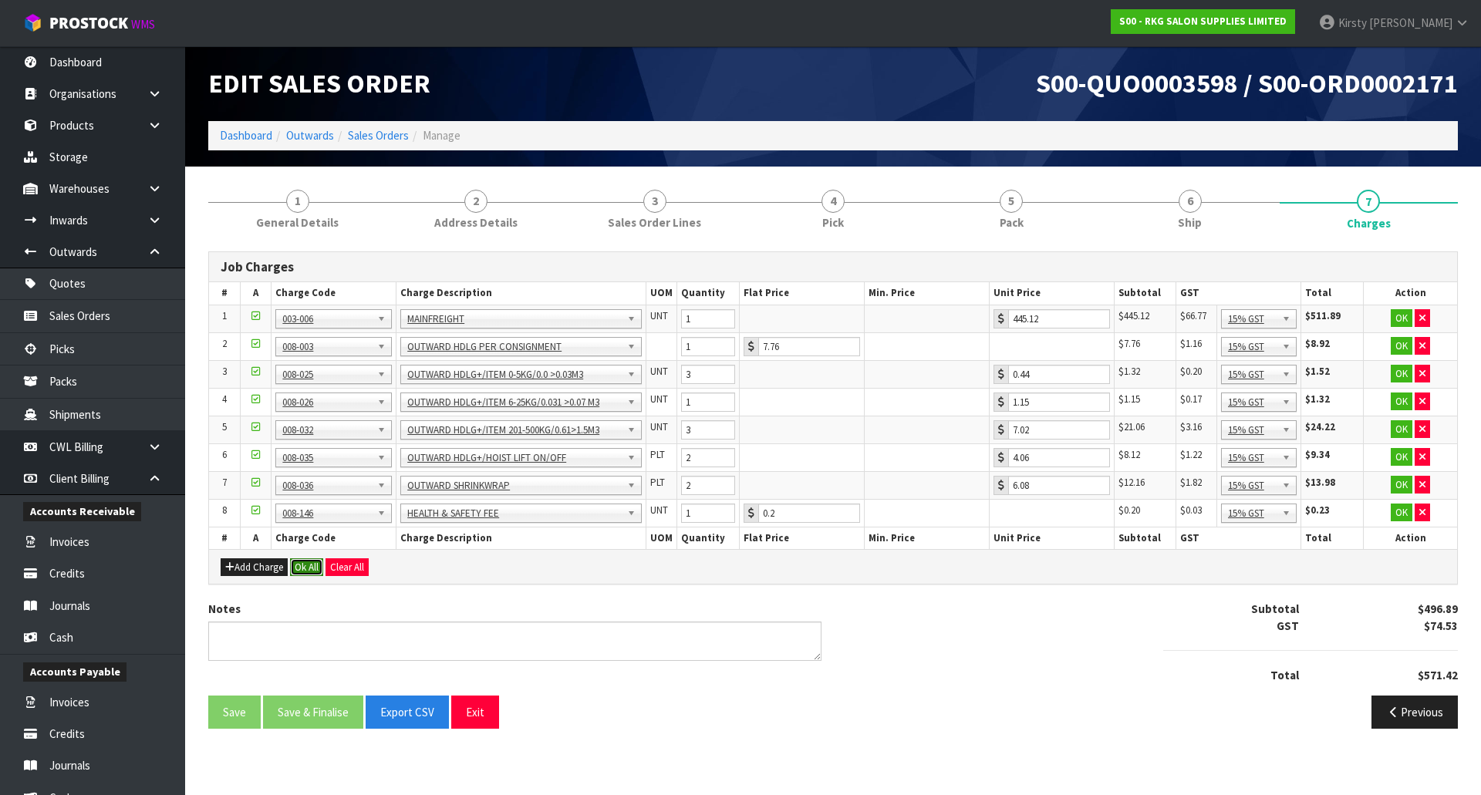
click at [314, 568] on button "Ok All" at bounding box center [306, 567] width 33 height 19
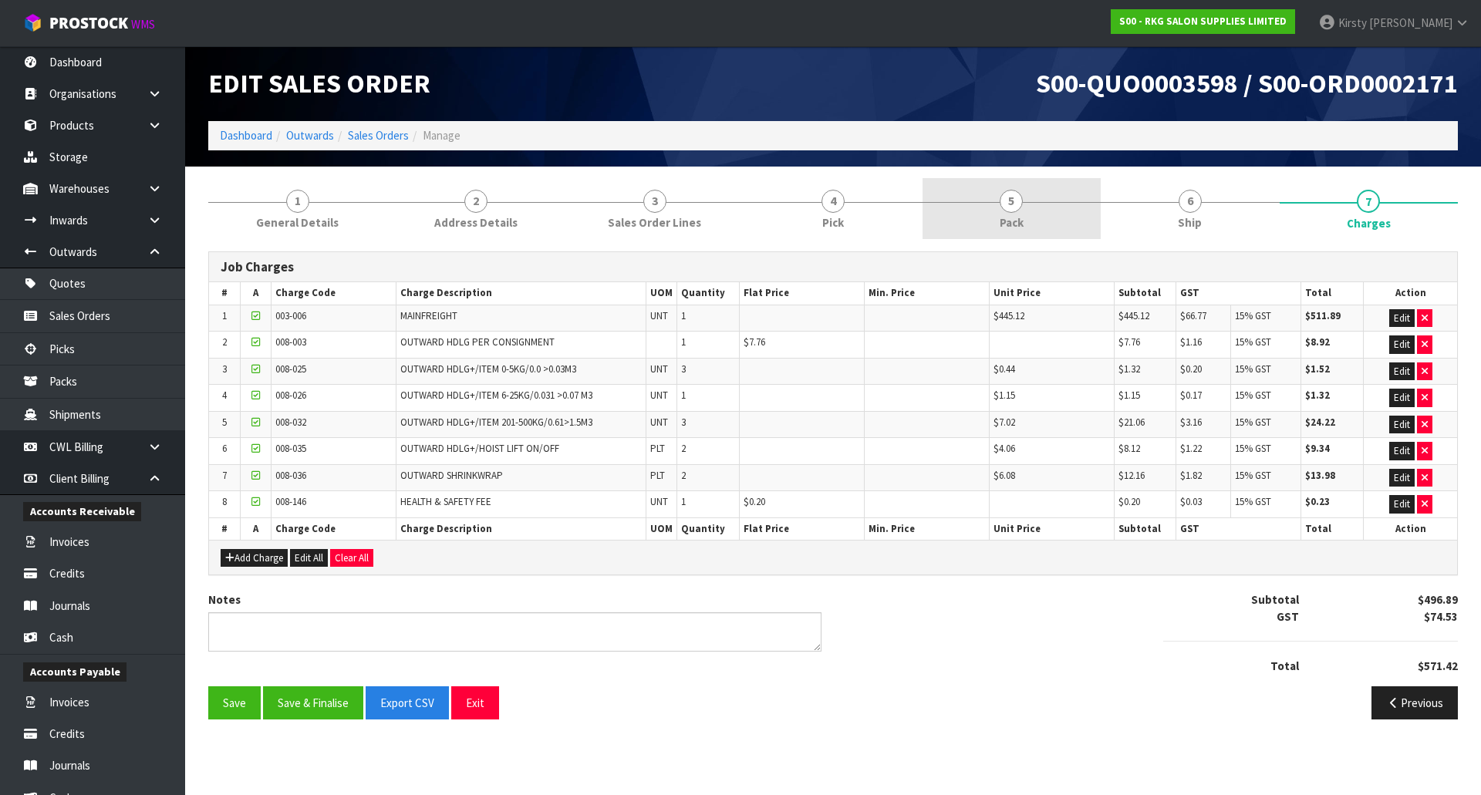
click at [999, 207] on link "5 Pack" at bounding box center [1011, 208] width 178 height 61
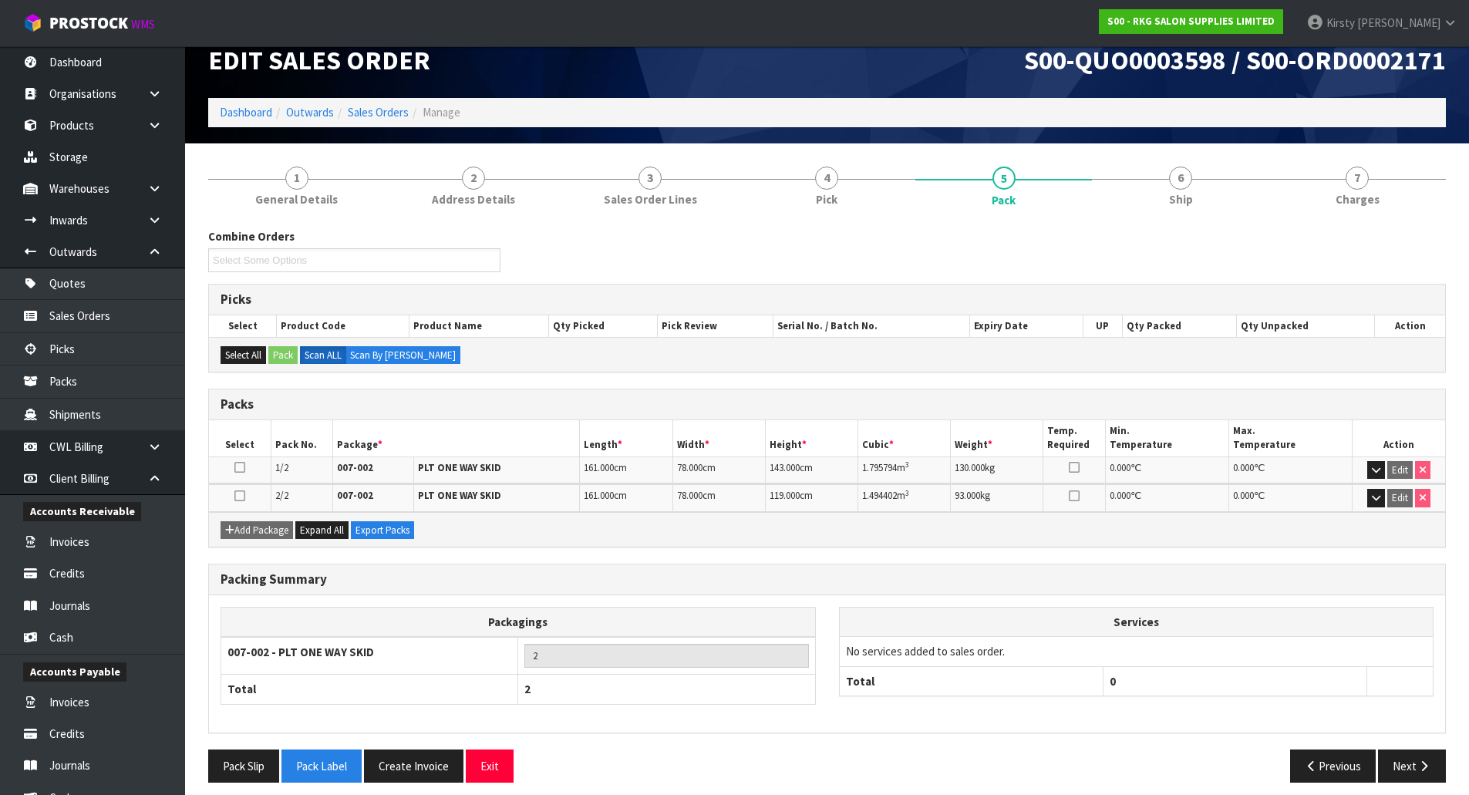
scroll to position [34, 0]
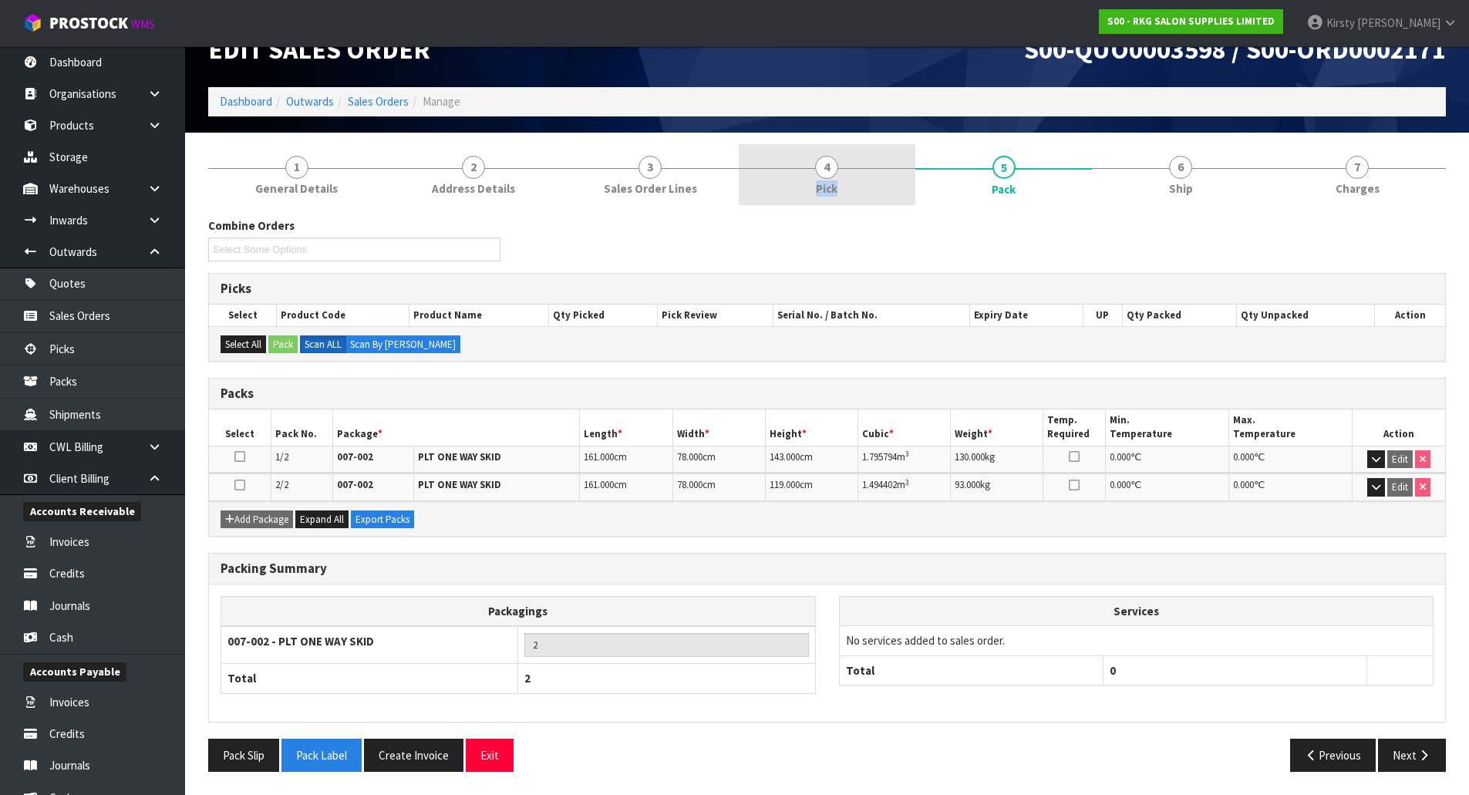
click at [837, 180] on span "Pick" at bounding box center [827, 188] width 22 height 16
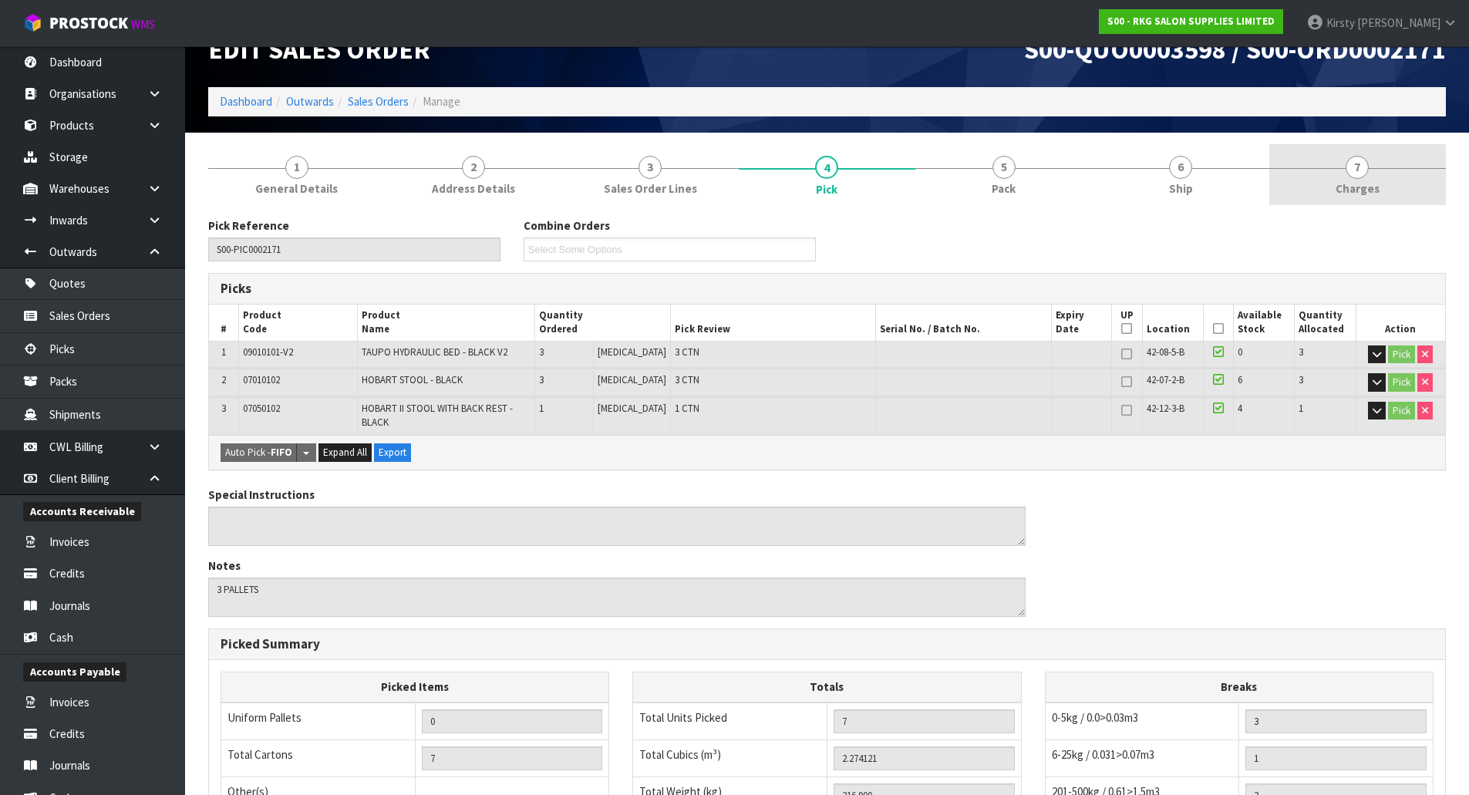
click at [1366, 171] on span "7" at bounding box center [1357, 167] width 23 height 23
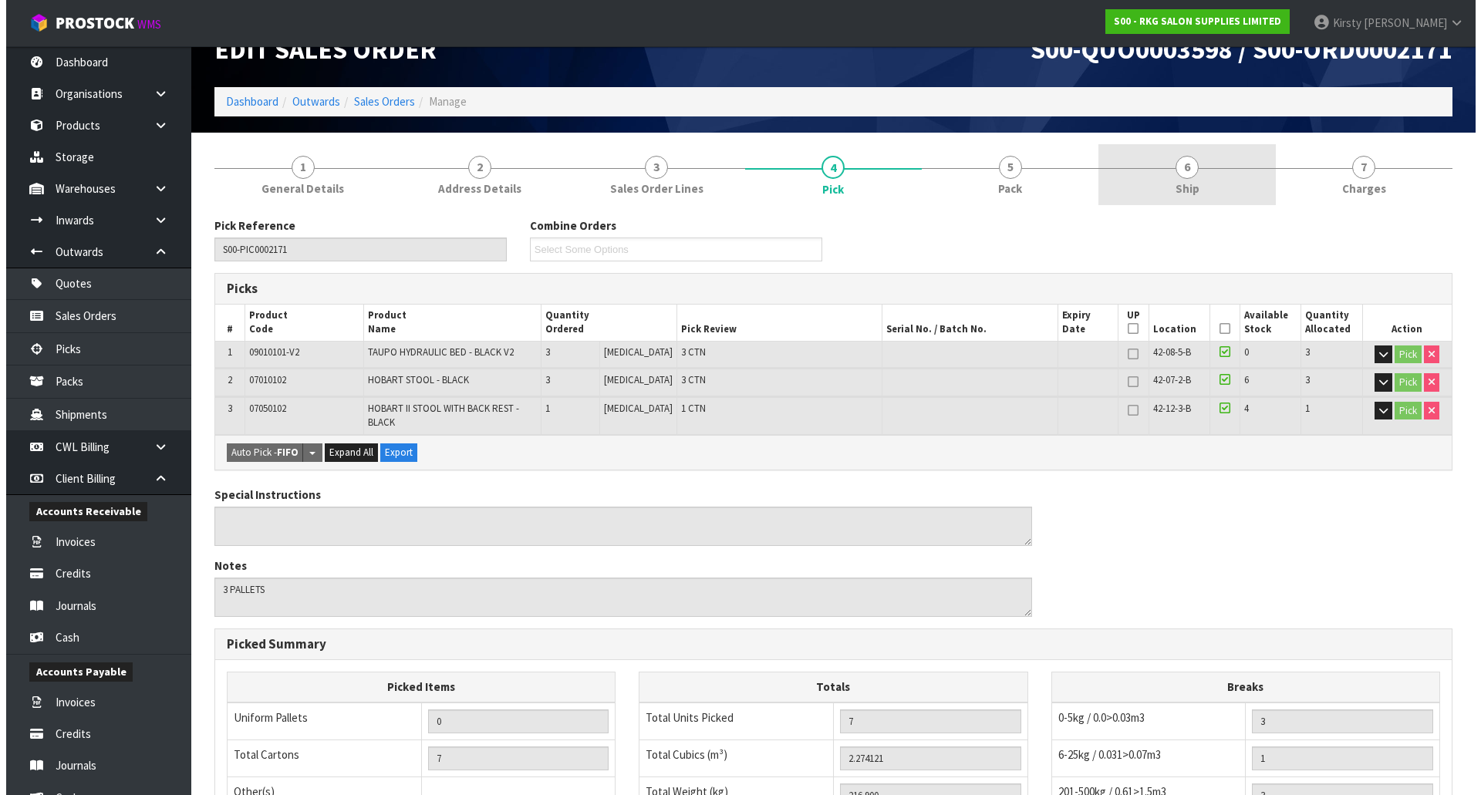
scroll to position [0, 0]
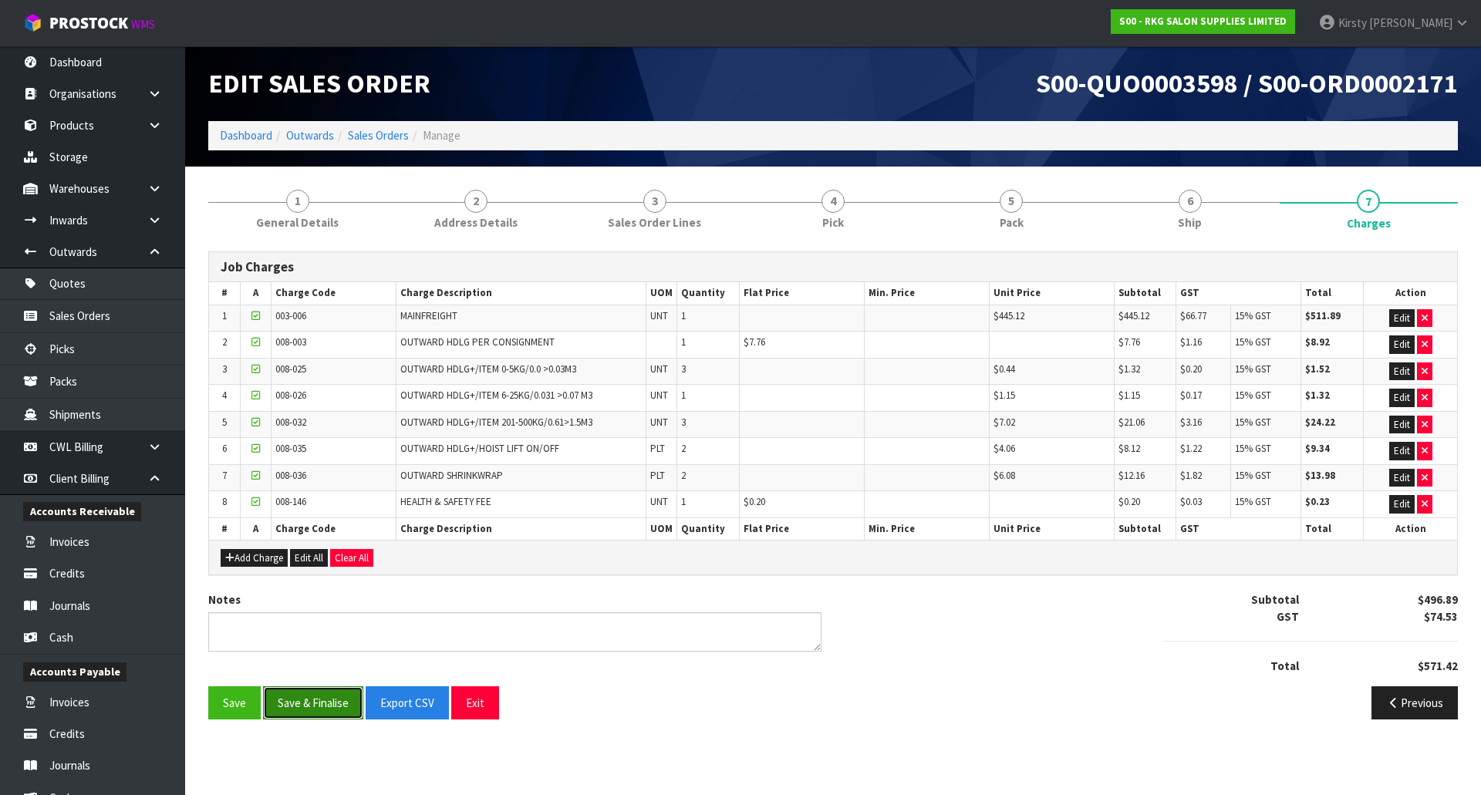
click at [317, 705] on button "Save & Finalise" at bounding box center [313, 702] width 100 height 33
